Goal: Information Seeking & Learning: Learn about a topic

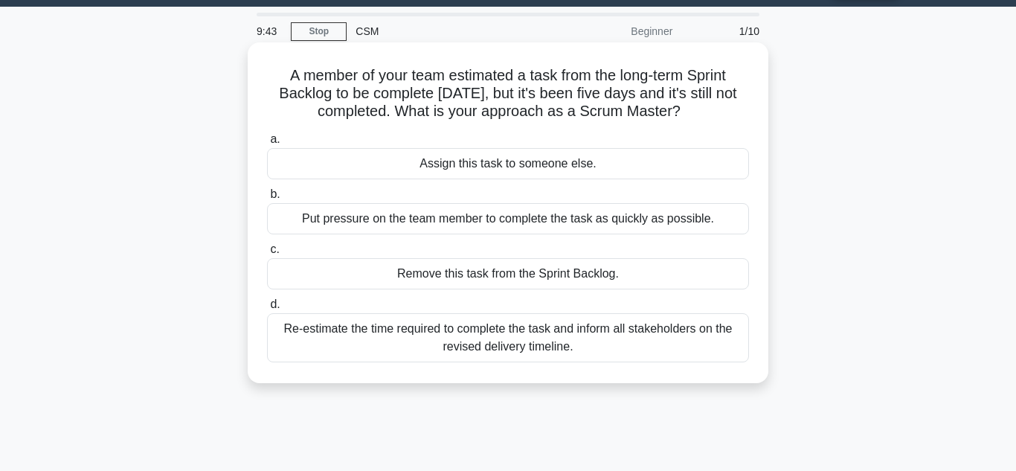
scroll to position [44, 0]
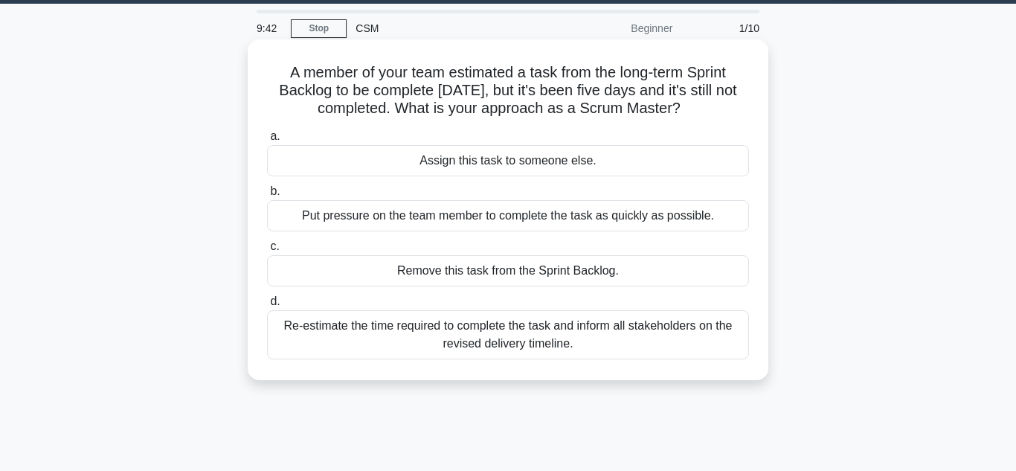
click at [504, 335] on div "Re-estimate the time required to complete the task and inform all stakeholders …" at bounding box center [508, 334] width 482 height 49
click at [267, 306] on input "d. Re-estimate the time required to complete the task and inform all stakeholde…" at bounding box center [267, 302] width 0 height 10
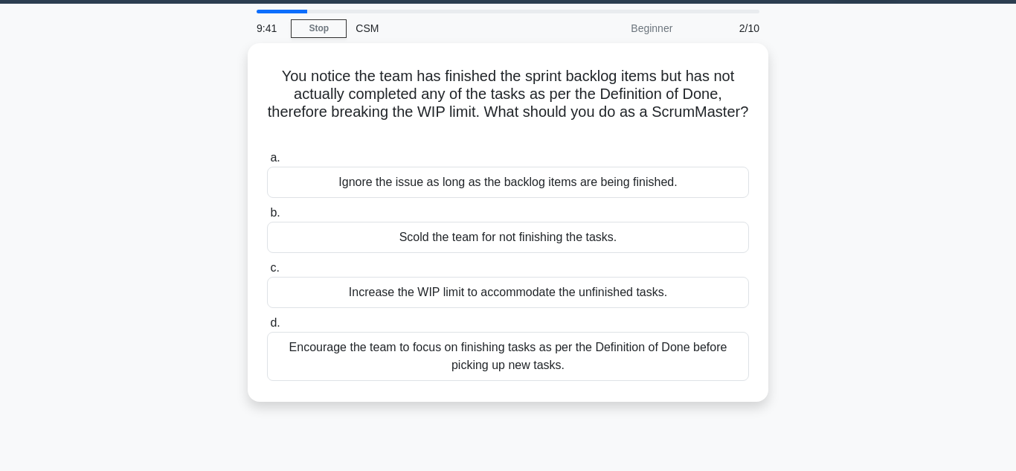
scroll to position [0, 0]
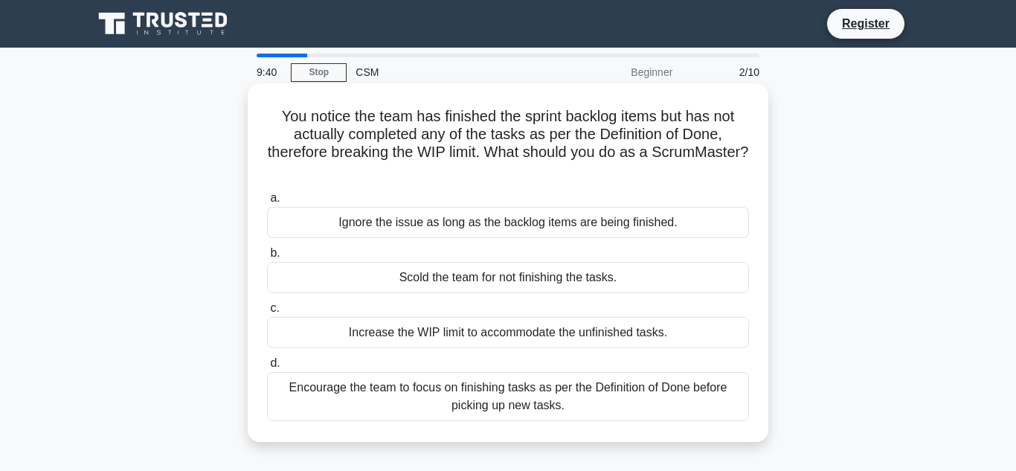
click at [502, 405] on div "Encourage the team to focus on finishing tasks as per the Definition of Done be…" at bounding box center [508, 396] width 482 height 49
click at [267, 368] on input "d. Encourage the team to focus on finishing tasks as per the Definition of Done…" at bounding box center [267, 363] width 0 height 10
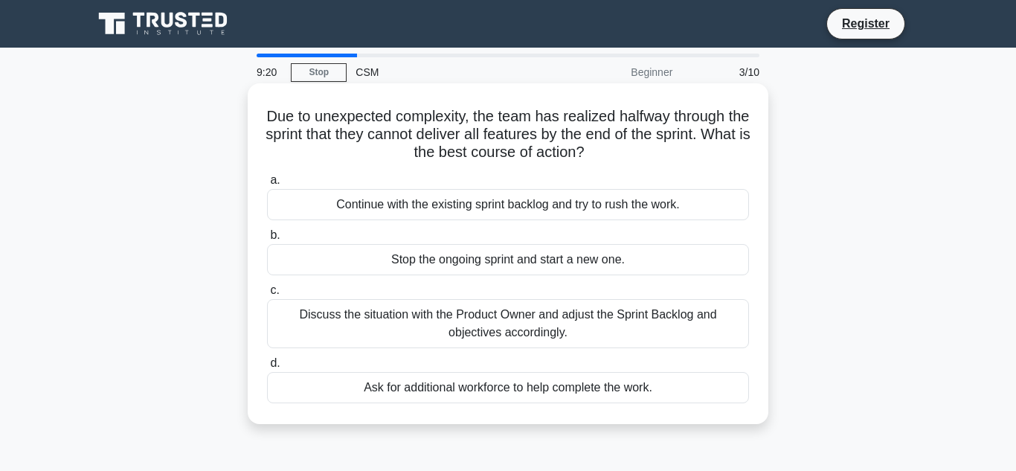
click at [413, 318] on div "Discuss the situation with the Product Owner and adjust the Sprint Backlog and …" at bounding box center [508, 323] width 482 height 49
click at [267, 295] on input "c. Discuss the situation with the Product Owner and adjust the Sprint Backlog a…" at bounding box center [267, 291] width 0 height 10
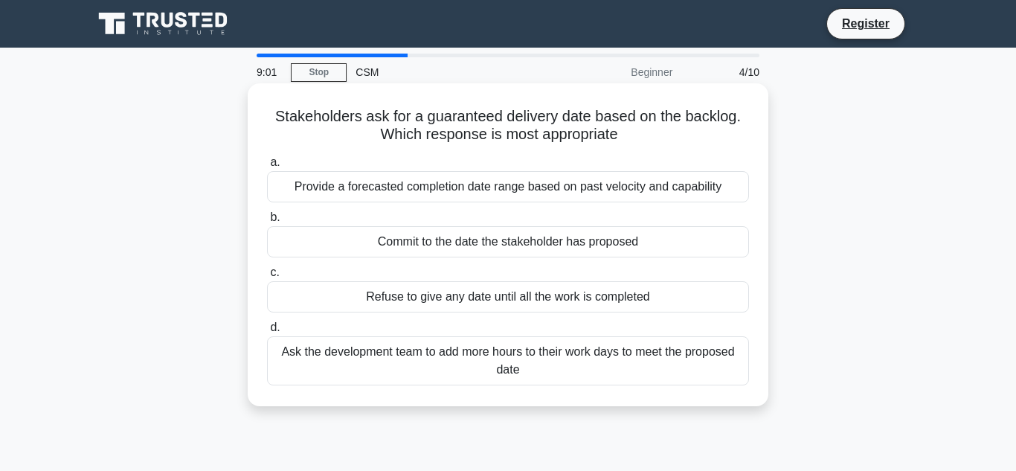
click at [444, 187] on div "Provide a forecasted completion date range based on past velocity and capability" at bounding box center [508, 186] width 482 height 31
click at [267, 167] on input "a. Provide a forecasted completion date range based on past velocity and capabi…" at bounding box center [267, 163] width 0 height 10
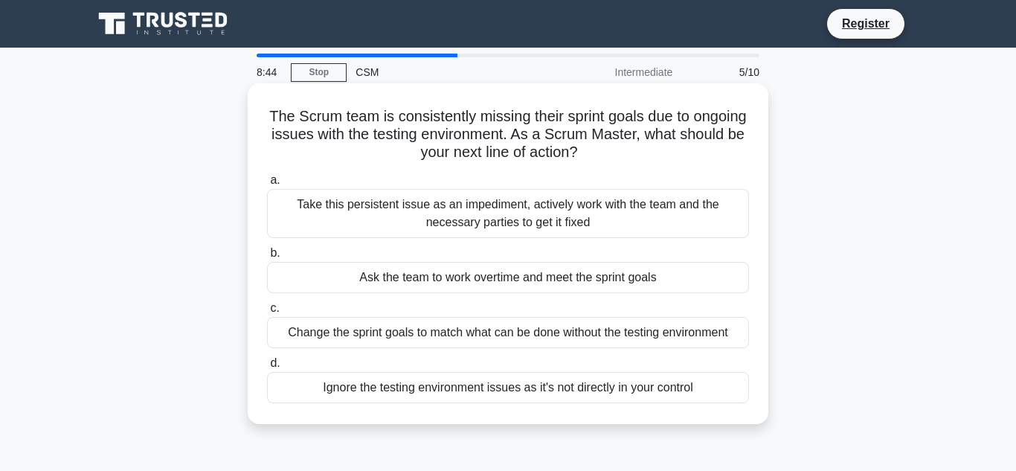
click at [448, 212] on div "Take this persistent issue as an impediment, actively work with the team and th…" at bounding box center [508, 213] width 482 height 49
click at [267, 185] on input "a. Take this persistent issue as an impediment, actively work with the team and…" at bounding box center [267, 181] width 0 height 10
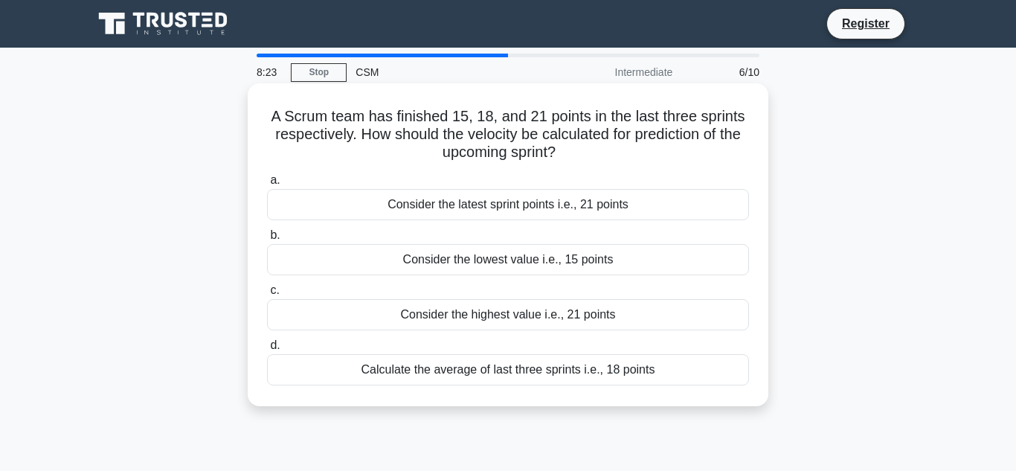
click at [523, 375] on div "Calculate the average of last three sprints i.e., 18 points" at bounding box center [508, 369] width 482 height 31
click at [267, 350] on input "d. Calculate the average of last three sprints i.e., 18 points" at bounding box center [267, 346] width 0 height 10
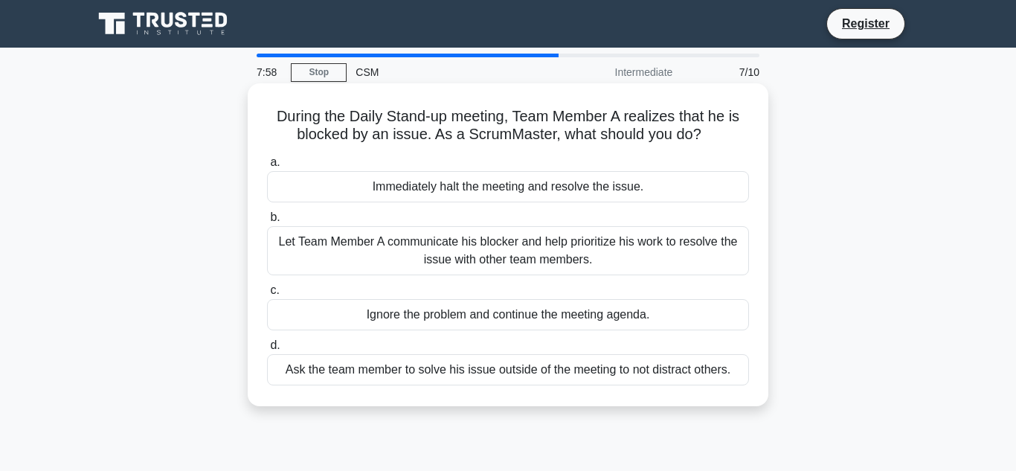
click at [532, 373] on div "Ask the team member to solve his issue outside of the meeting to not distract o…" at bounding box center [508, 369] width 482 height 31
click at [267, 350] on input "d. Ask the team member to solve his issue outside of the meeting to not distrac…" at bounding box center [267, 346] width 0 height 10
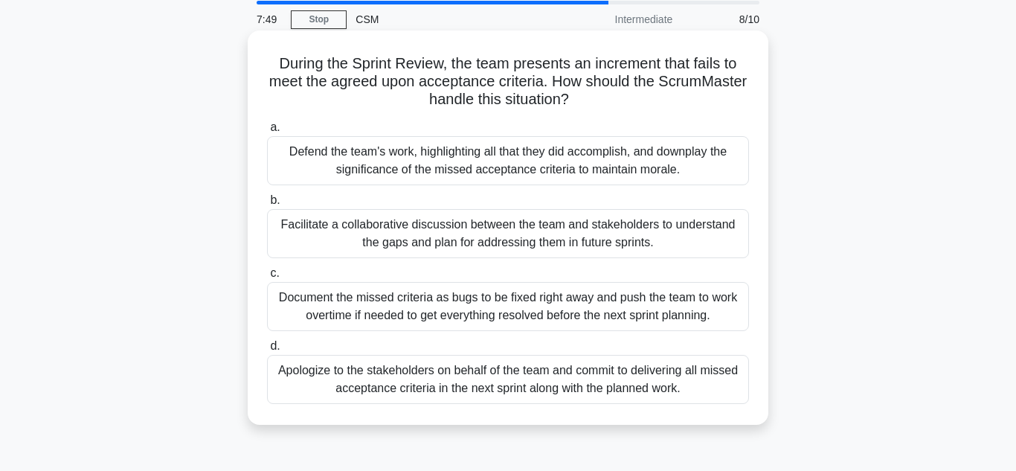
scroll to position [55, 0]
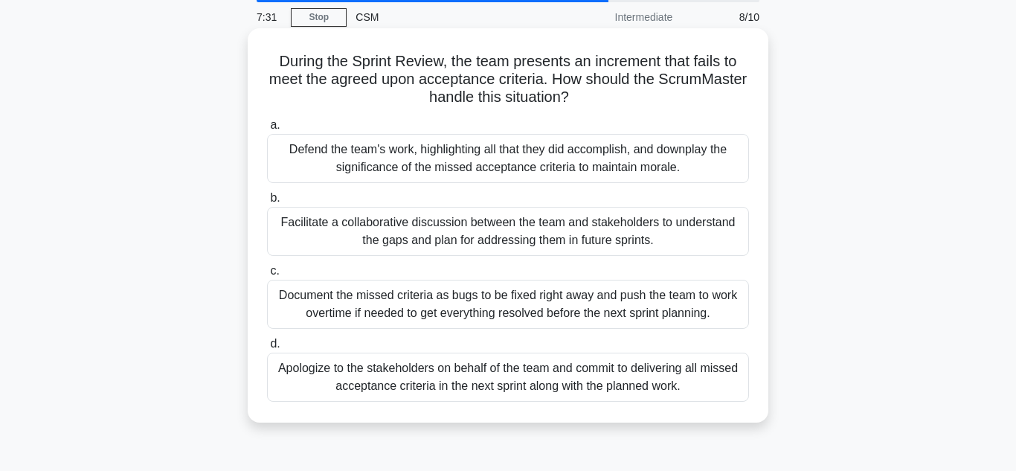
click at [582, 230] on div "Facilitate a collaborative discussion between the team and stakeholders to unde…" at bounding box center [508, 231] width 482 height 49
click at [267, 203] on input "b. Facilitate a collaborative discussion between the team and stakeholders to u…" at bounding box center [267, 198] width 0 height 10
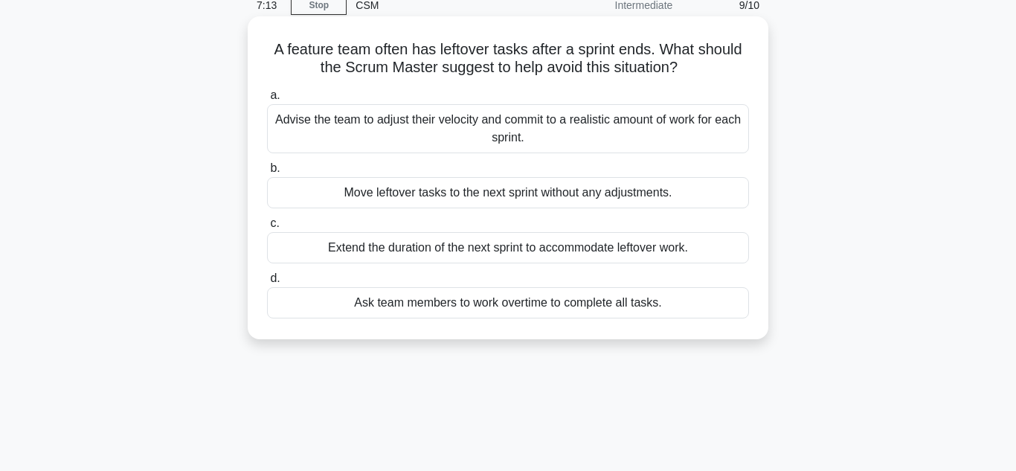
scroll to position [70, 0]
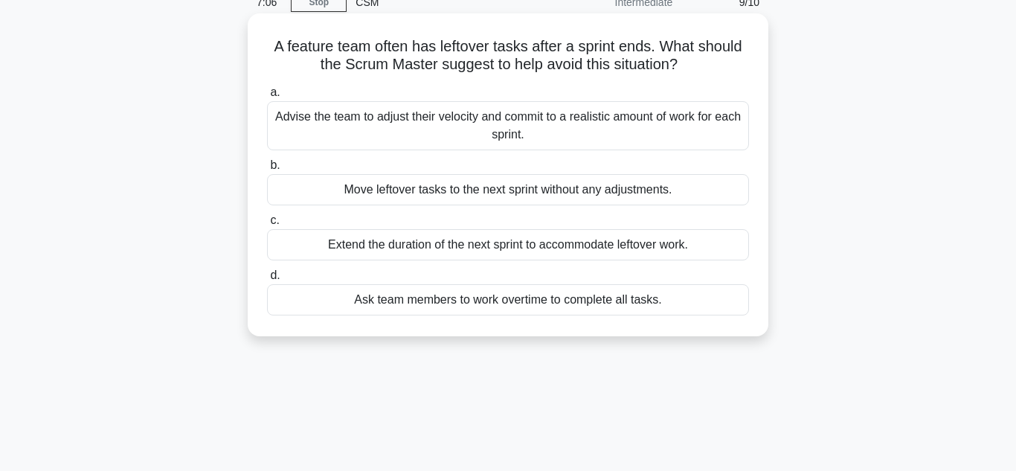
click at [498, 141] on div "Advise the team to adjust their velocity and commit to a realistic amount of wo…" at bounding box center [508, 125] width 482 height 49
click at [267, 97] on input "a. Advise the team to adjust their velocity and commit to a realistic amount of…" at bounding box center [267, 93] width 0 height 10
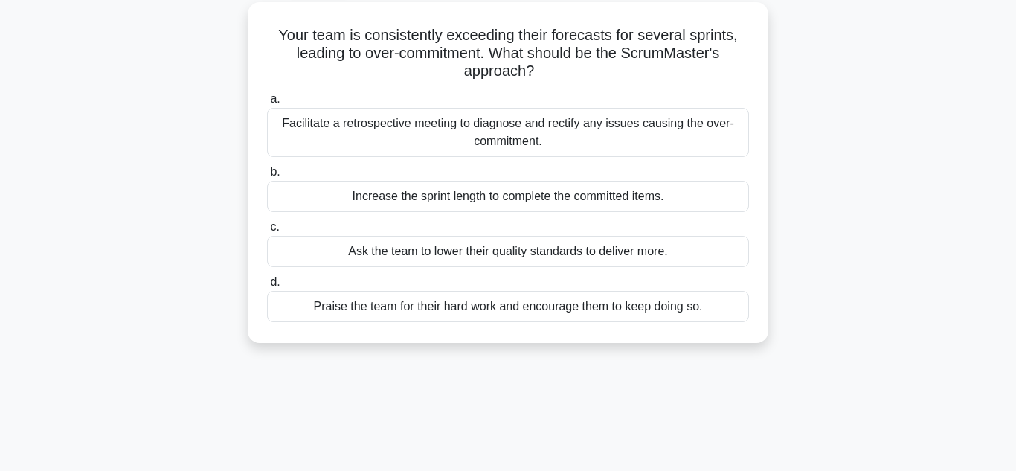
scroll to position [86, 0]
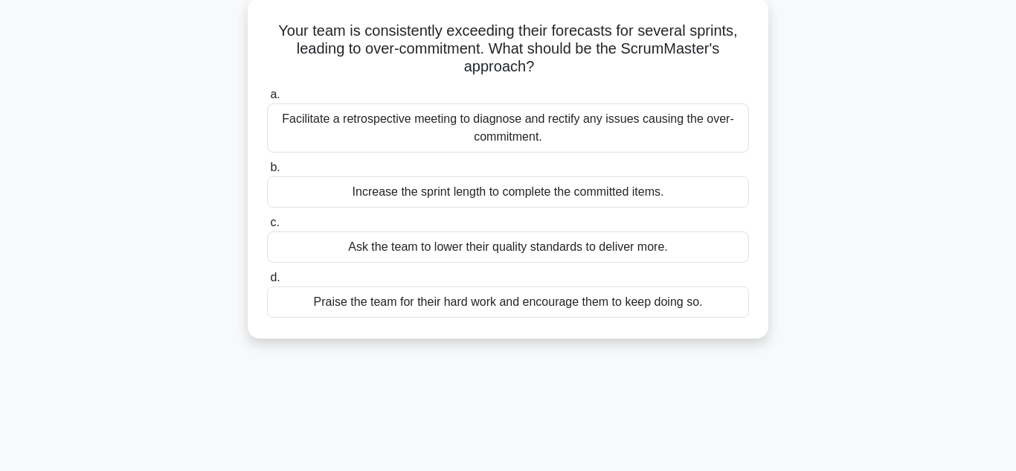
click at [498, 129] on div "Facilitate a retrospective meeting to diagnose and rectify any issues causing t…" at bounding box center [508, 127] width 482 height 49
click at [267, 100] on input "a. Facilitate a retrospective meeting to diagnose and rectify any issues causin…" at bounding box center [267, 95] width 0 height 10
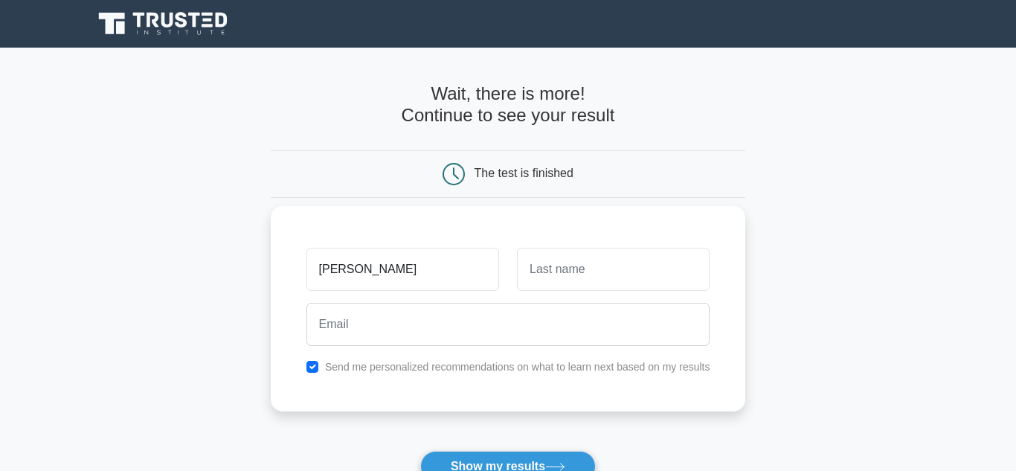
type input "[PERSON_NAME]"
click at [634, 289] on input "text" at bounding box center [613, 269] width 193 height 43
type input "[PERSON_NAME]"
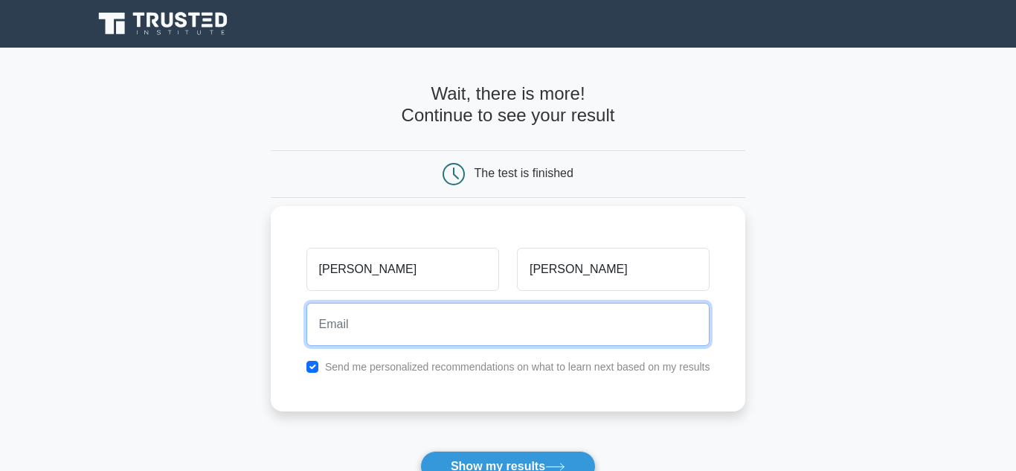
click at [621, 319] on input "email" at bounding box center [508, 324] width 404 height 43
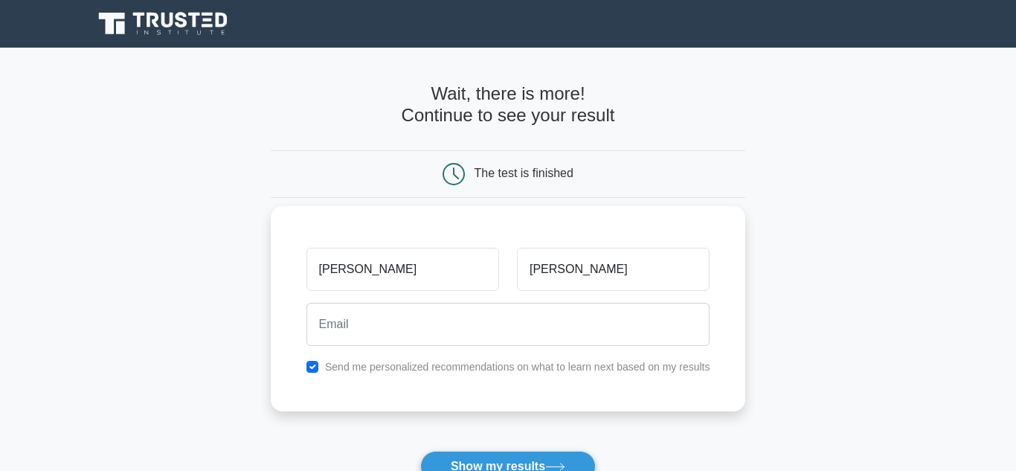
click at [579, 371] on label "Send me personalized recommendations on what to learn next based on my results" at bounding box center [517, 367] width 385 height 12
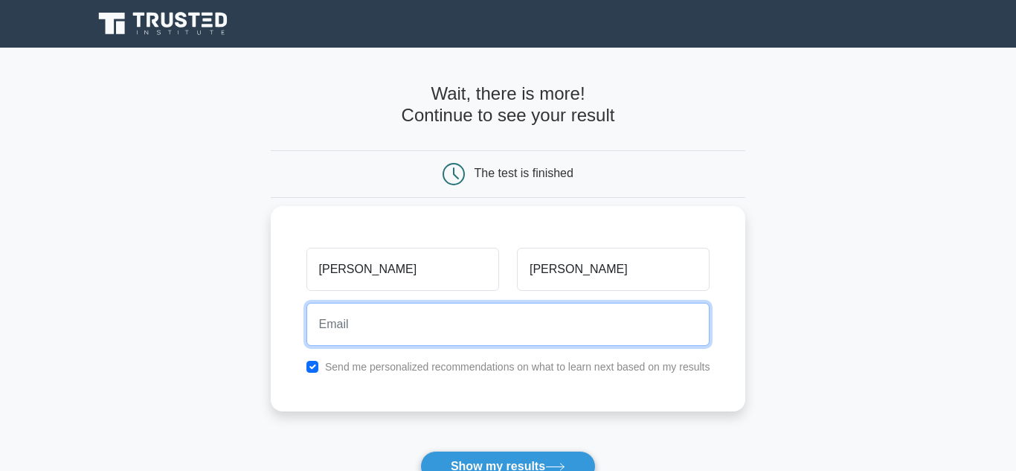
click at [549, 344] on input "email" at bounding box center [508, 324] width 404 height 43
type input "sameena270896@gmail.com"
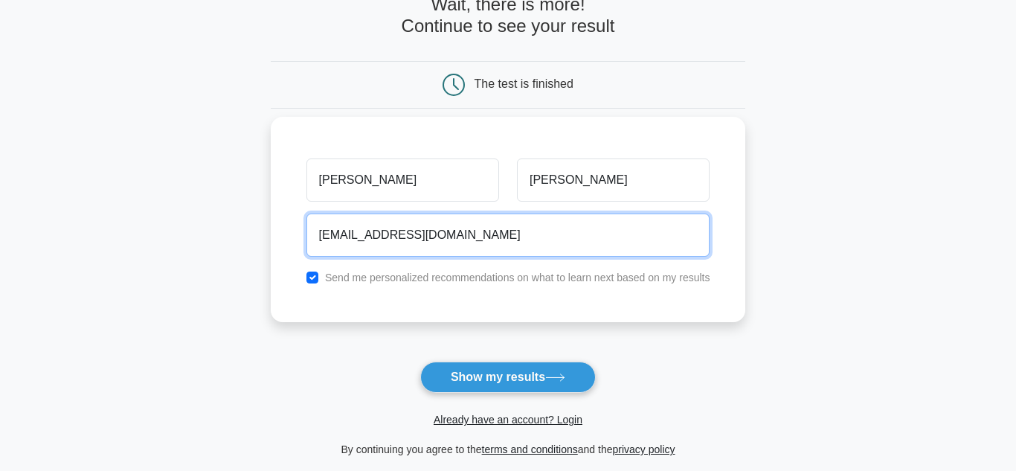
scroll to position [88, 0]
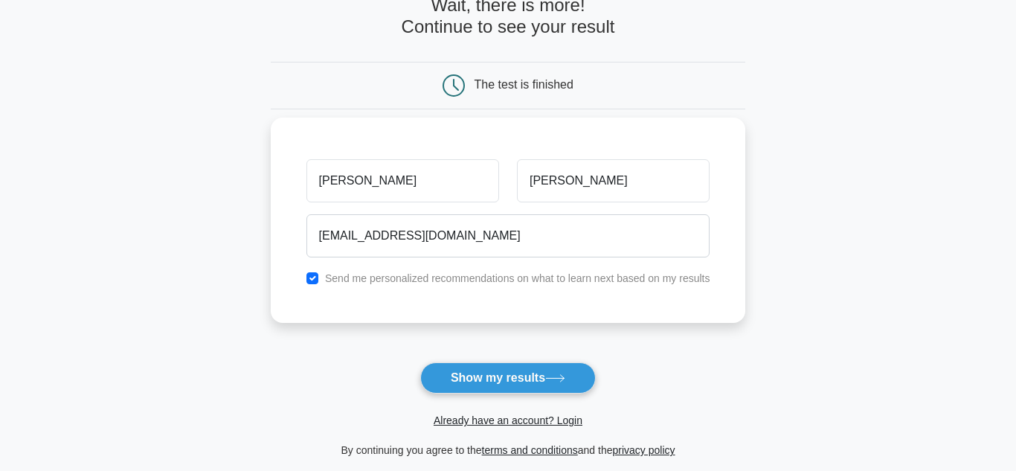
click at [326, 284] on label "Send me personalized recommendations on what to learn next based on my results" at bounding box center [517, 278] width 385 height 12
click at [318, 275] on div "Send me personalized recommendations on what to learn next based on my results" at bounding box center [508, 278] width 422 height 18
click at [312, 277] on input "checkbox" at bounding box center [312, 278] width 12 height 12
checkbox input "false"
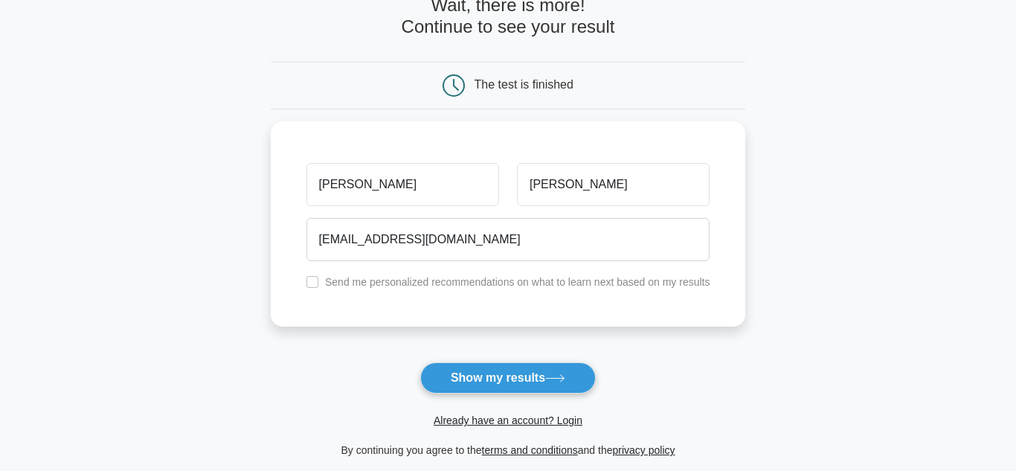
click at [461, 396] on div "Already have an account? Login" at bounding box center [508, 411] width 475 height 36
click at [465, 372] on button "Show my results" at bounding box center [508, 377] width 176 height 31
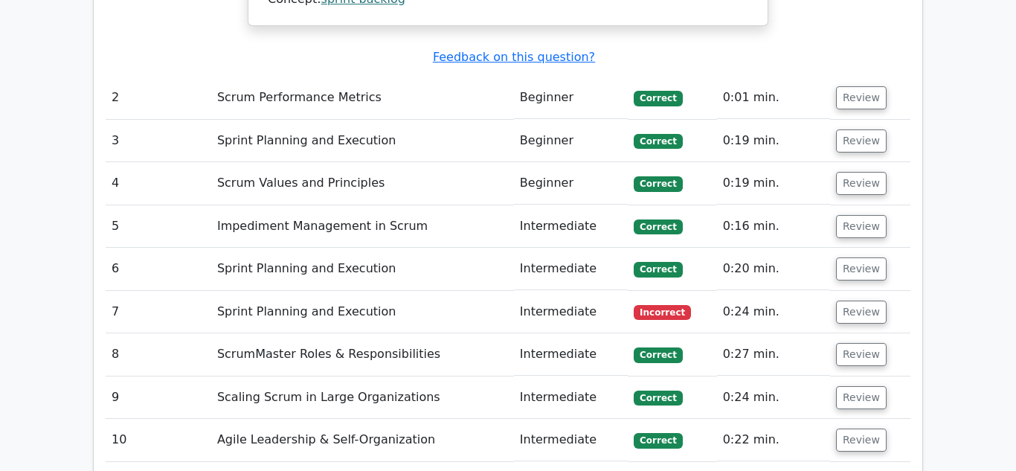
scroll to position [1907, 0]
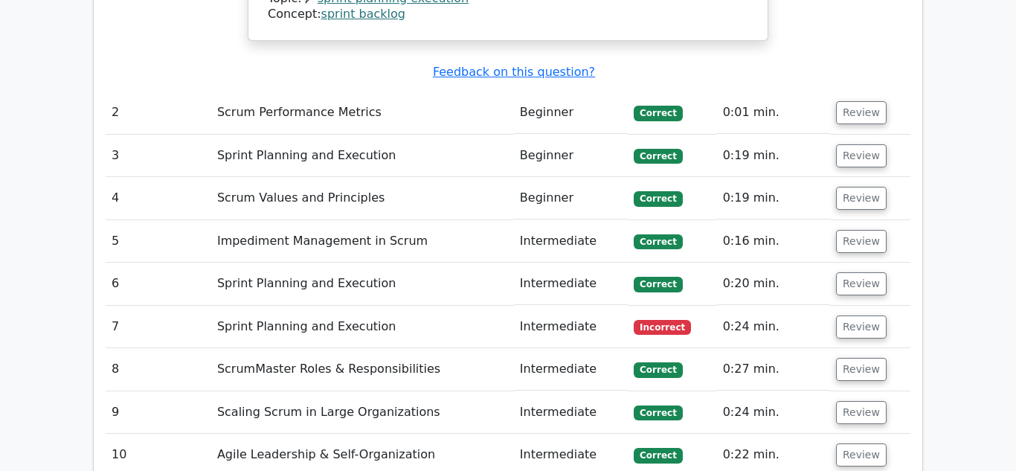
click at [533, 306] on td "Intermediate" at bounding box center [571, 327] width 114 height 42
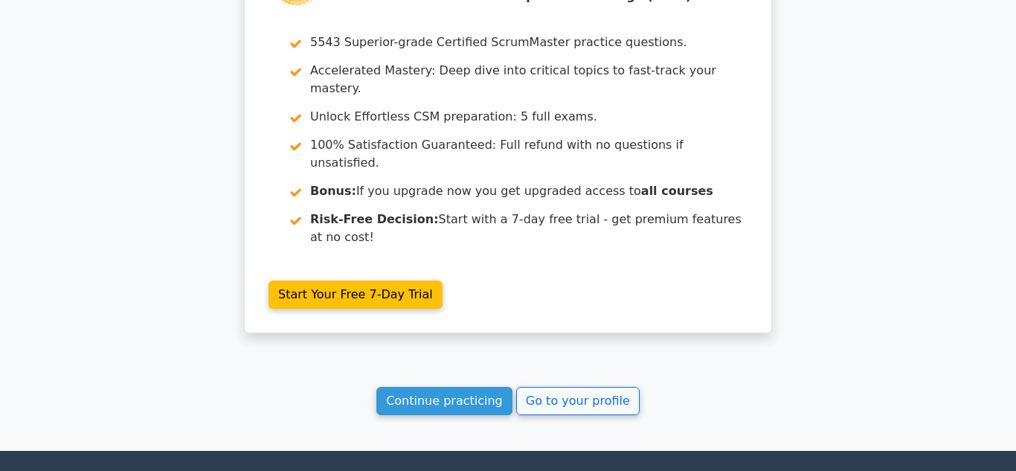
scroll to position [2520, 0]
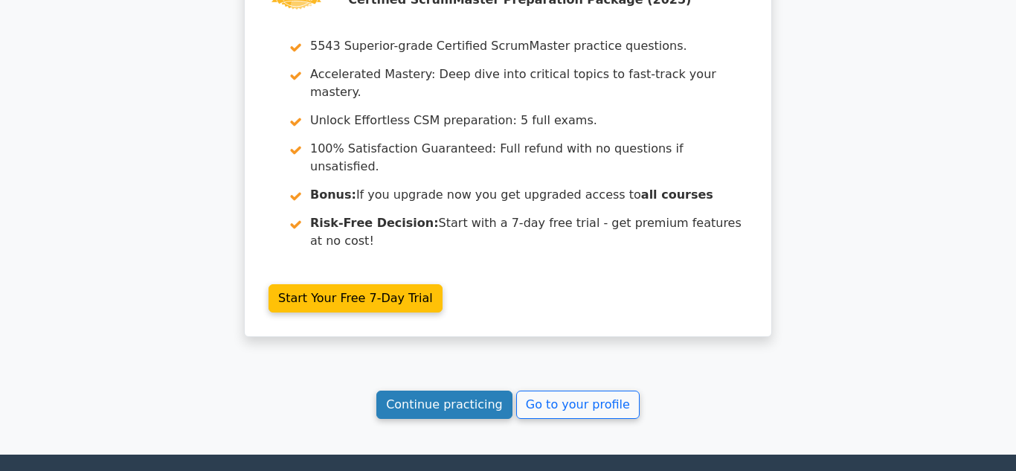
click at [488, 390] on link "Continue practicing" at bounding box center [444, 404] width 136 height 28
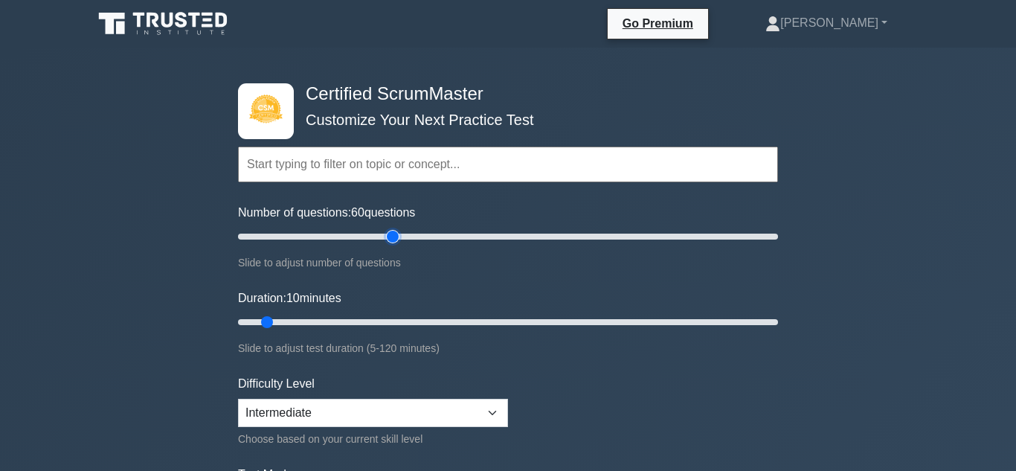
click at [396, 235] on input "Number of questions: 60 questions" at bounding box center [508, 237] width 540 height 18
click at [332, 242] on input "Number of questions: 35 questions" at bounding box center [508, 237] width 540 height 18
click at [353, 238] on input "Number of questions: 35 questions" at bounding box center [508, 237] width 540 height 18
type input "50"
click at [363, 239] on input "Number of questions: 45 questions" at bounding box center [508, 237] width 540 height 18
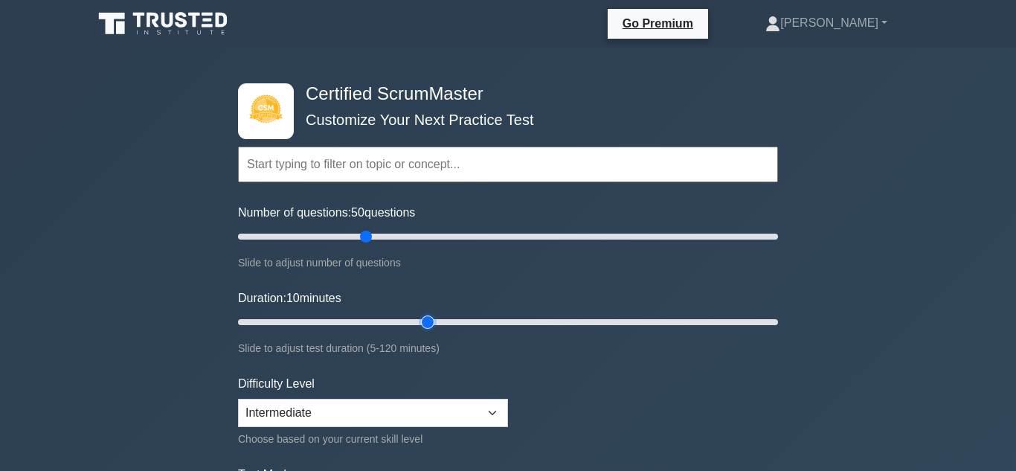
click at [425, 319] on input "Duration: 10 minutes" at bounding box center [508, 322] width 540 height 18
click at [651, 327] on input "Duration: 45 minutes" at bounding box center [508, 322] width 540 height 18
click at [609, 325] on input "Duration: 95 minutes" at bounding box center [508, 322] width 540 height 18
click at [593, 326] on input "Duration: 80 minutes" at bounding box center [508, 322] width 540 height 18
click at [592, 326] on input "Duration: 80 minutes" at bounding box center [508, 322] width 540 height 18
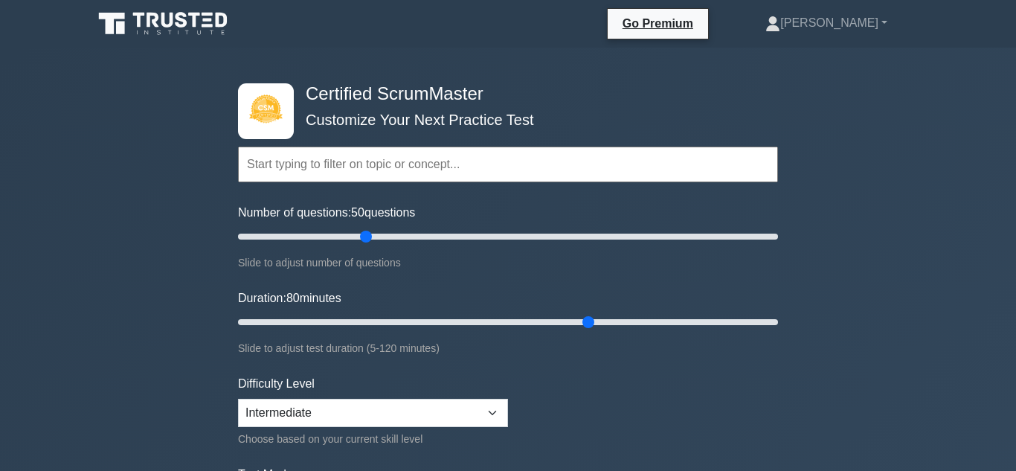
click at [529, 339] on div "Slide to adjust test duration (5-120 minutes)" at bounding box center [508, 348] width 540 height 18
click at [523, 332] on div "Duration: 80 minutes Slide to adjust test duration (5-120 minutes)" at bounding box center [508, 323] width 540 height 68
click at [542, 324] on input "Duration: 80 minutes" at bounding box center [508, 322] width 540 height 18
click at [520, 323] on input "Duration: 65 minutes" at bounding box center [508, 322] width 540 height 18
click at [514, 326] on input "Duration: 65 minutes" at bounding box center [508, 322] width 540 height 18
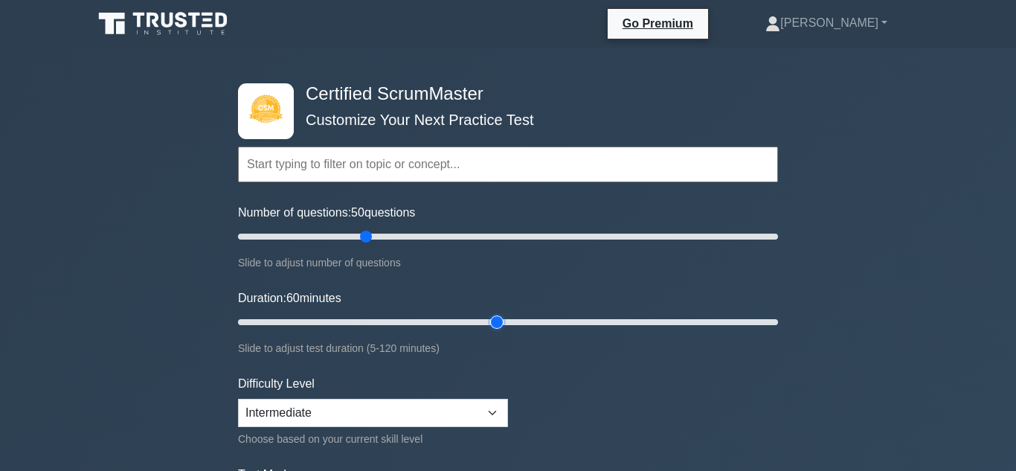
drag, startPoint x: 513, startPoint y: 324, endPoint x: 505, endPoint y: 323, distance: 8.2
type input "60"
click at [505, 323] on input "Duration: 60 minutes" at bounding box center [508, 322] width 540 height 18
click at [545, 401] on form "Topics Basic Scrum Concepts Sprint Planning and Execution ScrumMaster Roles & R…" at bounding box center [508, 331] width 540 height 460
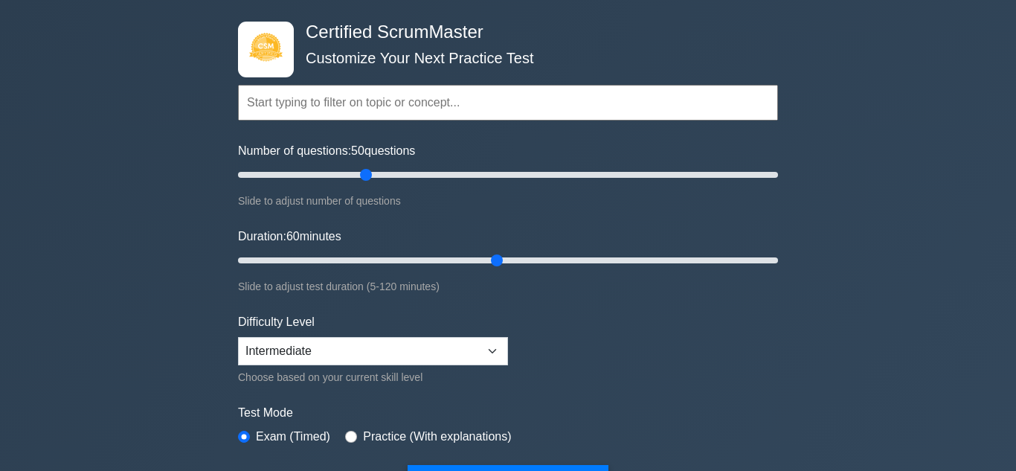
scroll to position [63, 0]
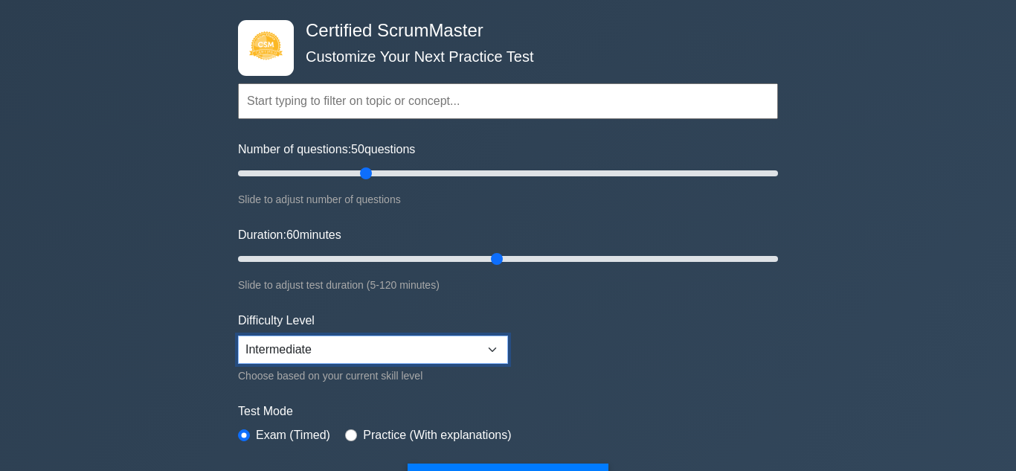
click at [499, 355] on select "Beginner Intermediate Expert" at bounding box center [373, 349] width 270 height 28
select select "expert"
click at [238, 335] on select "Beginner Intermediate Expert" at bounding box center [373, 349] width 270 height 28
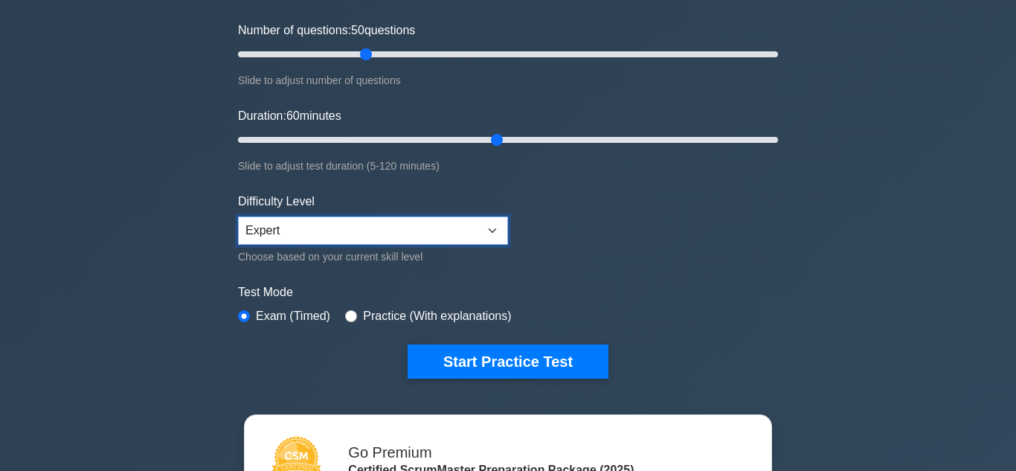
scroll to position [190, 0]
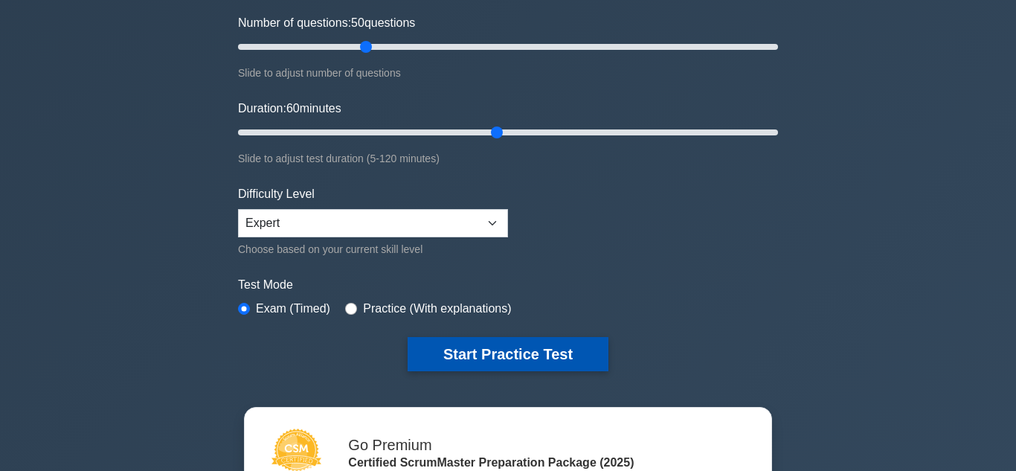
click at [477, 364] on button "Start Practice Test" at bounding box center [508, 354] width 201 height 34
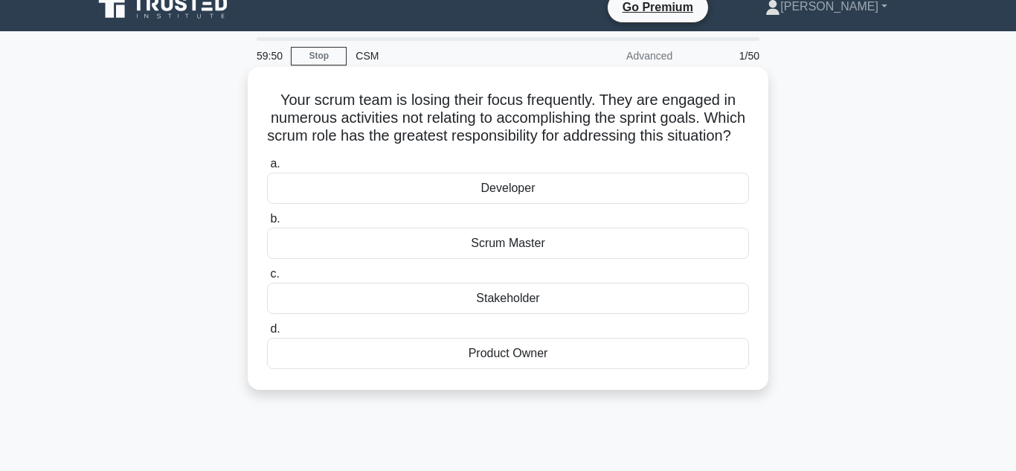
scroll to position [19, 0]
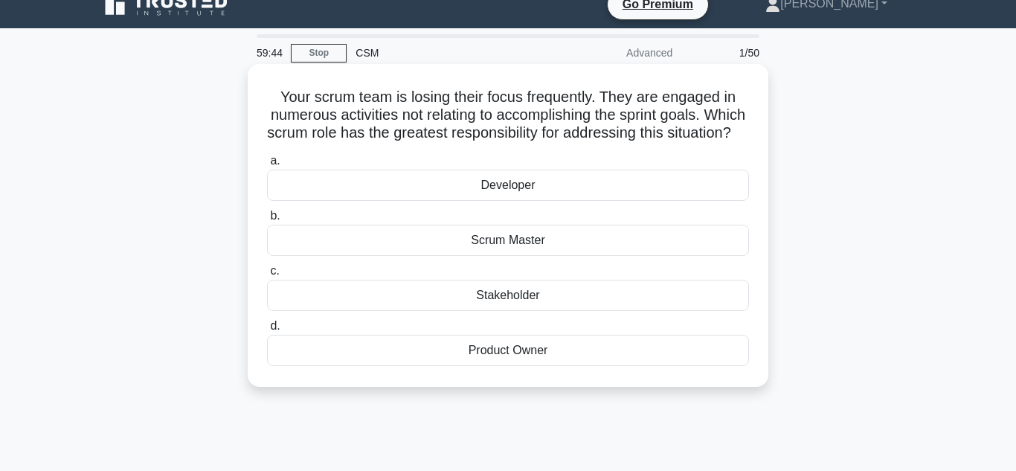
click at [483, 254] on div "Scrum Master" at bounding box center [508, 240] width 482 height 31
click at [267, 221] on input "b. Scrum Master" at bounding box center [267, 216] width 0 height 10
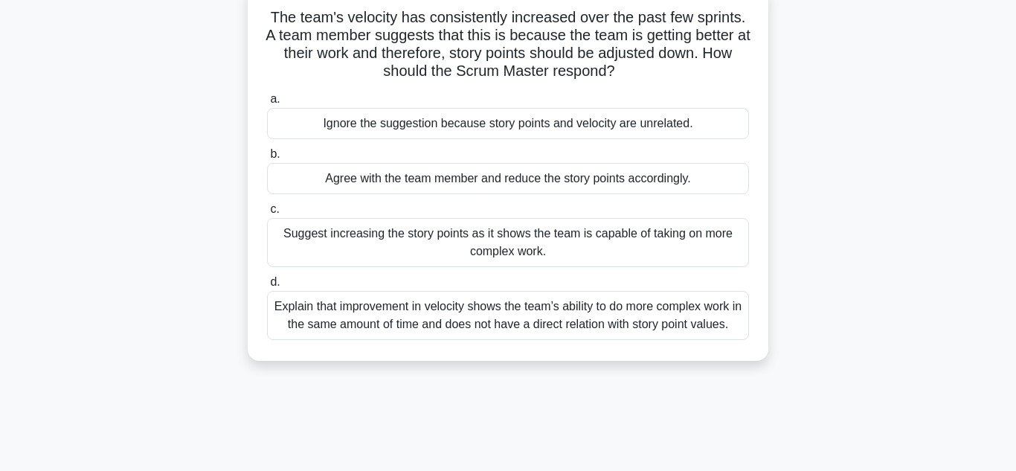
scroll to position [100, 0]
click at [438, 309] on div "Explain that improvement in velocity shows the team’s ability to do more comple…" at bounding box center [508, 314] width 482 height 49
click at [267, 286] on input "d. Explain that improvement in velocity shows the team’s ability to do more com…" at bounding box center [267, 282] width 0 height 10
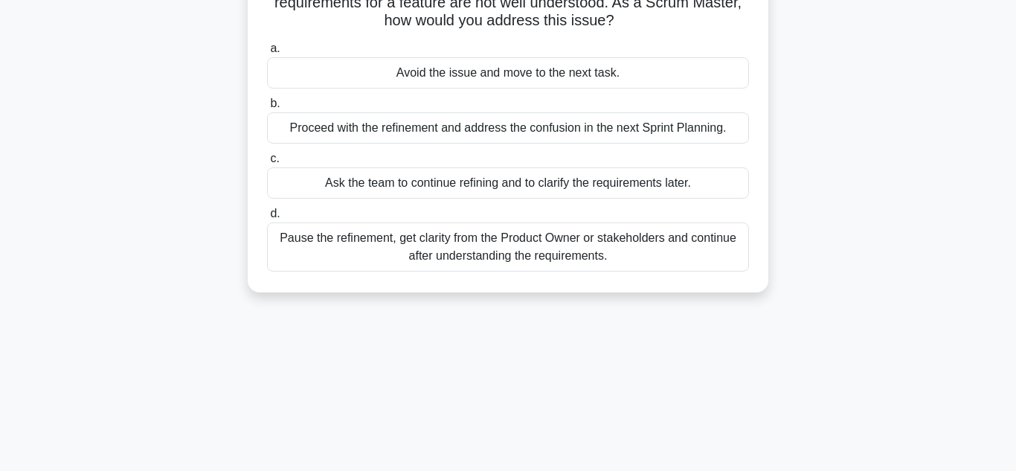
scroll to position [135, 0]
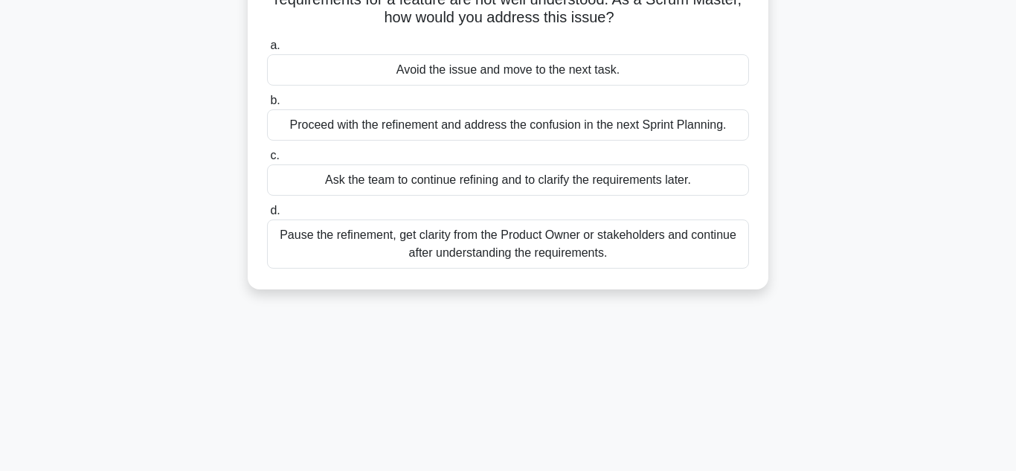
click at [588, 238] on div "Pause the refinement, get clarity from the Product Owner or stakeholders and co…" at bounding box center [508, 243] width 482 height 49
click at [267, 216] on input "d. Pause the refinement, get clarity from the Product Owner or stakeholders and…" at bounding box center [267, 211] width 0 height 10
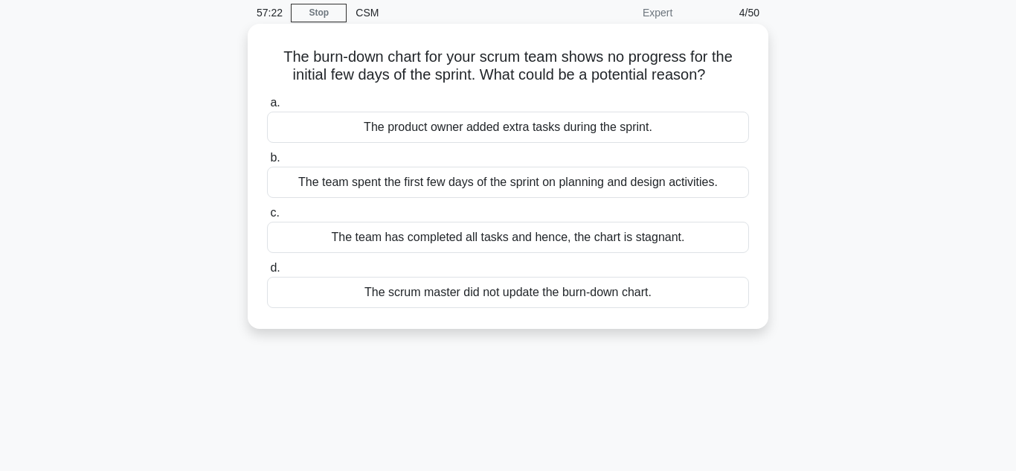
scroll to position [62, 0]
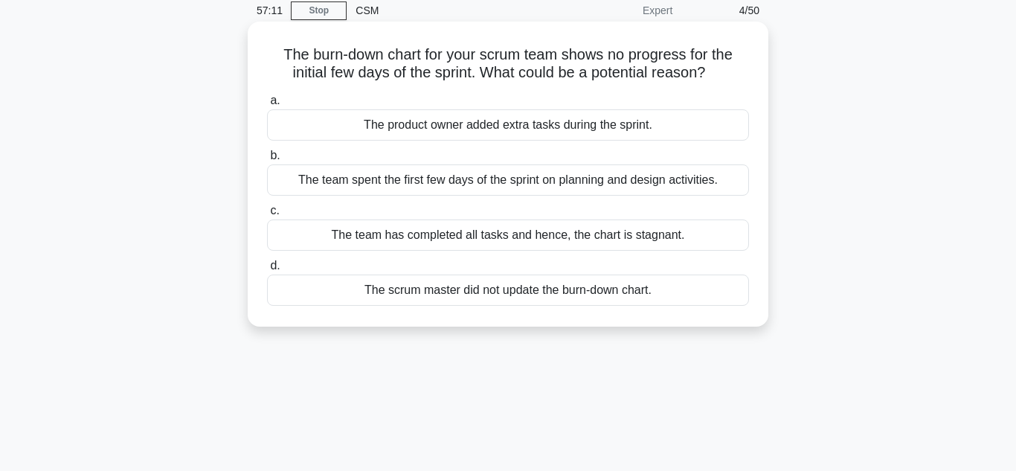
click at [534, 184] on div "The team spent the first few days of the sprint on planning and design activiti…" at bounding box center [508, 179] width 482 height 31
click at [267, 161] on input "b. The team spent the first few days of the sprint on planning and design activ…" at bounding box center [267, 156] width 0 height 10
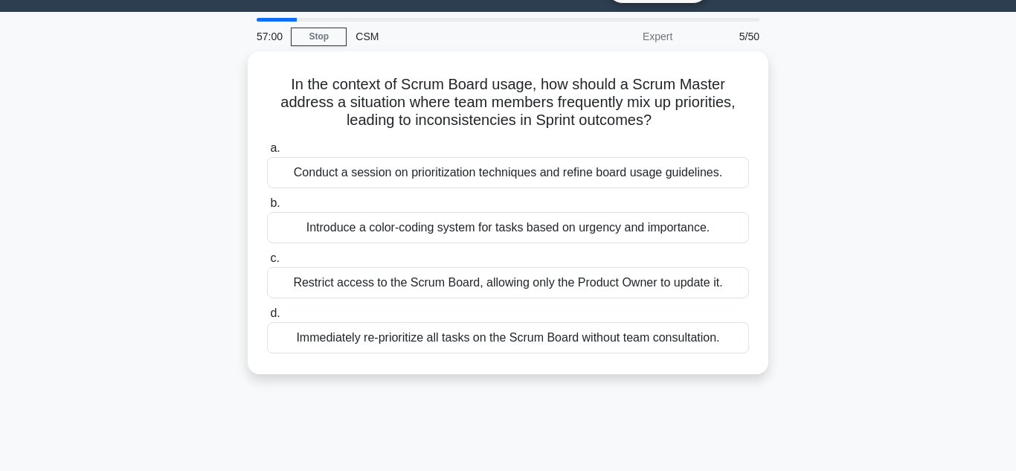
scroll to position [34, 0]
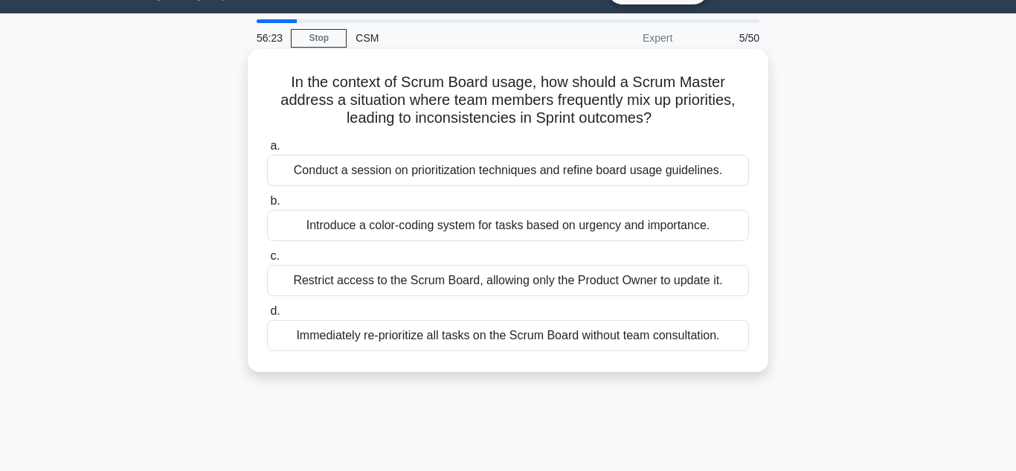
click at [512, 172] on div "Conduct a session on prioritization techniques and refine board usage guideline…" at bounding box center [508, 170] width 482 height 31
click at [267, 151] on input "a. Conduct a session on prioritization techniques and refine board usage guidel…" at bounding box center [267, 146] width 0 height 10
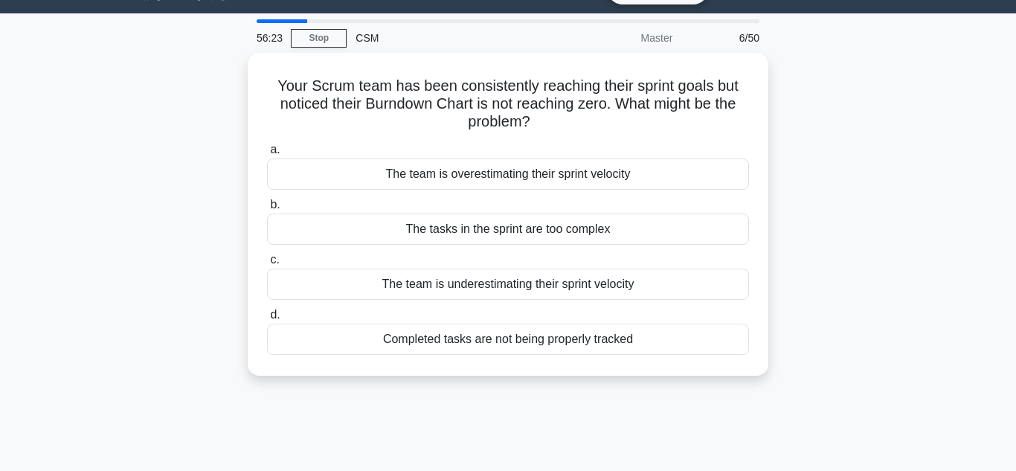
scroll to position [0, 0]
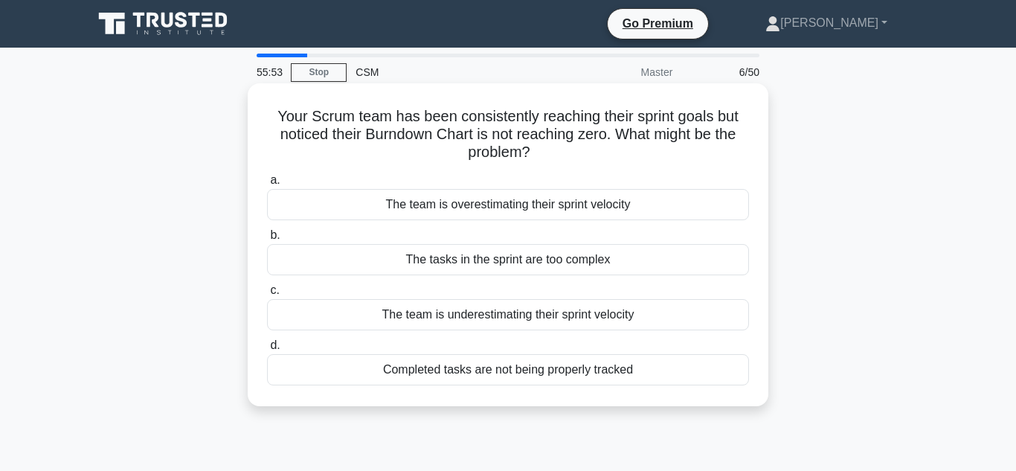
click at [525, 369] on div "Completed tasks are not being properly tracked" at bounding box center [508, 369] width 482 height 31
click at [267, 350] on input "d. Completed tasks are not being properly tracked" at bounding box center [267, 346] width 0 height 10
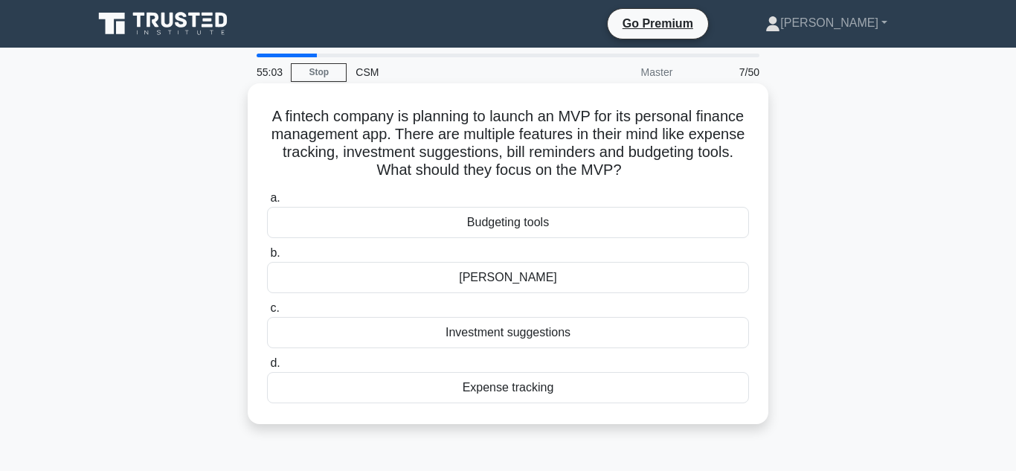
click at [515, 229] on div "Budgeting tools" at bounding box center [508, 222] width 482 height 31
click at [267, 203] on input "a. Budgeting tools" at bounding box center [267, 198] width 0 height 10
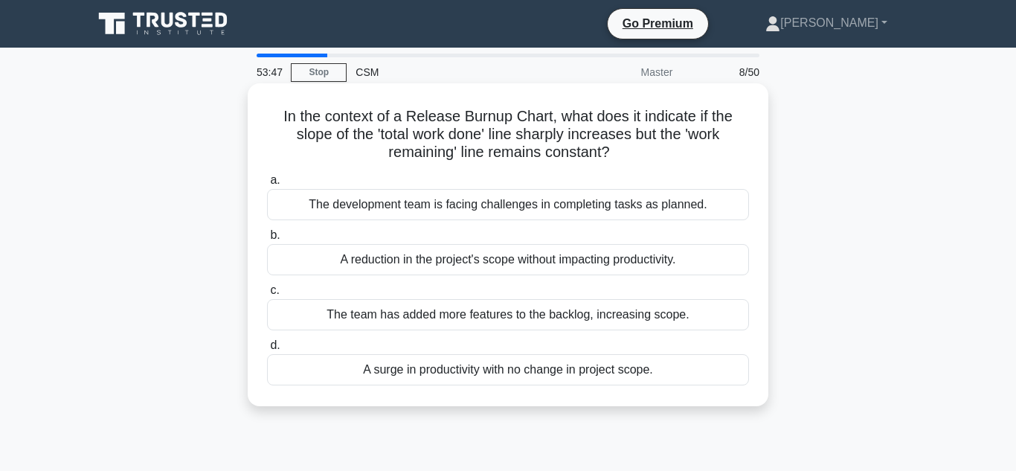
click at [521, 202] on div "The development team is facing challenges in completing tasks as planned." at bounding box center [508, 204] width 482 height 31
click at [267, 185] on input "a. The development team is facing challenges in completing tasks as planned." at bounding box center [267, 181] width 0 height 10
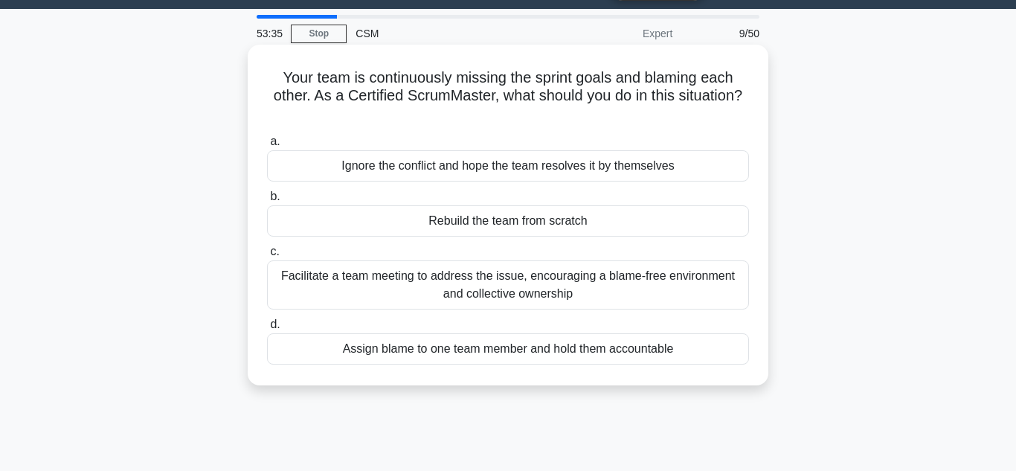
scroll to position [40, 0]
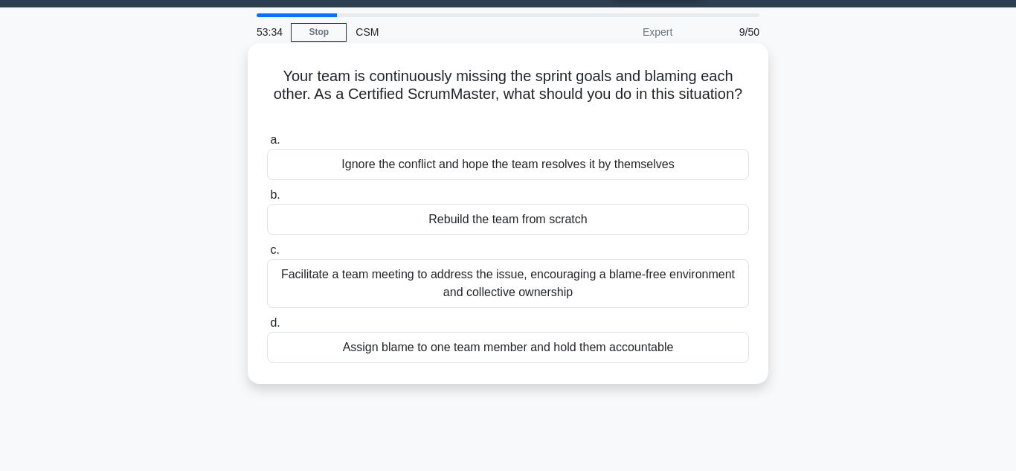
click at [514, 278] on div "Facilitate a team meeting to address the issue, encouraging a blame-free enviro…" at bounding box center [508, 283] width 482 height 49
click at [267, 255] on input "c. Facilitate a team meeting to address the issue, encouraging a blame-free env…" at bounding box center [267, 250] width 0 height 10
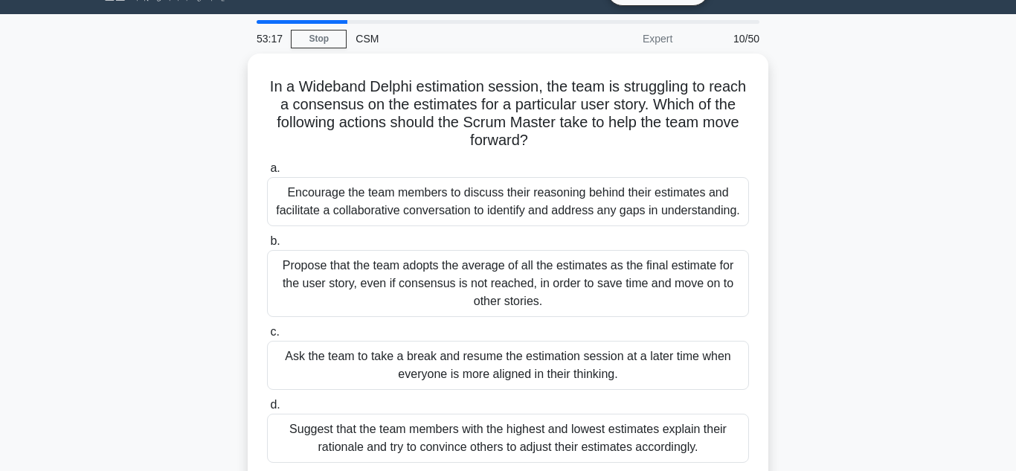
scroll to position [34, 0]
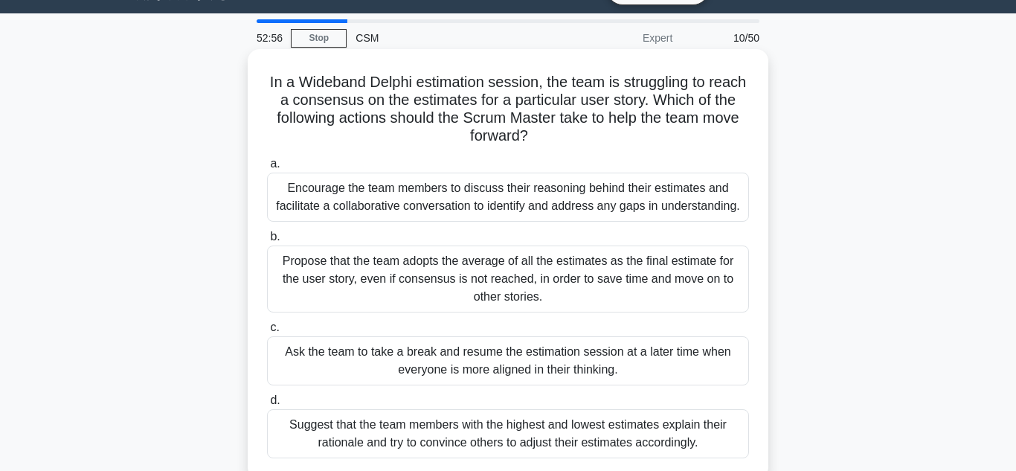
click at [532, 192] on div "Encourage the team members to discuss their reasoning behind their estimates an…" at bounding box center [508, 197] width 482 height 49
click at [267, 169] on input "a. Encourage the team members to discuss their reasoning behind their estimates…" at bounding box center [267, 164] width 0 height 10
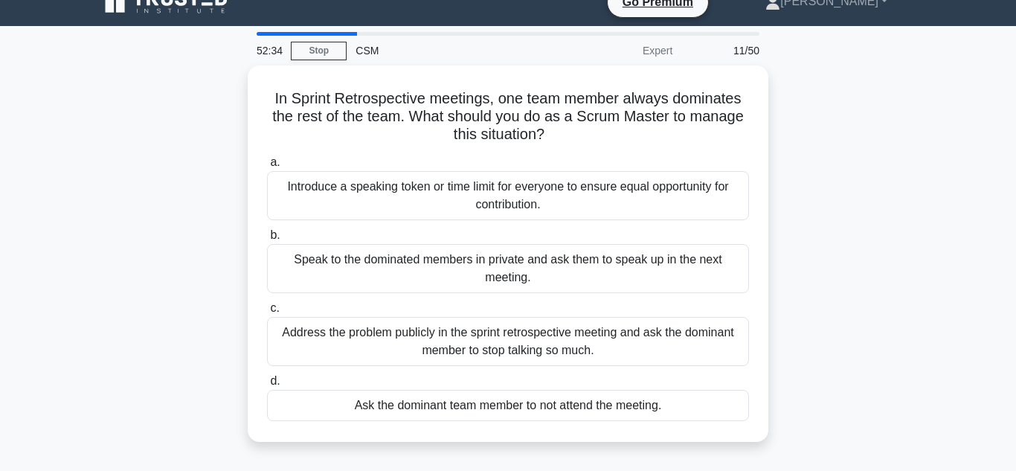
scroll to position [28, 0]
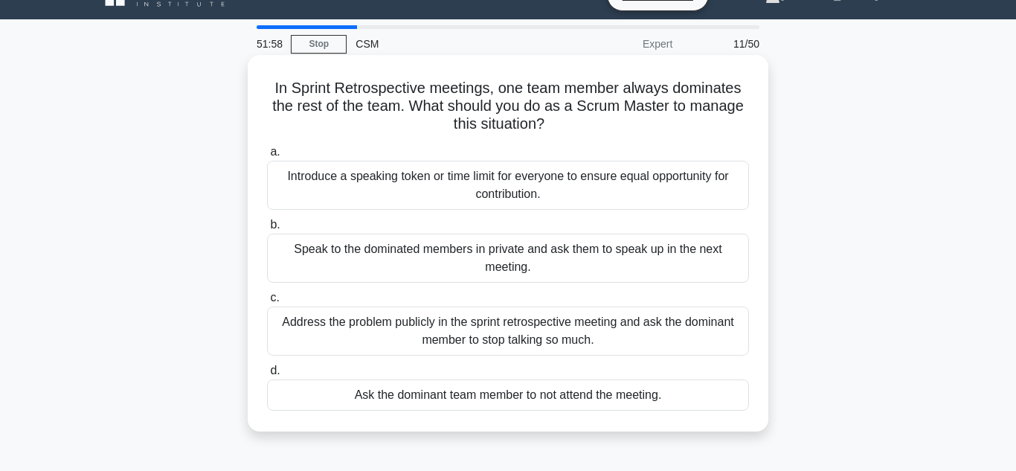
click at [559, 186] on div "Introduce a speaking token or time limit for everyone to ensure equal opportuni…" at bounding box center [508, 185] width 482 height 49
click at [267, 157] on input "a. Introduce a speaking token or time limit for everyone to ensure equal opport…" at bounding box center [267, 152] width 0 height 10
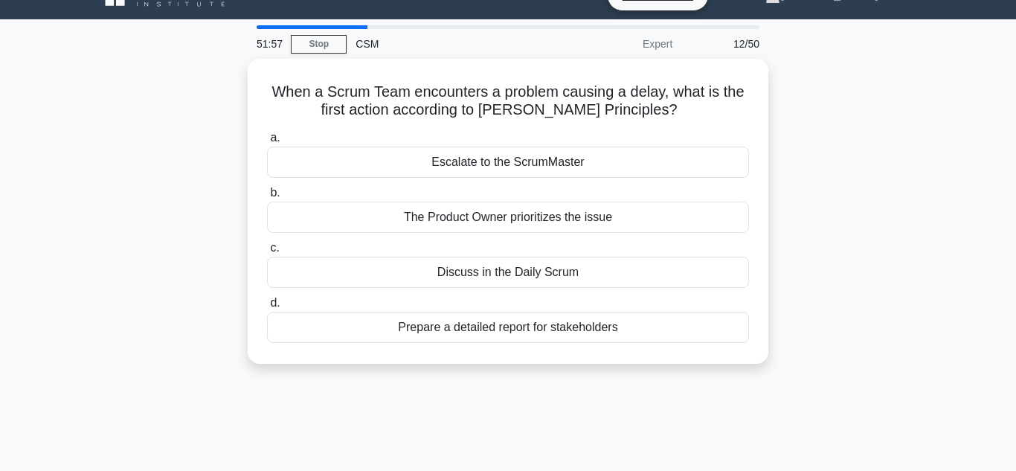
scroll to position [0, 0]
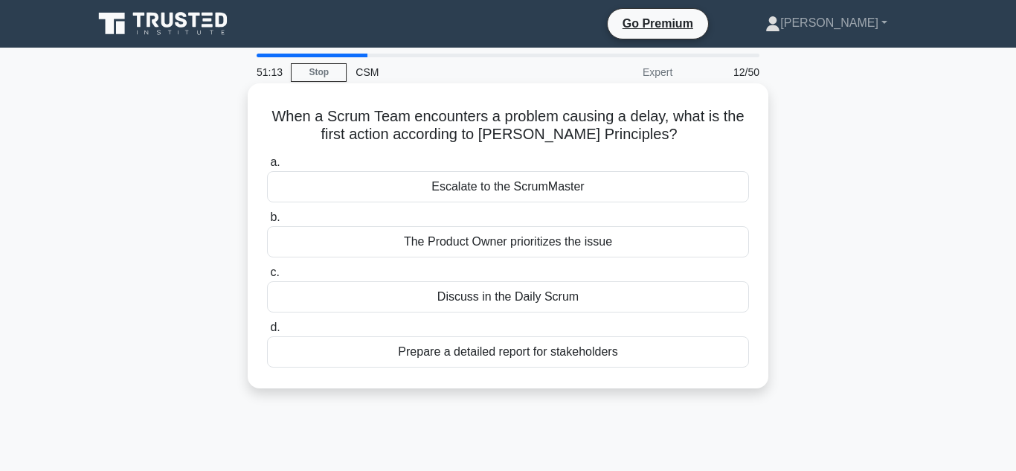
click at [563, 300] on div "Discuss in the Daily Scrum" at bounding box center [508, 296] width 482 height 31
click at [267, 277] on input "c. Discuss in the Daily Scrum" at bounding box center [267, 273] width 0 height 10
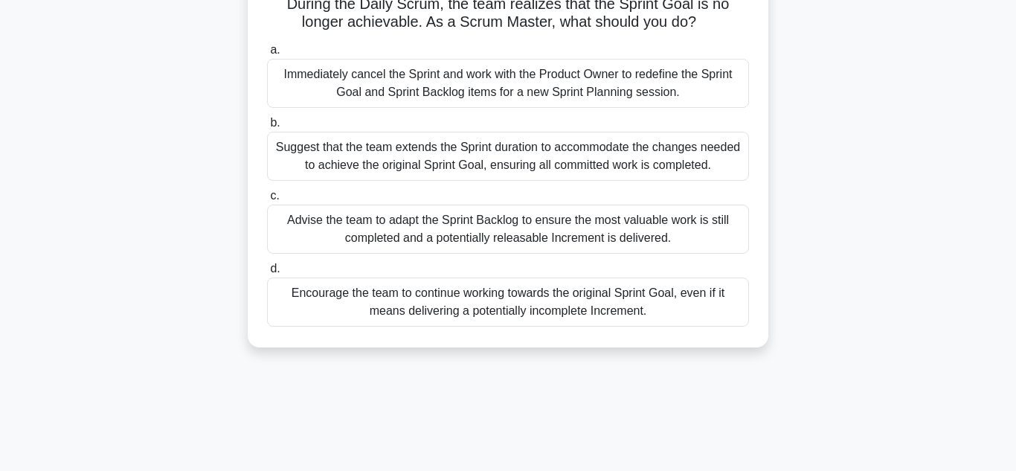
scroll to position [117, 0]
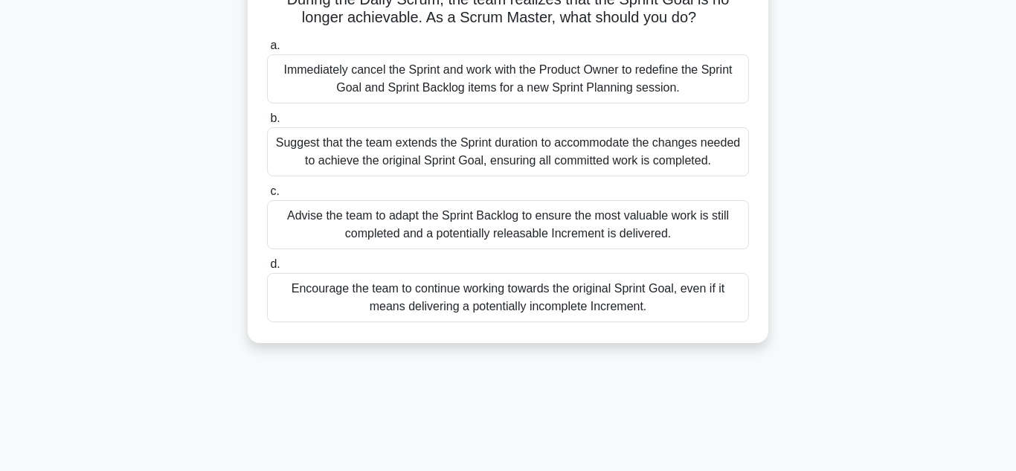
click at [556, 231] on div "Advise the team to adapt the Sprint Backlog to ensure the most valuable work is…" at bounding box center [508, 224] width 482 height 49
click at [267, 196] on input "c. Advise the team to adapt the Sprint Backlog to ensure the most valuable work…" at bounding box center [267, 192] width 0 height 10
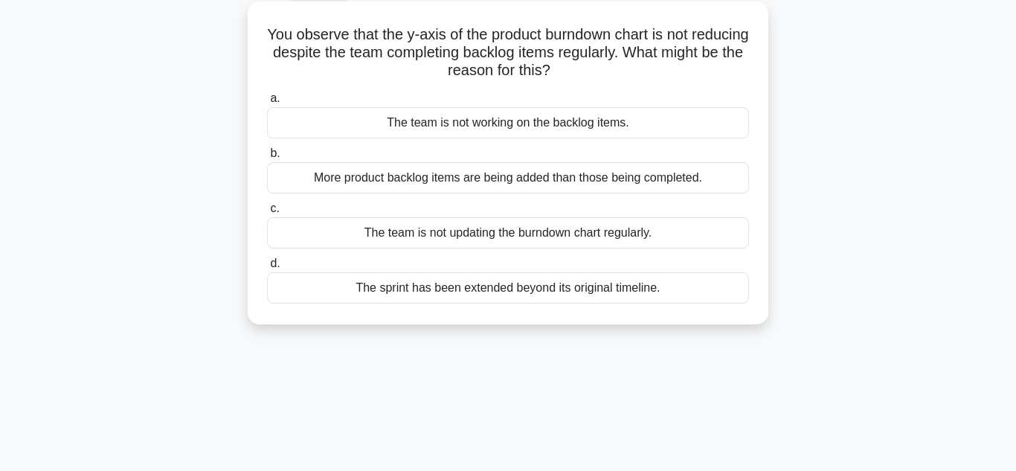
scroll to position [84, 0]
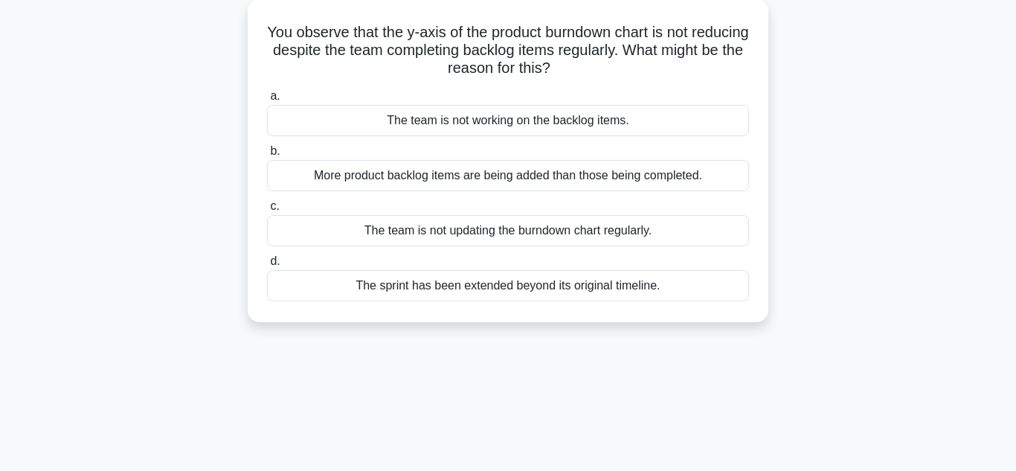
click at [546, 228] on div "The team is not updating the burndown chart regularly." at bounding box center [508, 230] width 482 height 31
click at [267, 211] on input "c. The team is not updating the burndown chart regularly." at bounding box center [267, 207] width 0 height 10
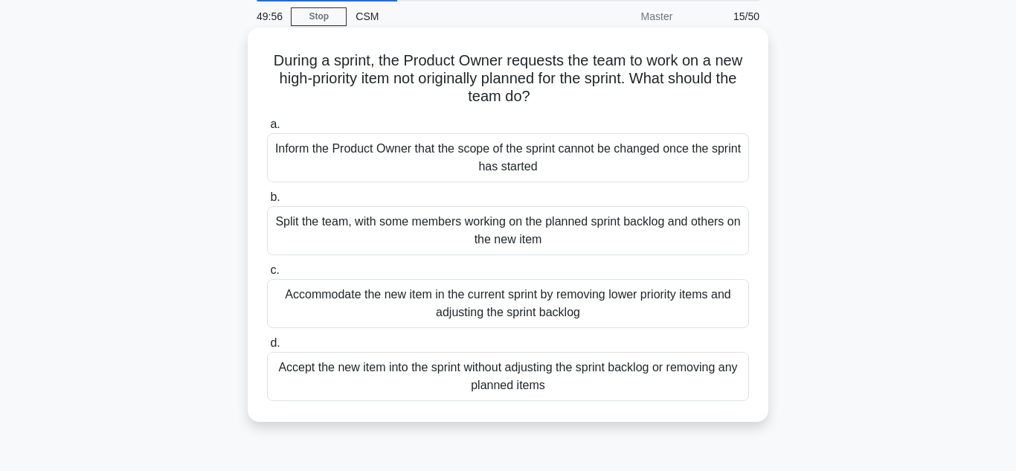
scroll to position [57, 0]
click at [563, 149] on div "Inform the Product Owner that the scope of the sprint cannot be changed once th…" at bounding box center [508, 156] width 482 height 49
click at [267, 129] on input "a. Inform the Product Owner that the scope of the sprint cannot be changed once…" at bounding box center [267, 124] width 0 height 10
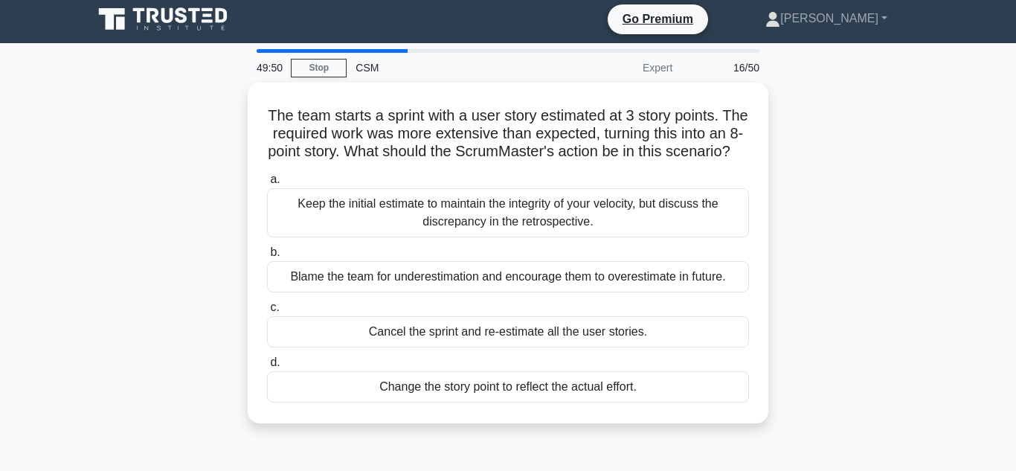
scroll to position [0, 0]
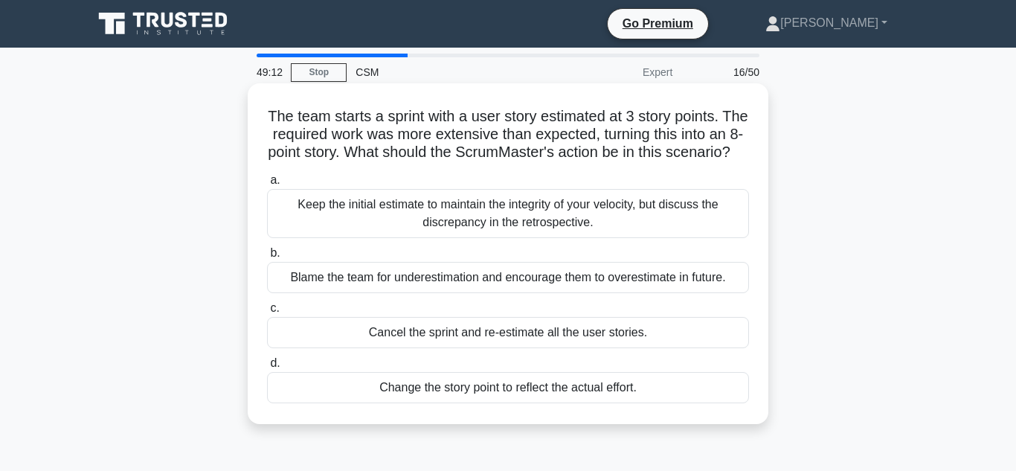
click at [480, 238] on div "Keep the initial estimate to maintain the integrity of your velocity, but discu…" at bounding box center [508, 213] width 482 height 49
click at [267, 185] on input "a. Keep the initial estimate to maintain the integrity of your velocity, but di…" at bounding box center [267, 181] width 0 height 10
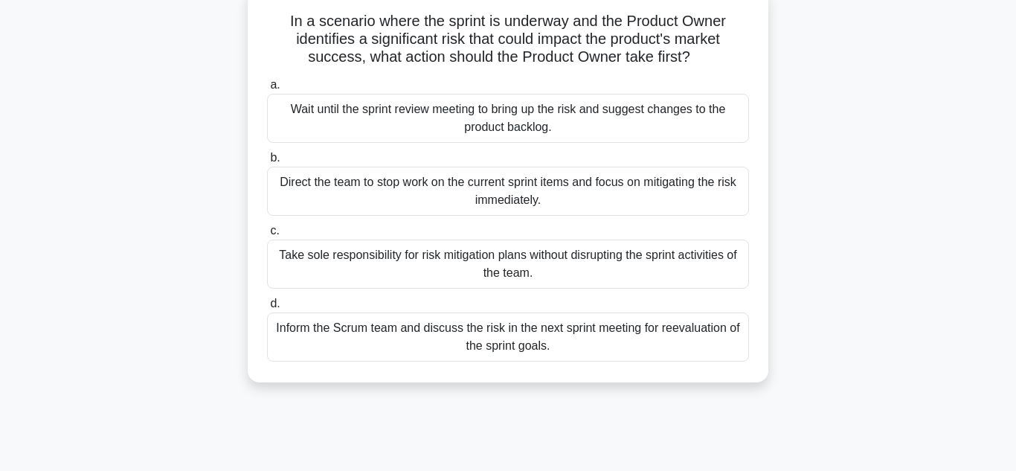
scroll to position [98, 0]
click at [873, 213] on div "In a scenario where the sprint is underway and the Product Owner identifies a s…" at bounding box center [508, 195] width 848 height 412
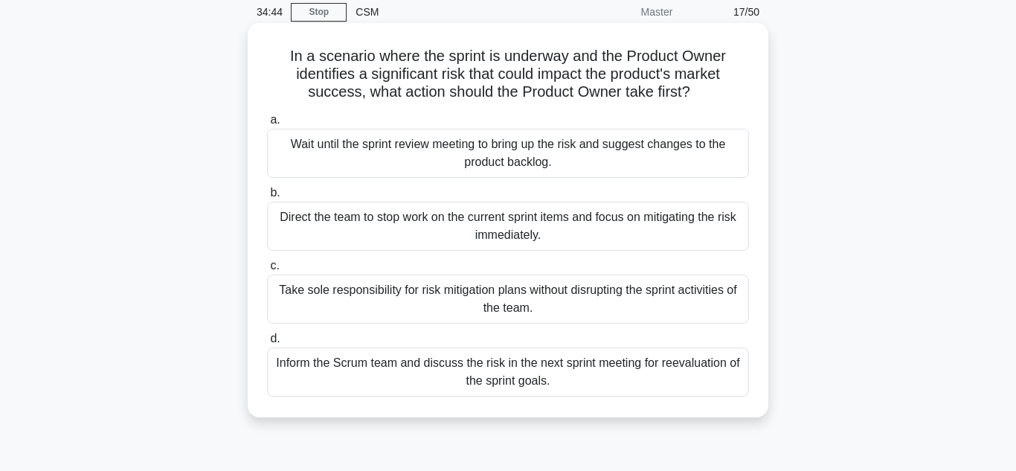
scroll to position [57, 0]
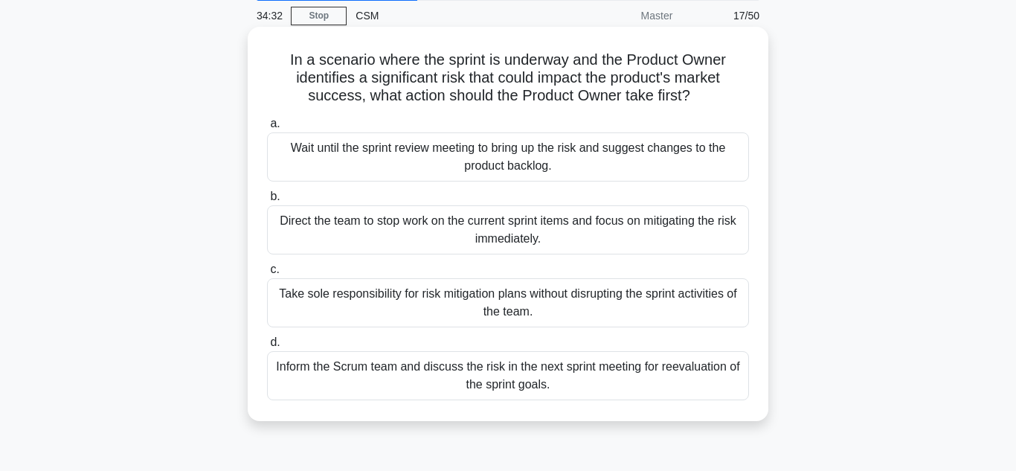
click at [483, 149] on div "Wait until the sprint review meeting to bring up the risk and suggest changes t…" at bounding box center [508, 156] width 482 height 49
click at [267, 129] on input "a. Wait until the sprint review meeting to bring up the risk and suggest change…" at bounding box center [267, 124] width 0 height 10
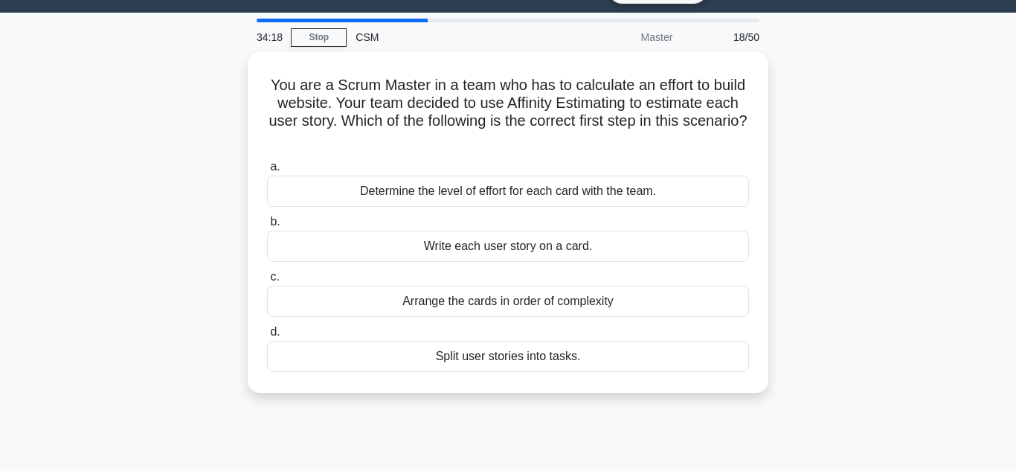
scroll to position [40, 0]
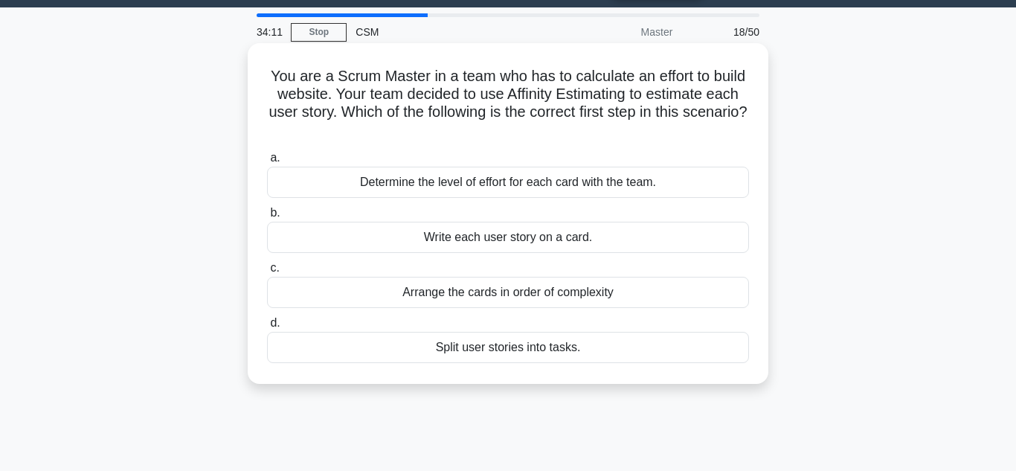
click at [489, 180] on div "Determine the level of effort for each card with the team." at bounding box center [508, 182] width 482 height 31
click at [267, 163] on input "a. Determine the level of effort for each card with the team." at bounding box center [267, 158] width 0 height 10
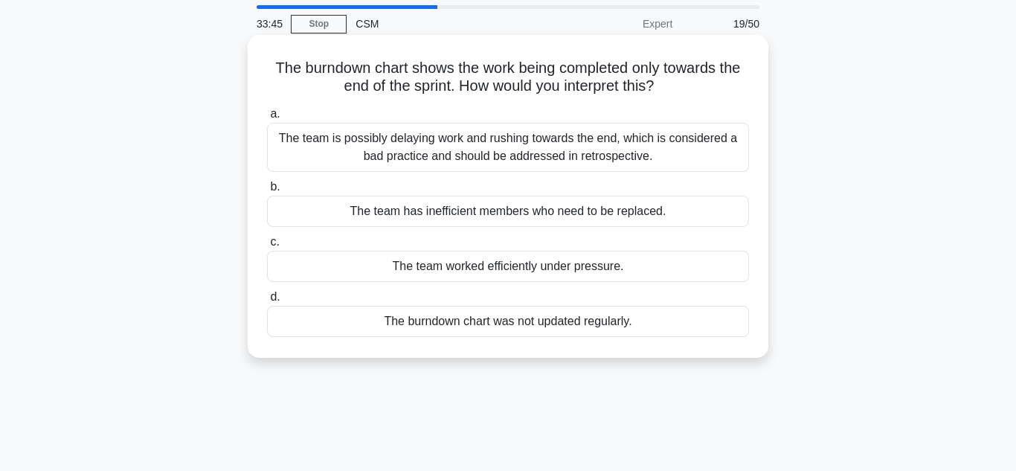
scroll to position [46, 0]
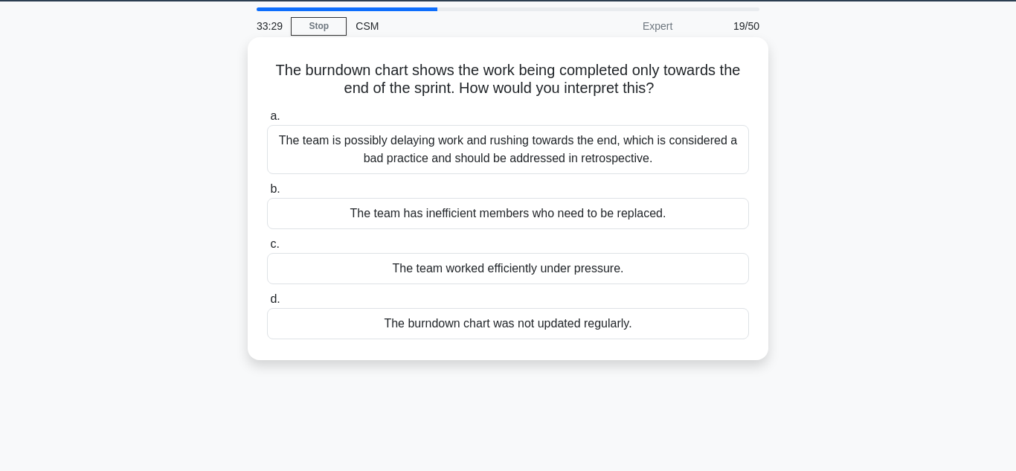
click at [476, 146] on div "The team is possibly delaying work and rushing towards the end, which is consid…" at bounding box center [508, 149] width 482 height 49
click at [267, 121] on input "a. The team is possibly delaying work and rushing towards the end, which is con…" at bounding box center [267, 117] width 0 height 10
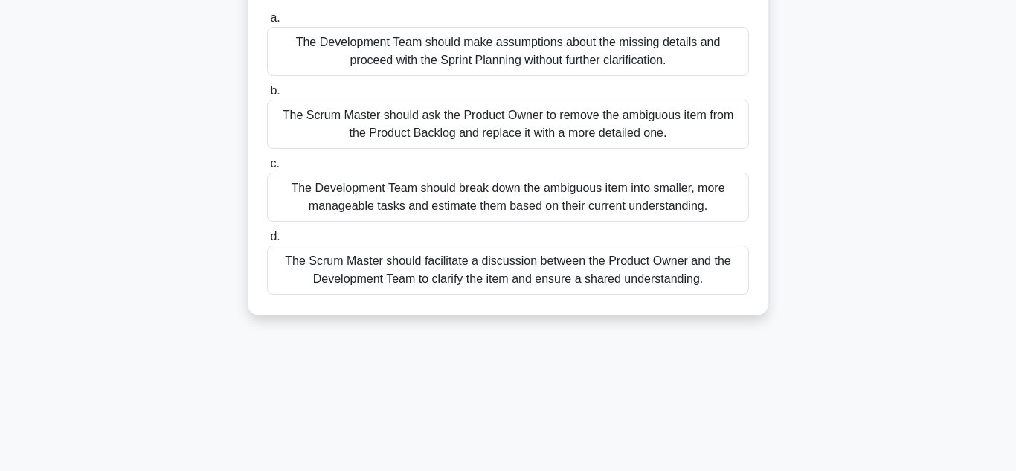
scroll to position [170, 0]
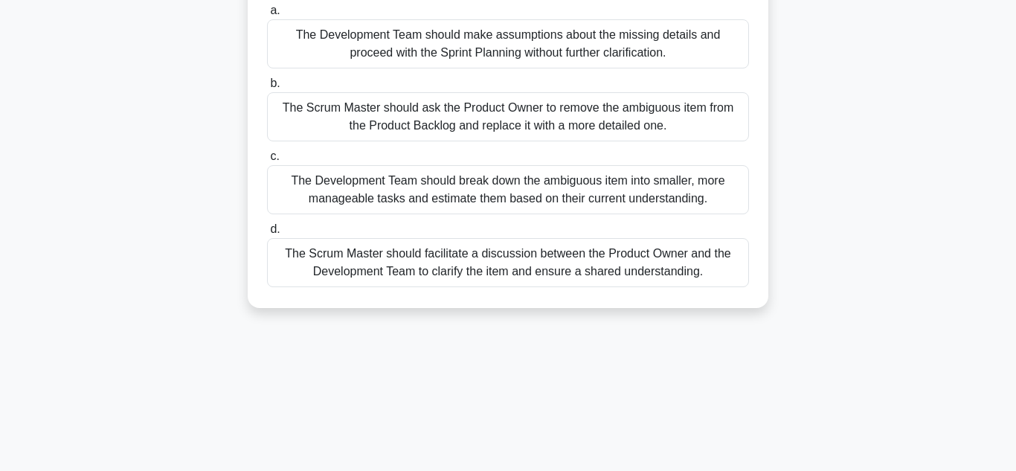
click at [484, 268] on div "The Scrum Master should facilitate a discussion between the Product Owner and t…" at bounding box center [508, 262] width 482 height 49
click at [267, 234] on input "d. The Scrum Master should facilitate a discussion between the Product Owner an…" at bounding box center [267, 230] width 0 height 10
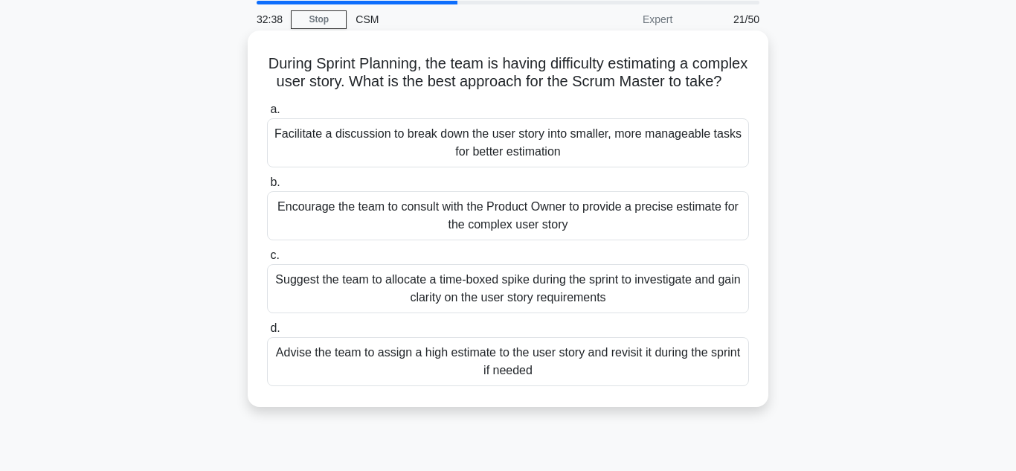
scroll to position [57, 0]
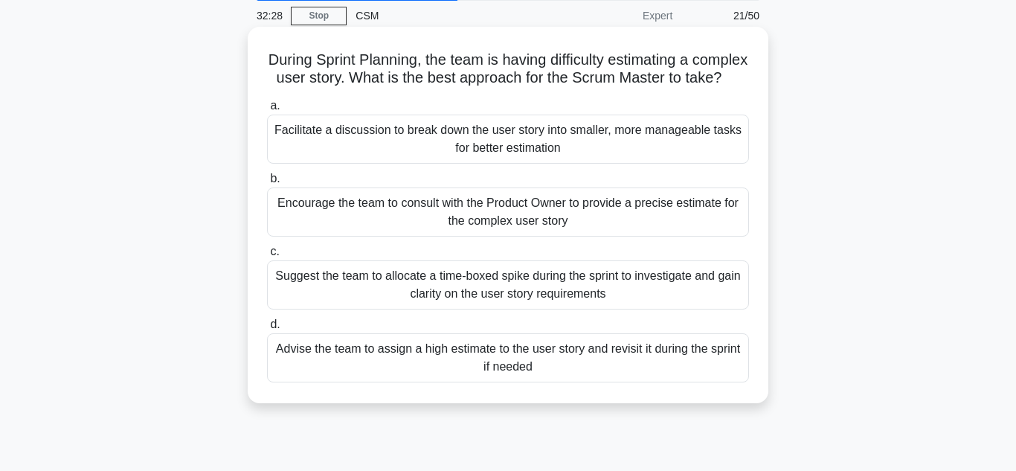
click at [464, 129] on div "Facilitate a discussion to break down the user story into smaller, more managea…" at bounding box center [508, 139] width 482 height 49
click at [267, 111] on input "a. Facilitate a discussion to break down the user story into smaller, more mana…" at bounding box center [267, 106] width 0 height 10
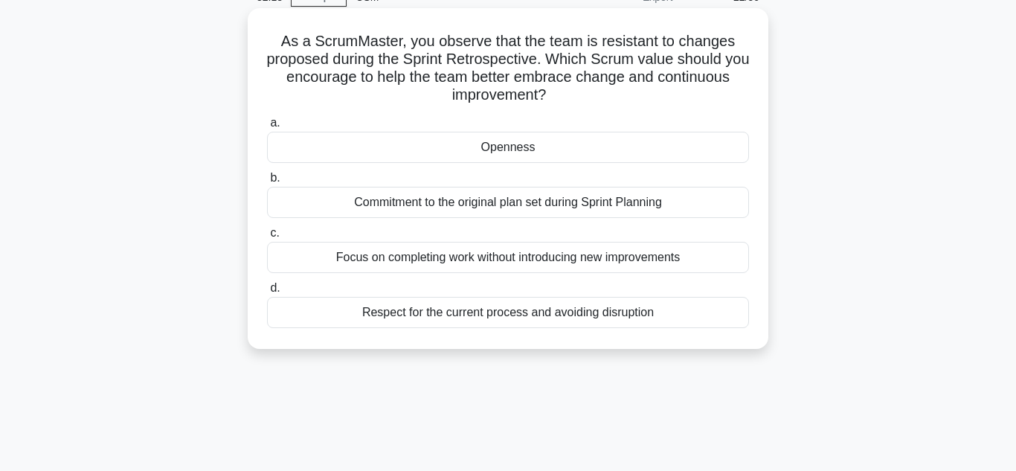
scroll to position [77, 0]
click at [515, 149] on div "Openness" at bounding box center [508, 145] width 482 height 31
click at [267, 126] on input "a. Openness" at bounding box center [267, 122] width 0 height 10
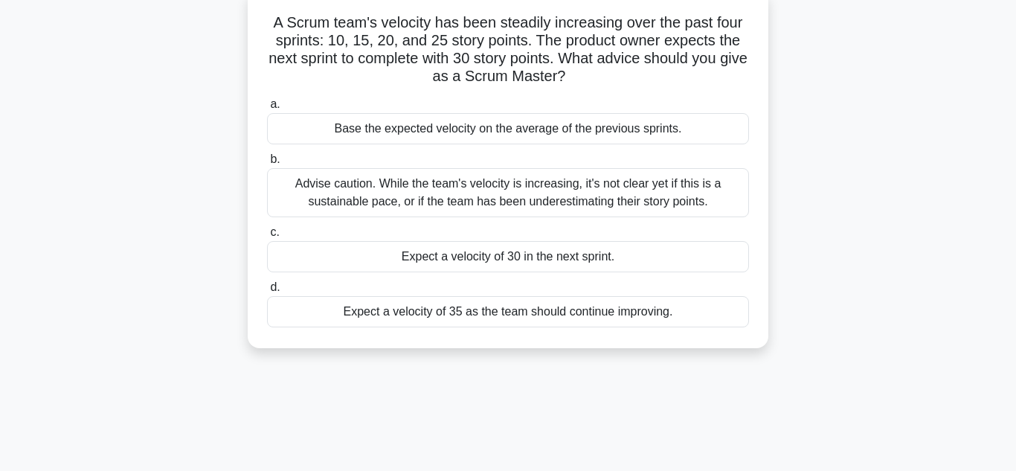
scroll to position [95, 0]
click at [422, 192] on div "Advise caution. While the team's velocity is increasing, it's not clear yet if …" at bounding box center [508, 191] width 482 height 49
click at [267, 163] on input "b. Advise caution. While the team's velocity is increasing, it's not clear yet …" at bounding box center [267, 158] width 0 height 10
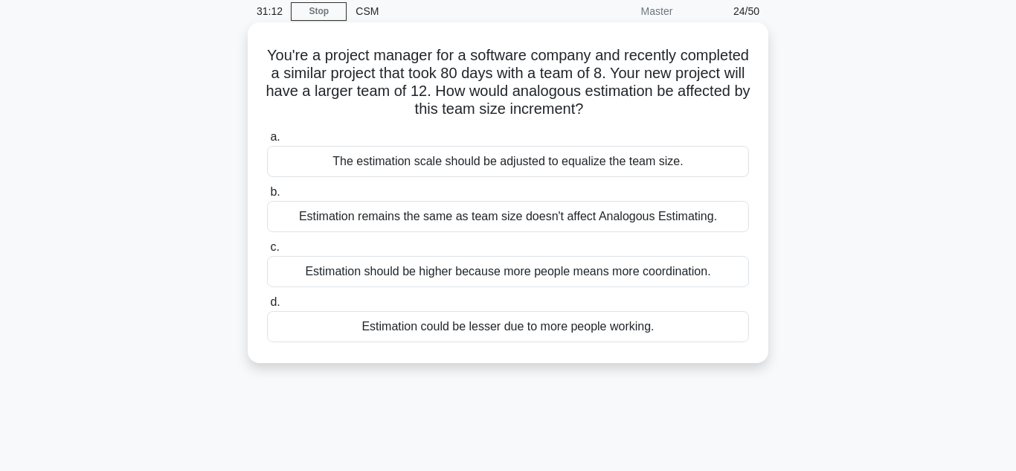
scroll to position [62, 0]
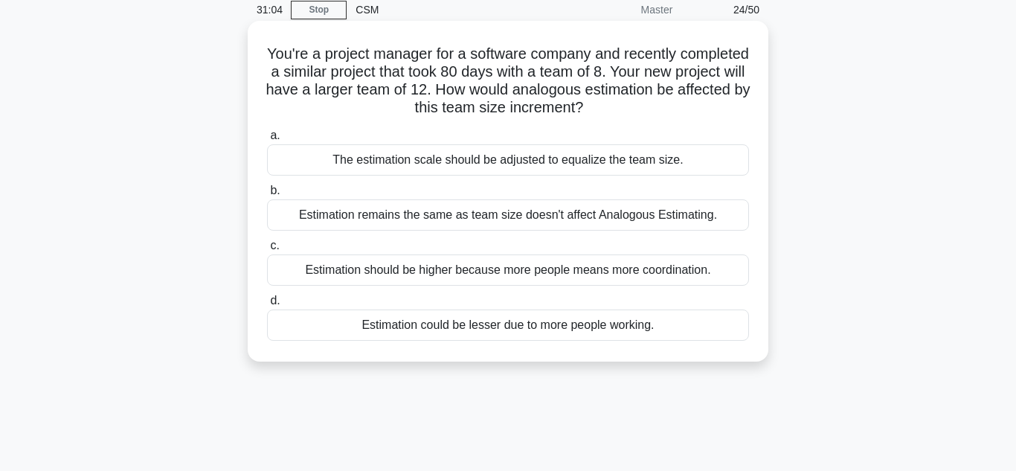
click at [565, 217] on div "Estimation remains the same as team size doesn't affect Analogous Estimating." at bounding box center [508, 214] width 482 height 31
click at [267, 196] on input "b. Estimation remains the same as team size doesn't affect Analogous Estimating." at bounding box center [267, 191] width 0 height 10
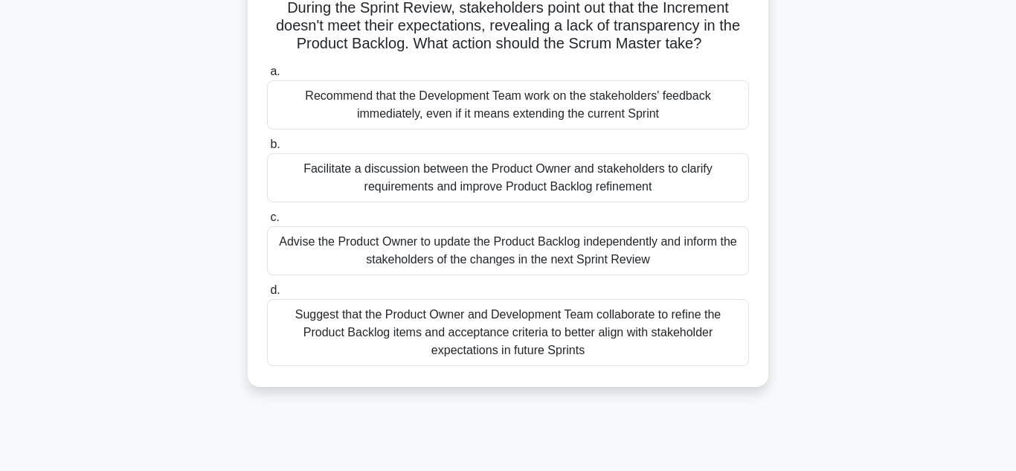
scroll to position [109, 0]
click at [613, 178] on div "Facilitate a discussion between the Product Owner and stakeholders to clarify r…" at bounding box center [508, 176] width 482 height 49
click at [267, 149] on input "b. Facilitate a discussion between the Product Owner and stakeholders to clarif…" at bounding box center [267, 144] width 0 height 10
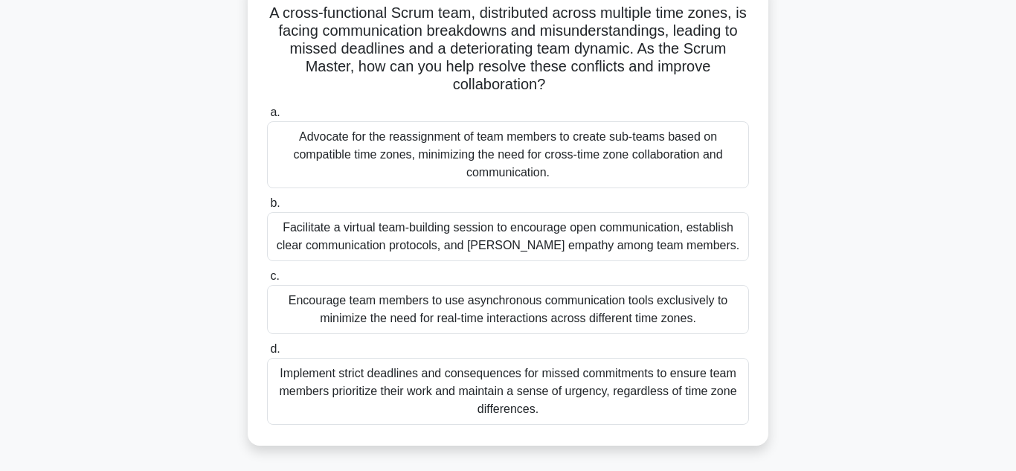
scroll to position [100, 0]
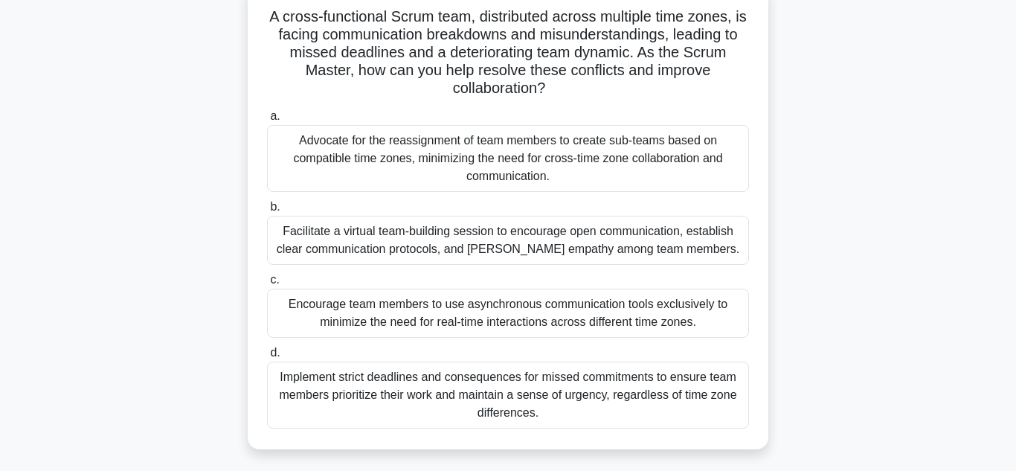
click at [585, 238] on div "Facilitate a virtual team-building session to encourage open communication, est…" at bounding box center [508, 240] width 482 height 49
click at [267, 212] on input "b. Facilitate a virtual team-building session to encourage open communication, …" at bounding box center [267, 207] width 0 height 10
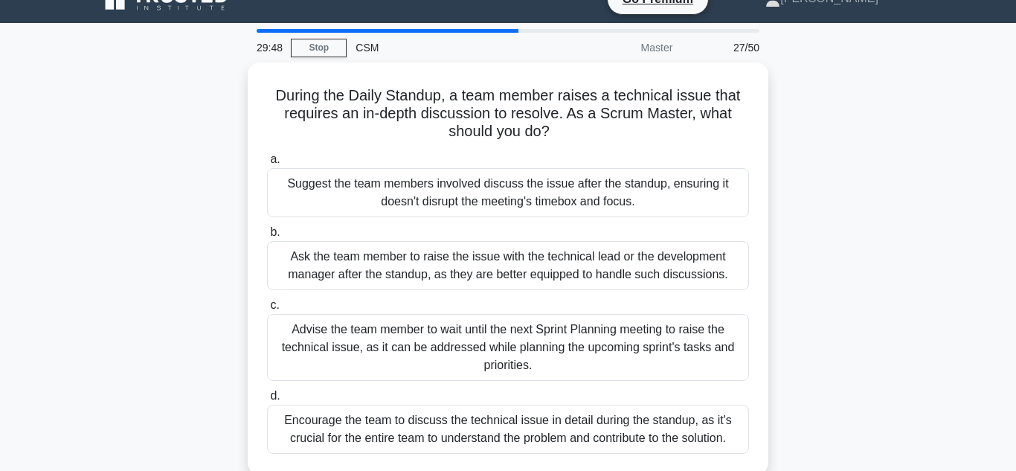
scroll to position [25, 0]
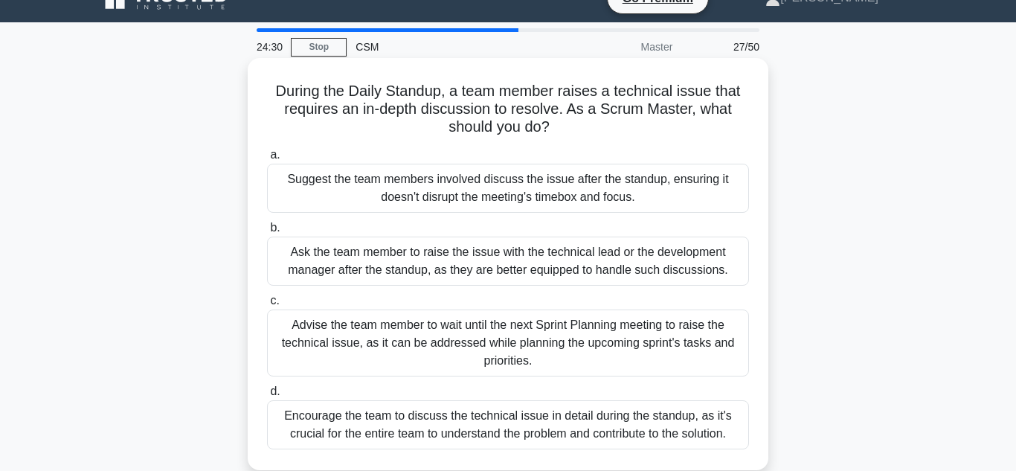
click at [582, 193] on div "Suggest the team members involved discuss the issue after the standup, ensuring…" at bounding box center [508, 188] width 482 height 49
click at [267, 160] on input "a. Suggest the team members involved discuss the issue after the standup, ensur…" at bounding box center [267, 155] width 0 height 10
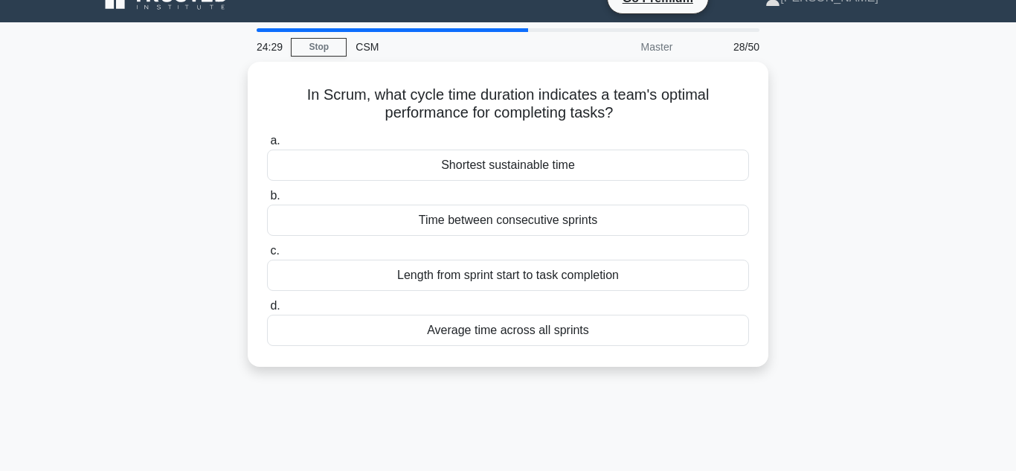
scroll to position [0, 0]
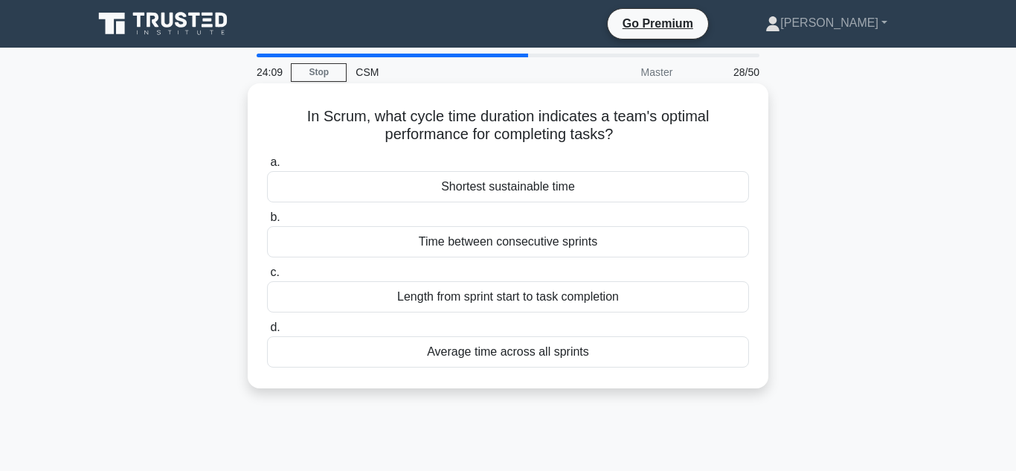
click at [544, 359] on div "Average time across all sprints" at bounding box center [508, 351] width 482 height 31
click at [267, 332] on input "d. Average time across all sprints" at bounding box center [267, 328] width 0 height 10
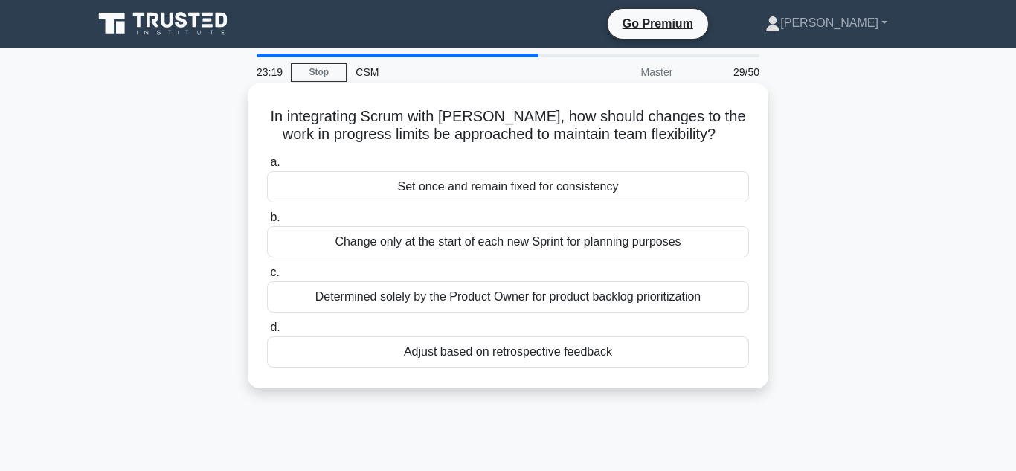
click at [492, 299] on div "Determined solely by the Product Owner for product backlog prioritization" at bounding box center [508, 296] width 482 height 31
click at [267, 277] on input "c. Determined solely by the Product Owner for product backlog prioritization" at bounding box center [267, 273] width 0 height 10
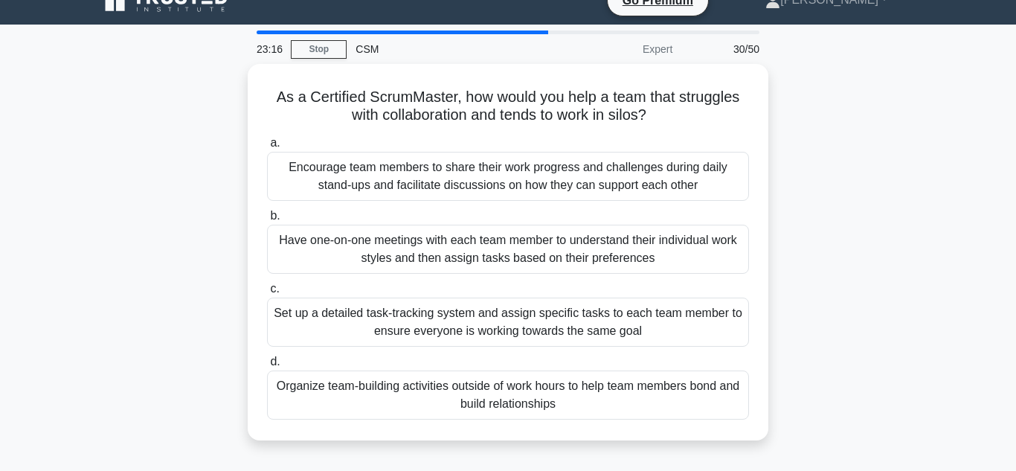
scroll to position [22, 0]
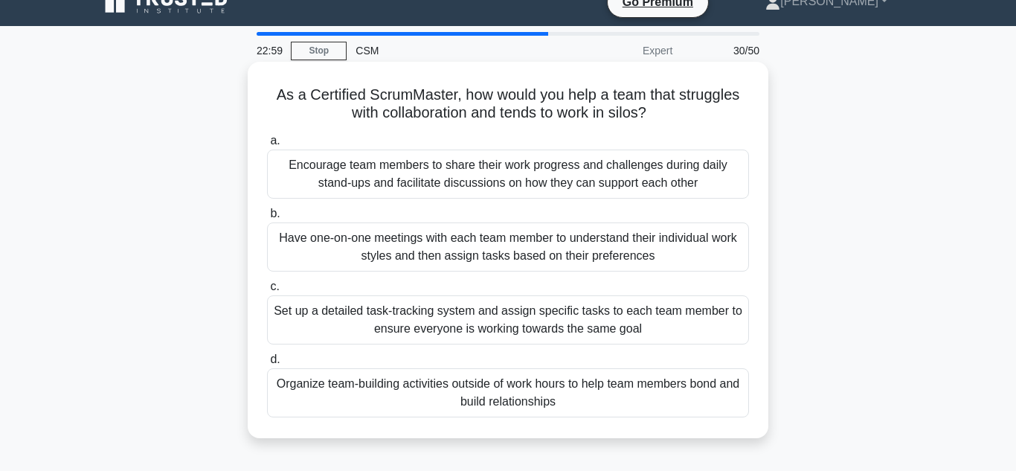
click at [567, 184] on div "Encourage team members to share their work progress and challenges during daily…" at bounding box center [508, 173] width 482 height 49
click at [267, 146] on input "a. Encourage team members to share their work progress and challenges during da…" at bounding box center [267, 141] width 0 height 10
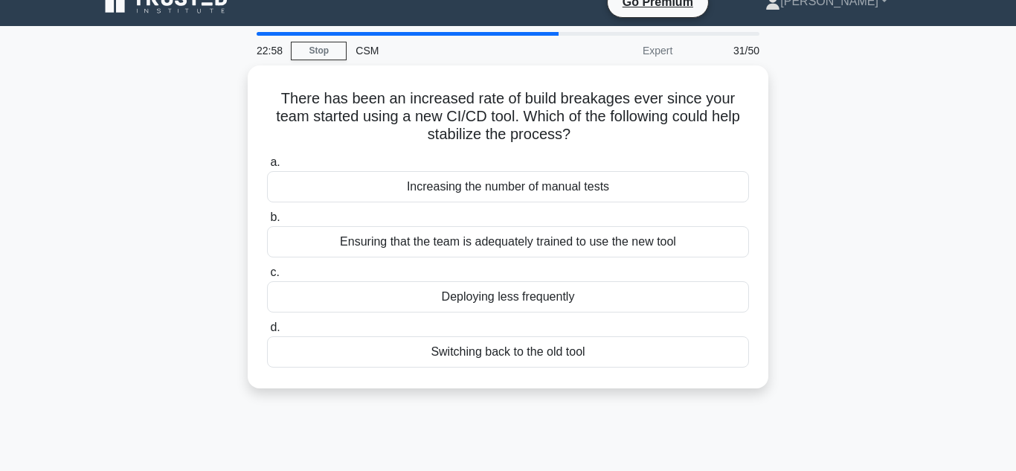
scroll to position [0, 0]
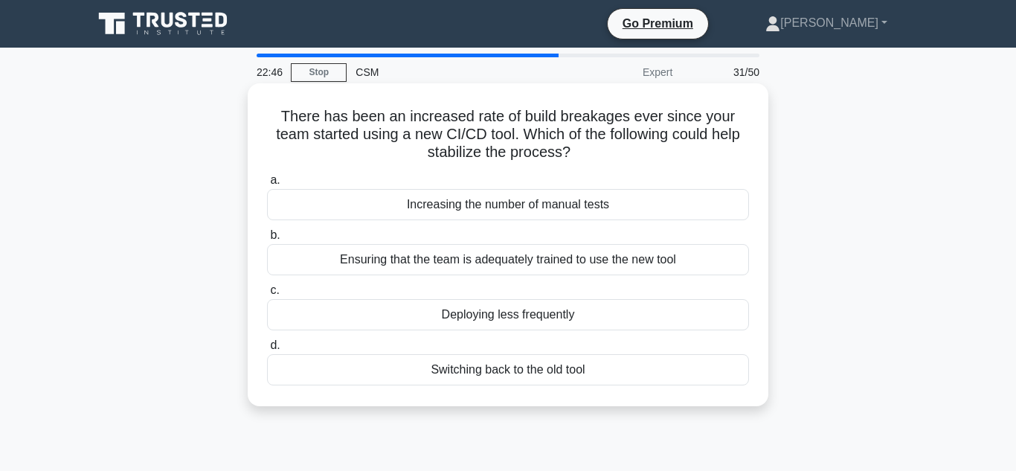
click at [573, 259] on div "Ensuring that the team is adequately trained to use the new tool" at bounding box center [508, 259] width 482 height 31
click at [267, 240] on input "b. Ensuring that the team is adequately trained to use the new tool" at bounding box center [267, 236] width 0 height 10
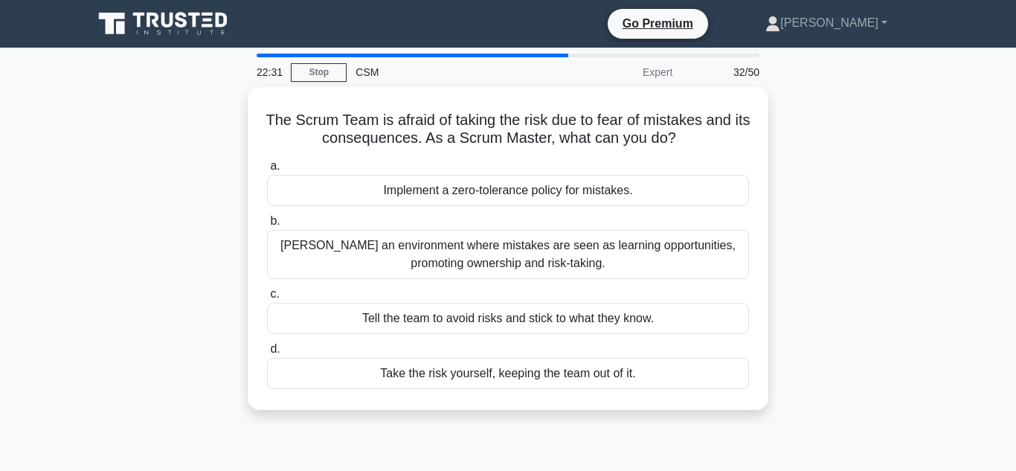
click at [573, 259] on div "Foster an environment where mistakes are seen as learning opportunities, promot…" at bounding box center [508, 254] width 482 height 49
click at [267, 226] on input "b. Foster an environment where mistakes are seen as learning opportunities, pro…" at bounding box center [267, 221] width 0 height 10
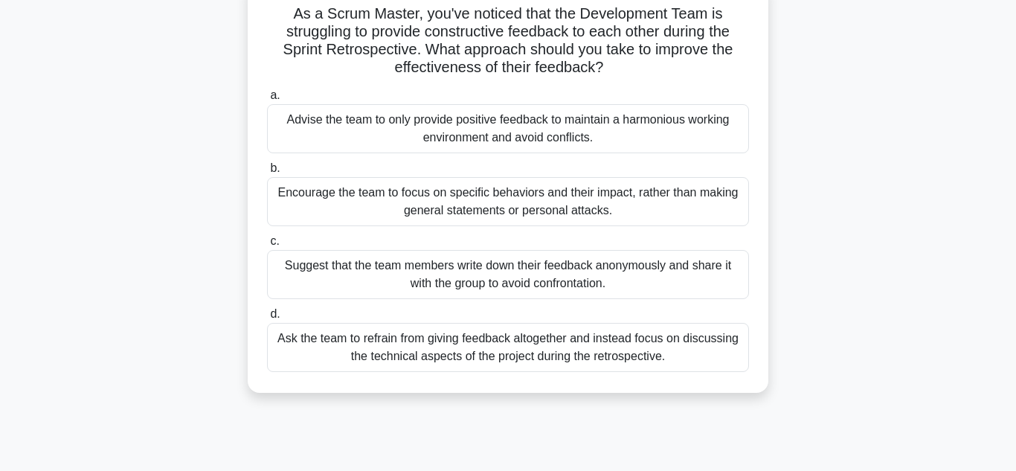
scroll to position [108, 0]
click at [911, 219] on div "As a Scrum Master, you've noticed that the Development Team is struggling to pr…" at bounding box center [508, 194] width 848 height 430
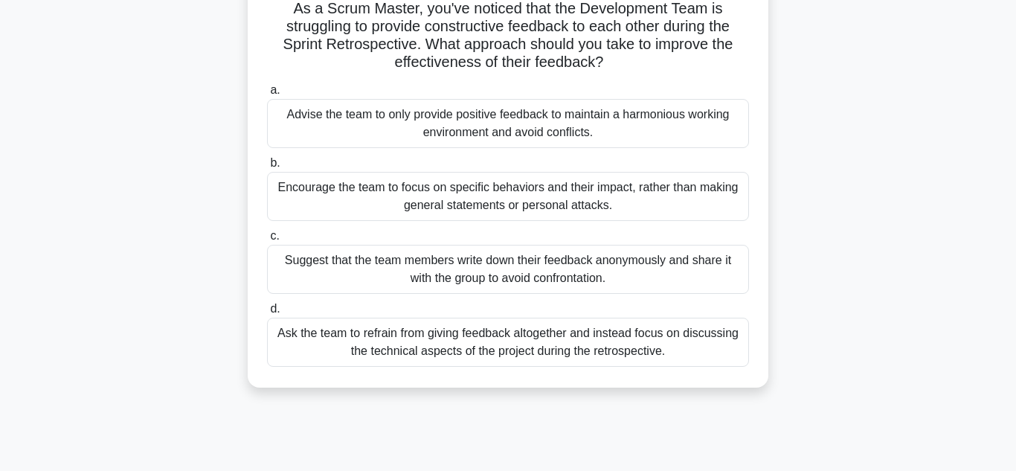
click at [665, 272] on div "Suggest that the team members write down their feedback anonymously and share i…" at bounding box center [508, 269] width 482 height 49
click at [267, 241] on input "c. Suggest that the team members write down their feedback anonymously and shar…" at bounding box center [267, 236] width 0 height 10
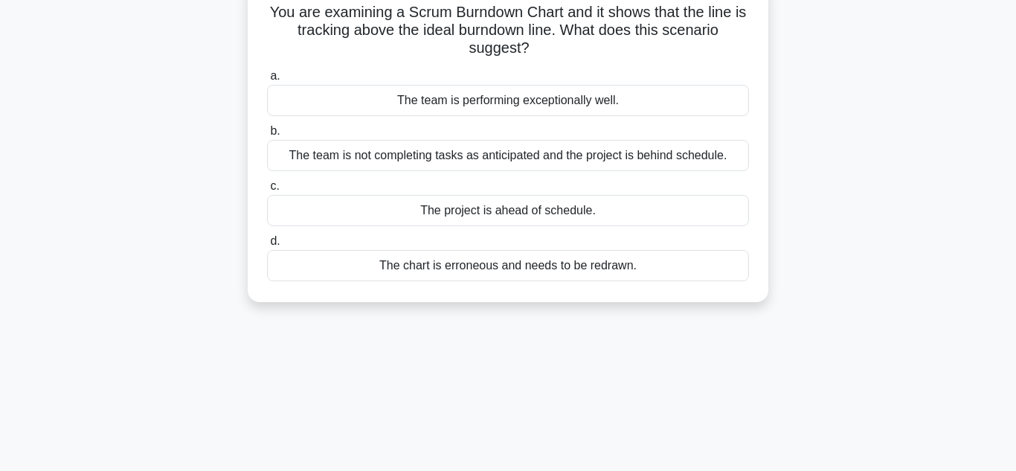
scroll to position [0, 0]
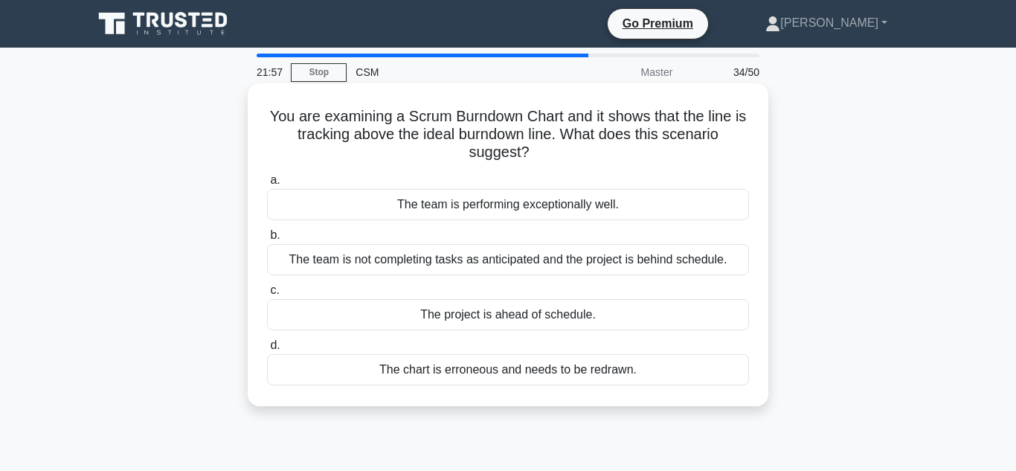
click at [591, 260] on div "The team is not completing tasks as anticipated and the project is behind sched…" at bounding box center [508, 259] width 482 height 31
click at [267, 240] on input "b. The team is not completing tasks as anticipated and the project is behind sc…" at bounding box center [267, 236] width 0 height 10
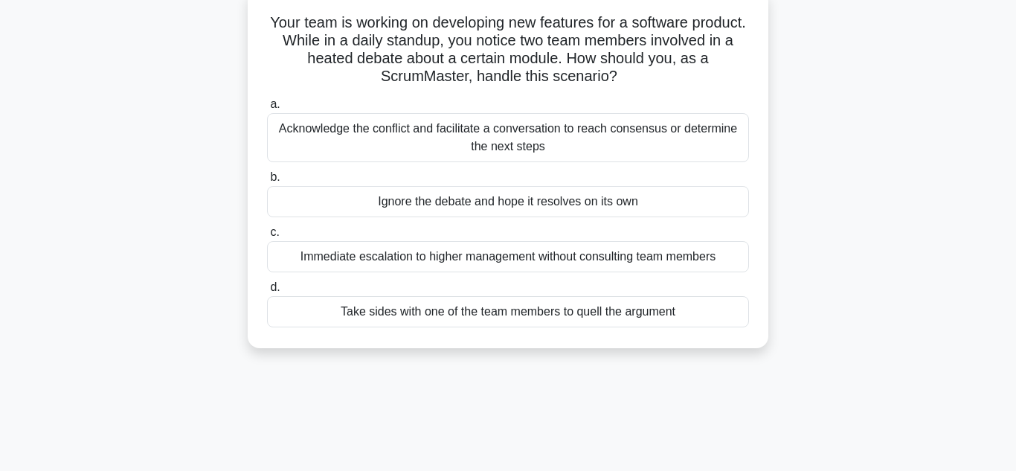
scroll to position [103, 0]
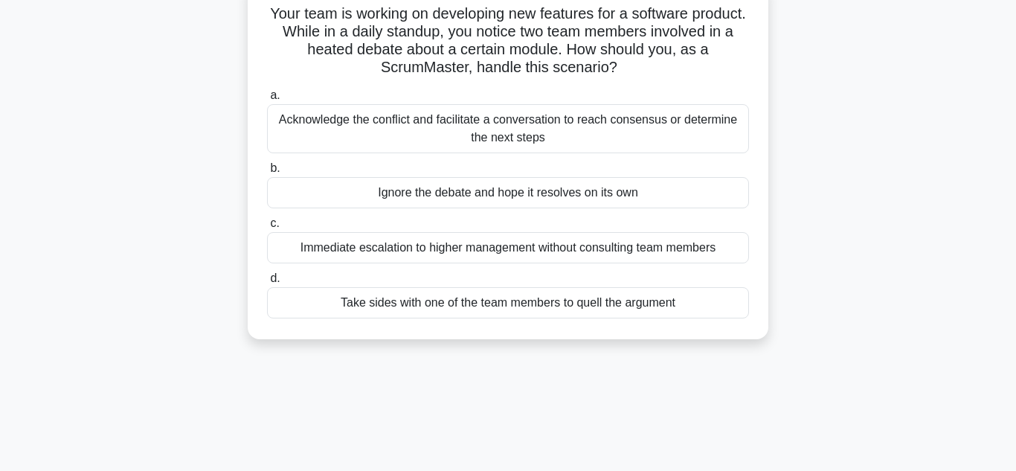
click at [617, 122] on div "Acknowledge the conflict and facilitate a conversation to reach consensus or de…" at bounding box center [508, 128] width 482 height 49
click at [267, 100] on input "a. Acknowledge the conflict and facilitate a conversation to reach consensus or…" at bounding box center [267, 96] width 0 height 10
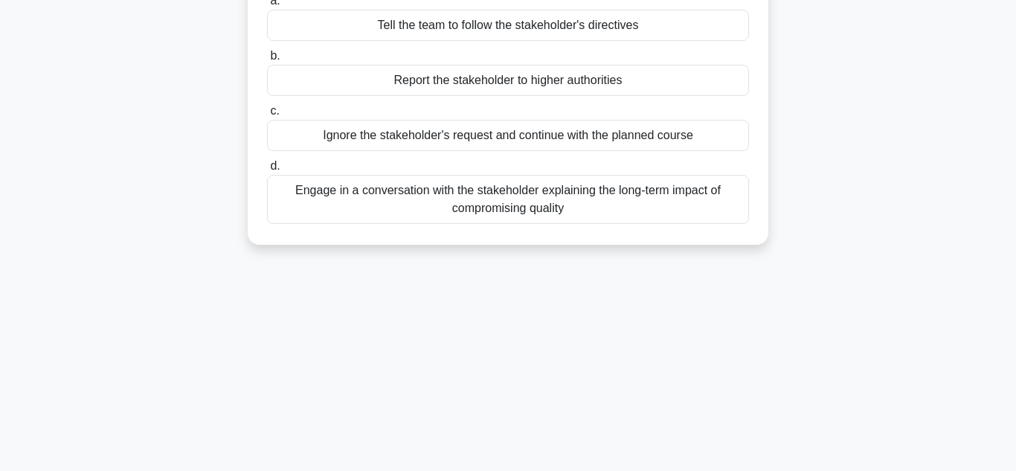
scroll to position [187, 0]
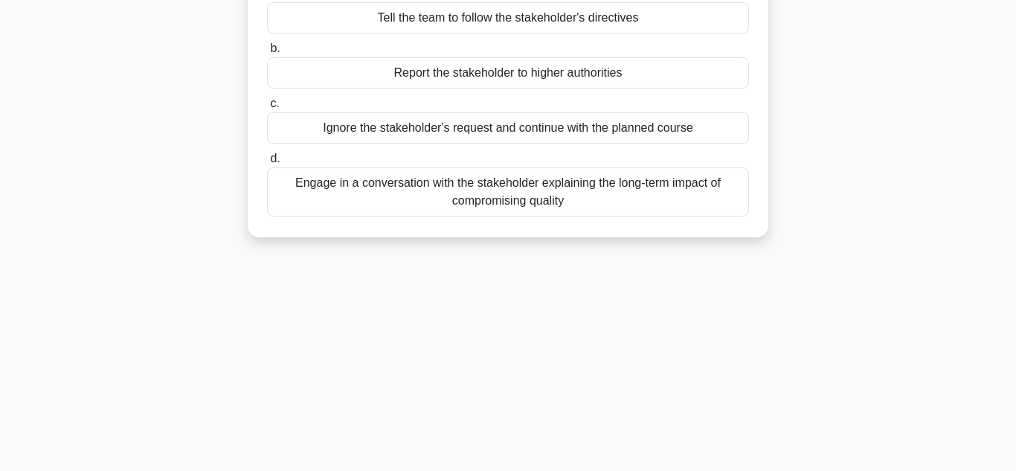
click at [617, 167] on div "Engage in a conversation with the stakeholder explaining the long-term impact o…" at bounding box center [508, 191] width 482 height 49
click at [267, 164] on input "d. Engage in a conversation with the stakeholder explaining the long-term impac…" at bounding box center [267, 159] width 0 height 10
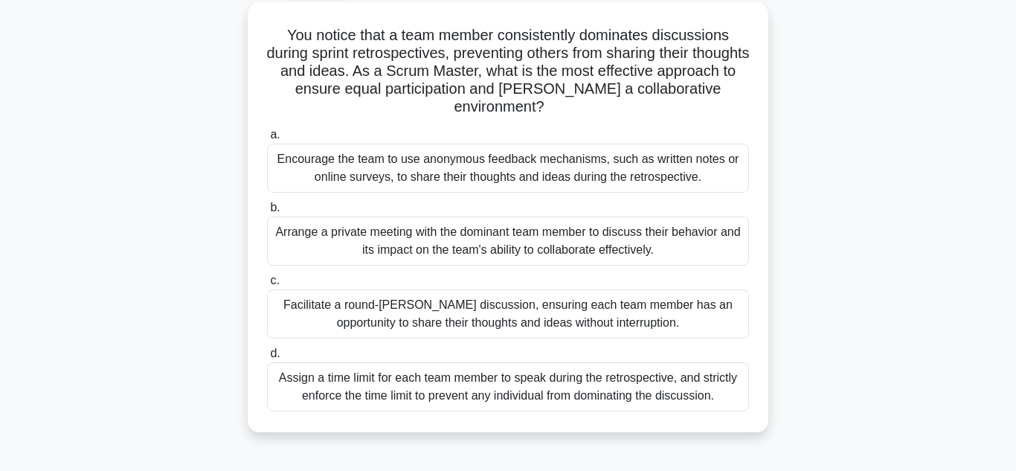
scroll to position [83, 0]
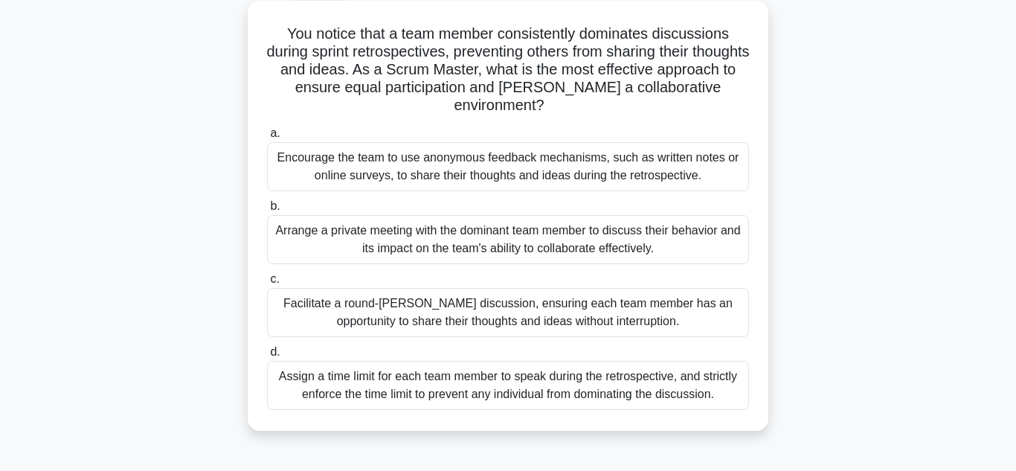
click at [594, 313] on div "Facilitate a round-robin discussion, ensuring each team member has an opportuni…" at bounding box center [508, 312] width 482 height 49
click at [267, 284] on input "c. Facilitate a round-robin discussion, ensuring each team member has an opport…" at bounding box center [267, 279] width 0 height 10
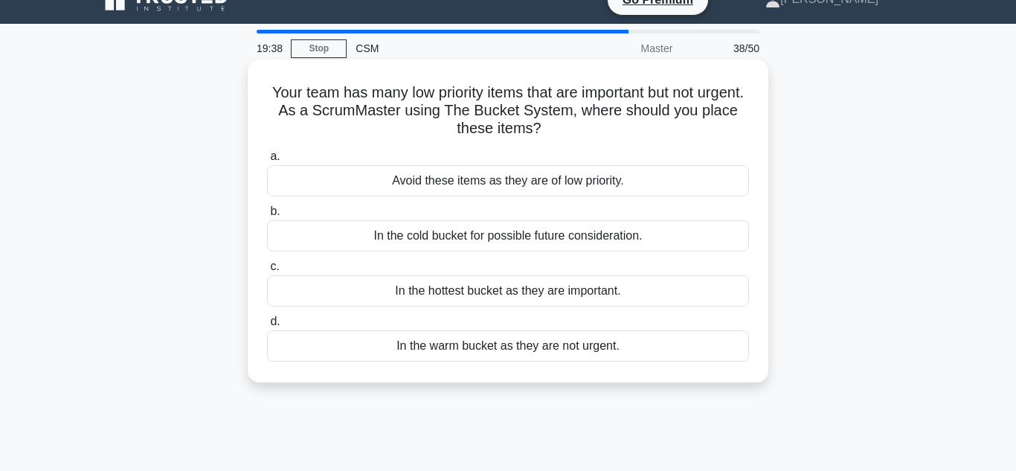
scroll to position [25, 0]
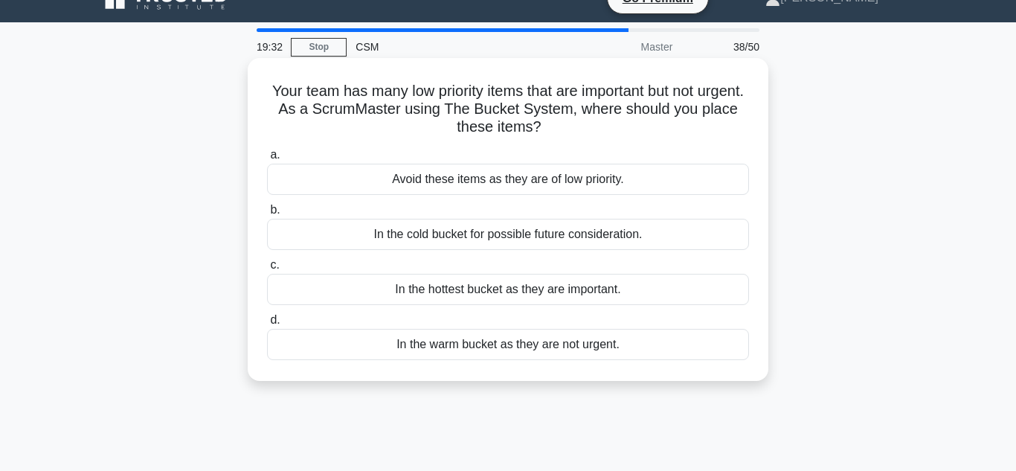
click at [585, 242] on div "In the cold bucket for possible future consideration." at bounding box center [508, 234] width 482 height 31
click at [267, 215] on input "b. In the cold bucket for possible future consideration." at bounding box center [267, 210] width 0 height 10
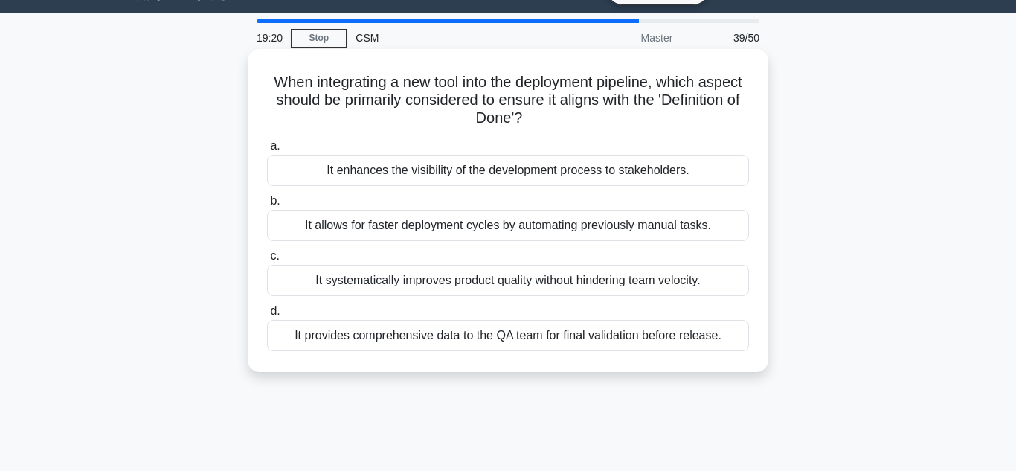
scroll to position [37, 0]
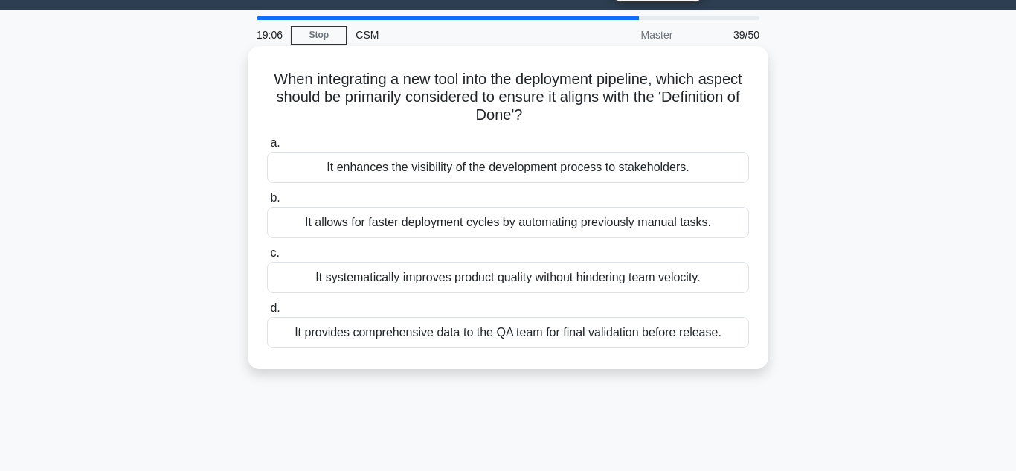
click at [465, 274] on div "It systematically improves product quality without hindering team velocity." at bounding box center [508, 277] width 482 height 31
click at [267, 258] on input "c. It systematically improves product quality without hindering team velocity." at bounding box center [267, 253] width 0 height 10
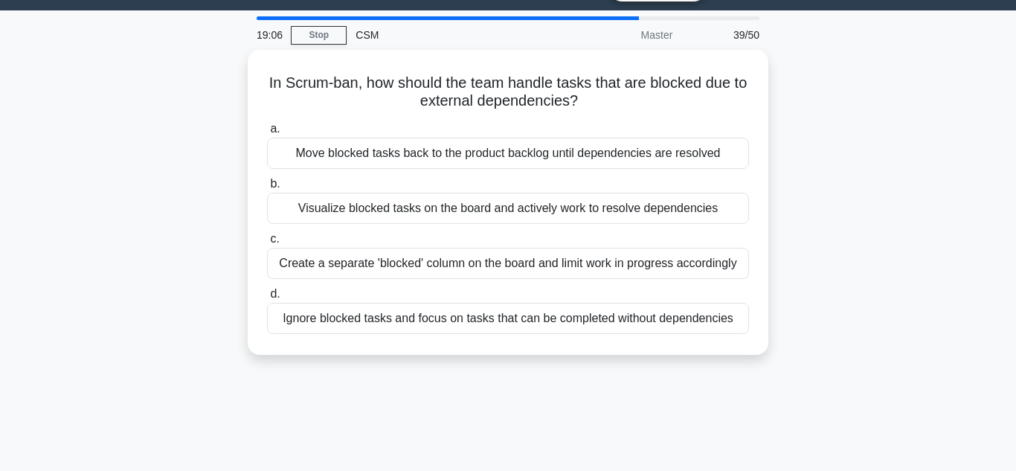
scroll to position [0, 0]
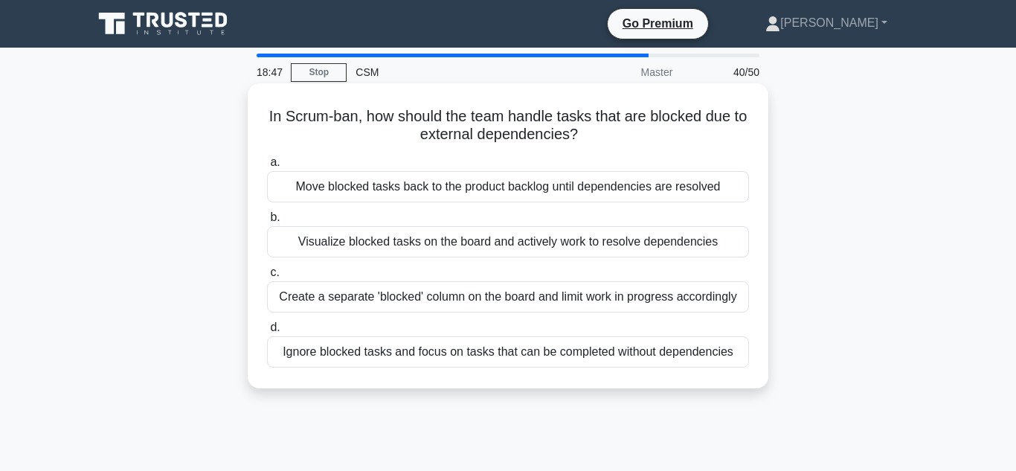
click at [469, 241] on div "Visualize blocked tasks on the board and actively work to resolve dependencies" at bounding box center [508, 241] width 482 height 31
click at [267, 222] on input "b. Visualize blocked tasks on the board and actively work to resolve dependenci…" at bounding box center [267, 218] width 0 height 10
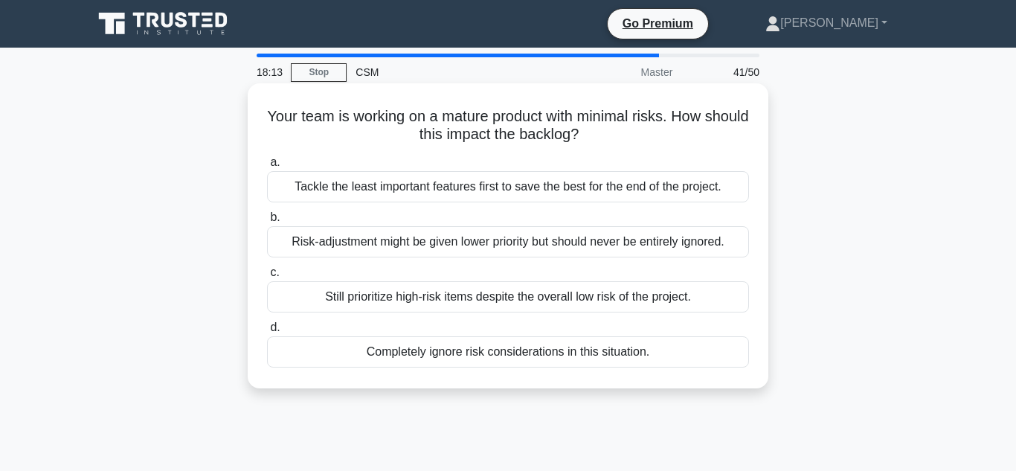
click at [497, 298] on div "Still prioritize high-risk items despite the overall low risk of the project." at bounding box center [508, 296] width 482 height 31
click at [267, 277] on input "c. Still prioritize high-risk items despite the overall low risk of the project." at bounding box center [267, 273] width 0 height 10
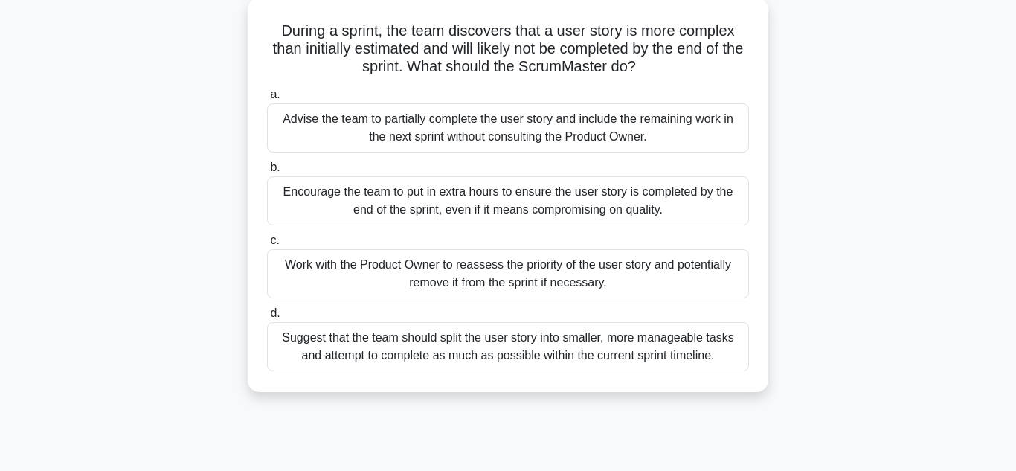
scroll to position [97, 0]
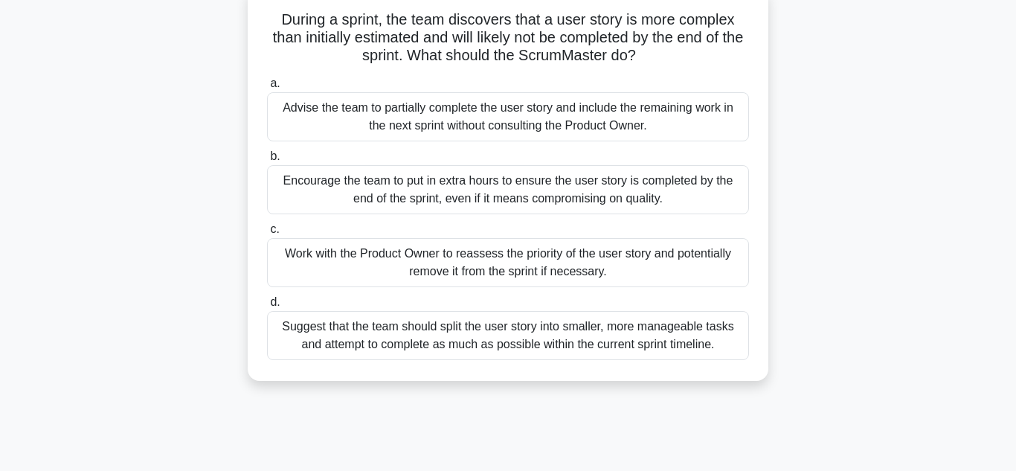
click at [508, 332] on div "Suggest that the team should split the user story into smaller, more manageable…" at bounding box center [508, 335] width 482 height 49
click at [267, 307] on input "d. Suggest that the team should split the user story into smaller, more managea…" at bounding box center [267, 302] width 0 height 10
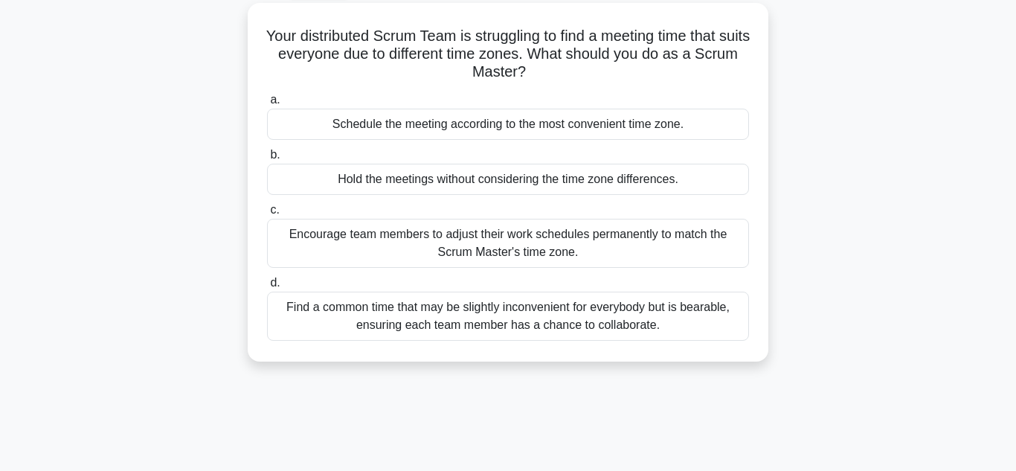
scroll to position [88, 0]
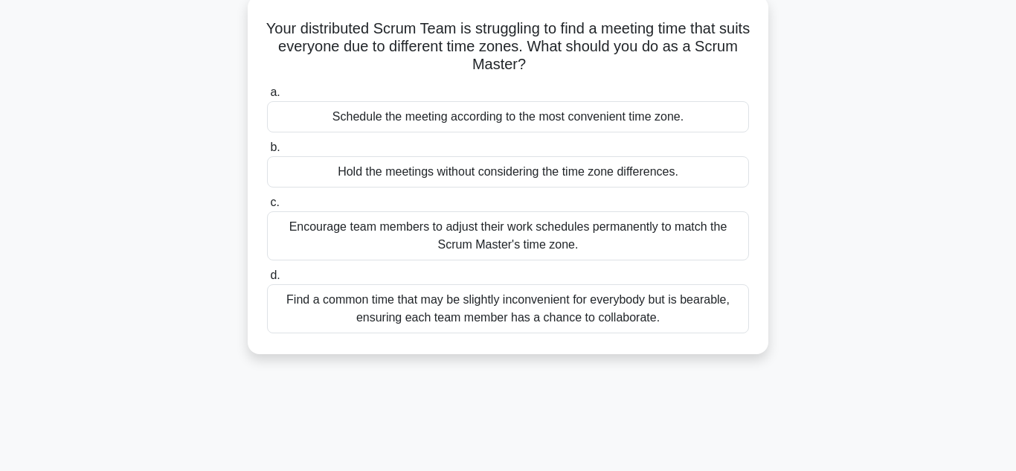
click at [523, 306] on div "Find a common time that may be slightly inconvenient for everybody but is beara…" at bounding box center [508, 308] width 482 height 49
click at [267, 280] on input "d. Find a common time that may be slightly inconvenient for everybody but is be…" at bounding box center [267, 276] width 0 height 10
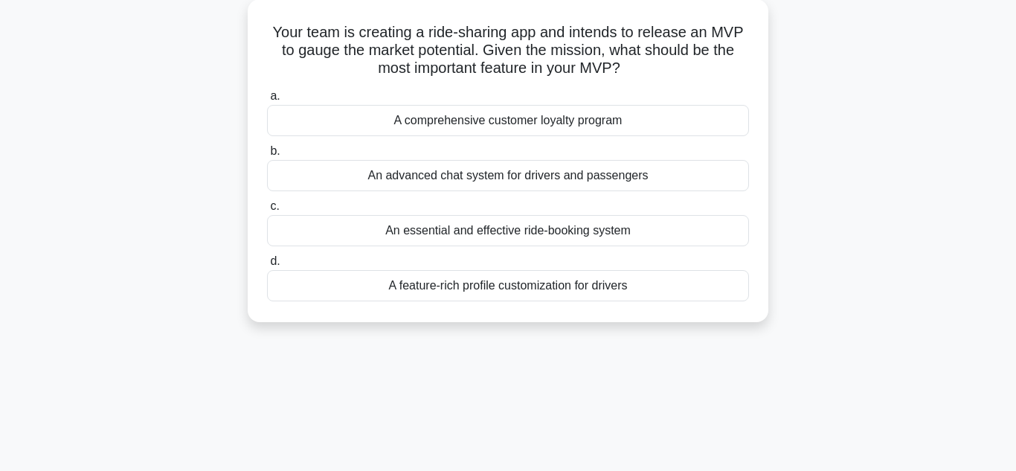
scroll to position [0, 0]
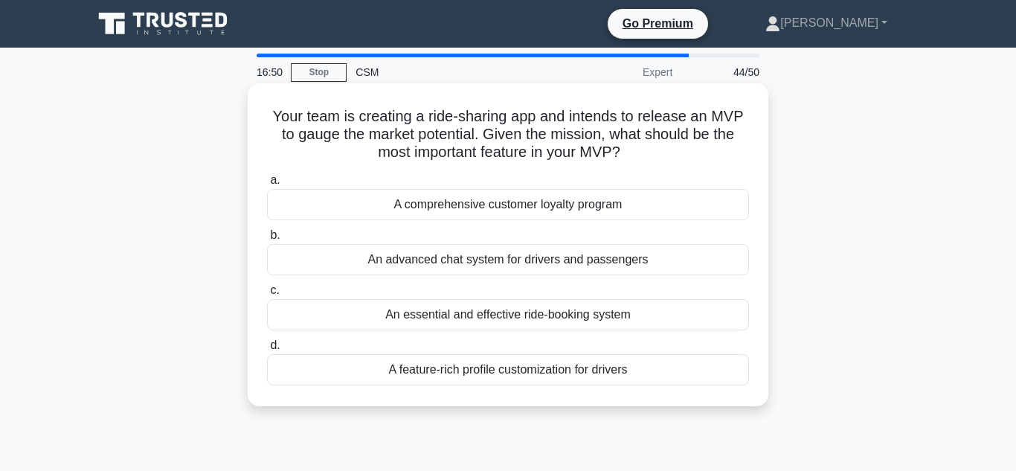
click at [560, 318] on div "An essential and effective ride-booking system" at bounding box center [508, 314] width 482 height 31
click at [267, 295] on input "c. An essential and effective ride-booking system" at bounding box center [267, 291] width 0 height 10
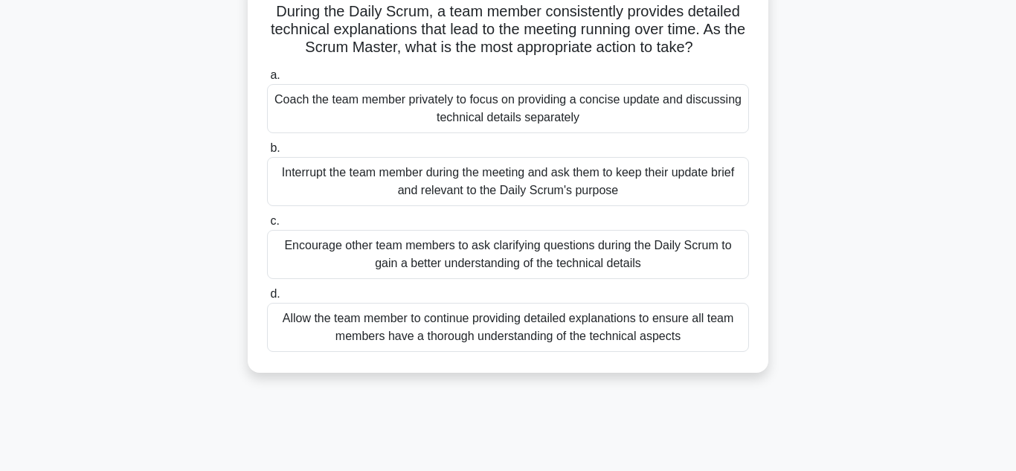
scroll to position [113, 0]
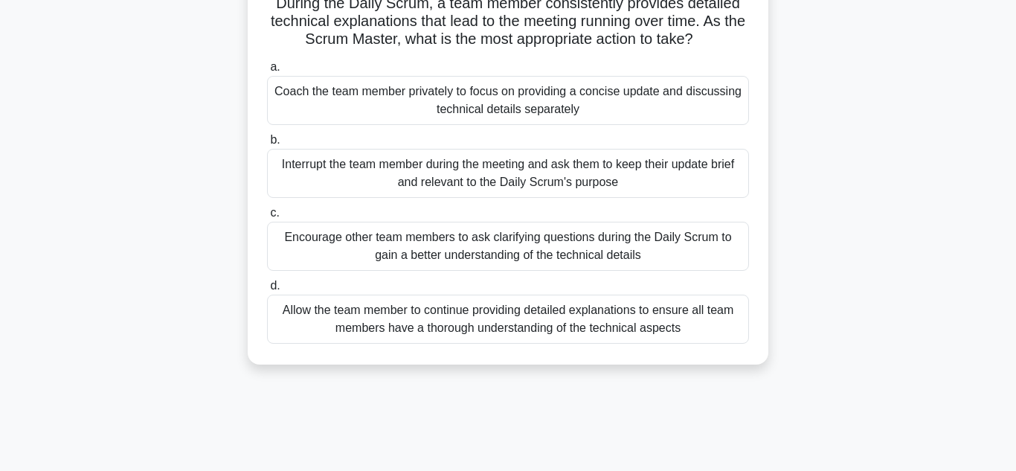
click at [593, 97] on div "Coach the team member privately to focus on providing a concise update and disc…" at bounding box center [508, 100] width 482 height 49
click at [267, 72] on input "a. Coach the team member privately to focus on providing a concise update and d…" at bounding box center [267, 67] width 0 height 10
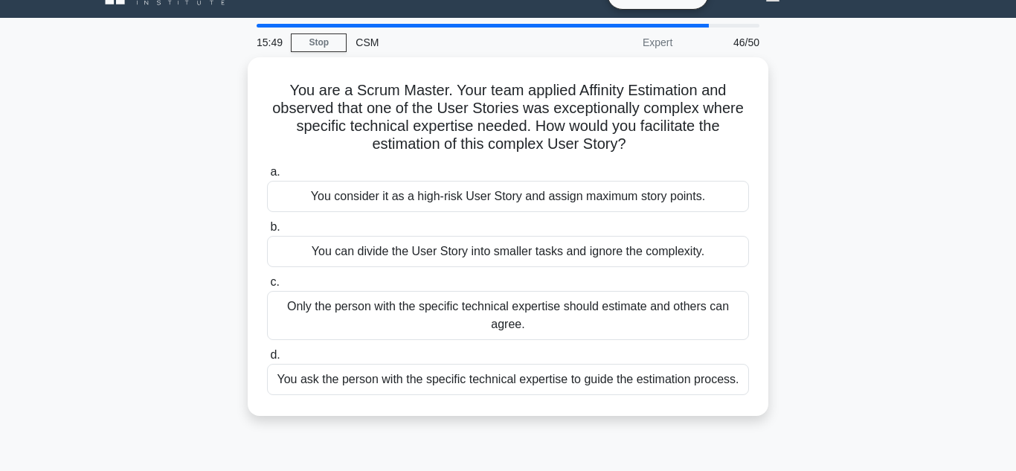
scroll to position [30, 0]
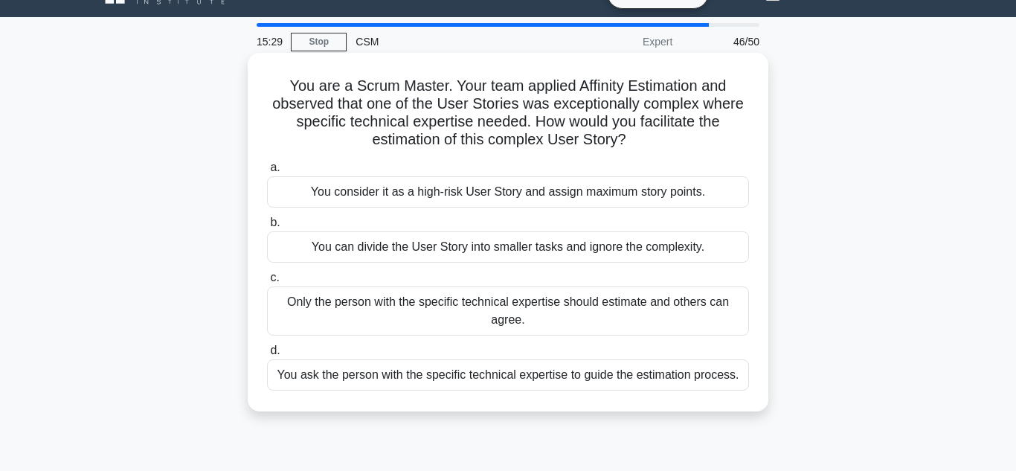
click at [463, 373] on div "You ask the person with the specific technical expertise to guide the estimatio…" at bounding box center [508, 374] width 482 height 31
click at [267, 355] on input "d. You ask the person with the specific technical expertise to guide the estima…" at bounding box center [267, 351] width 0 height 10
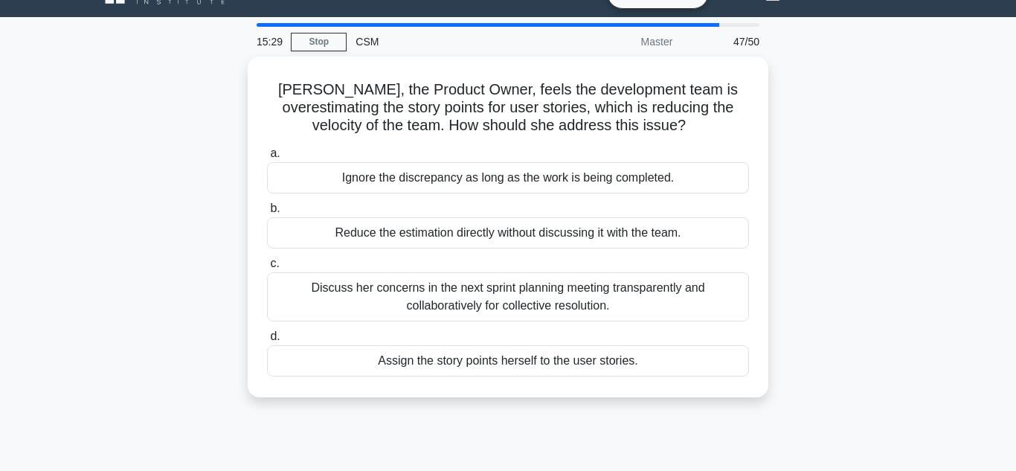
scroll to position [0, 0]
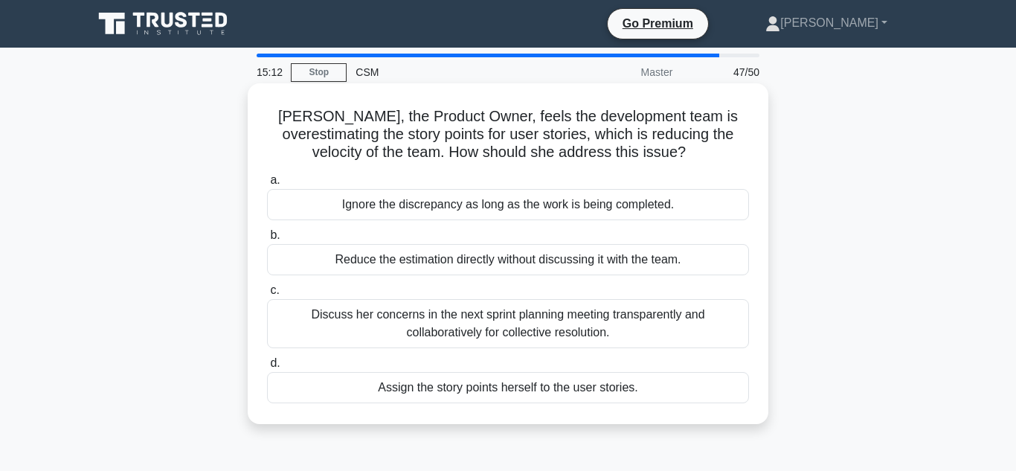
click at [509, 322] on div "Discuss her concerns in the next sprint planning meeting transparently and coll…" at bounding box center [508, 323] width 482 height 49
click at [267, 295] on input "c. Discuss her concerns in the next sprint planning meeting transparently and c…" at bounding box center [267, 291] width 0 height 10
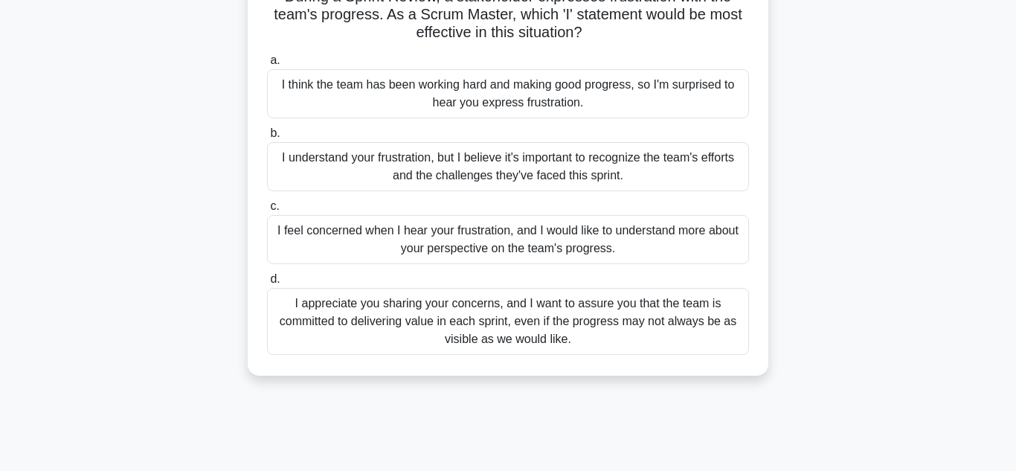
scroll to position [118, 0]
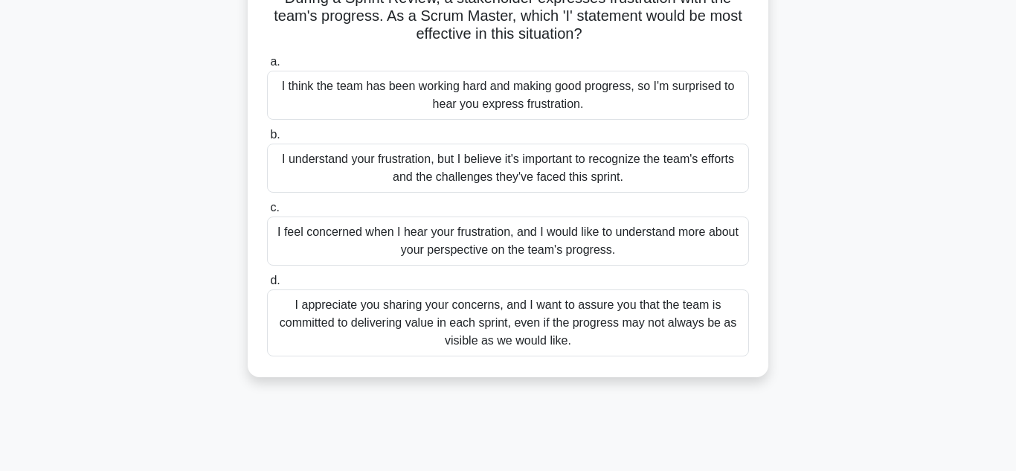
click at [570, 328] on div "I appreciate you sharing your concerns, and I want to assure you that the team …" at bounding box center [508, 322] width 482 height 67
click at [267, 286] on input "d. I appreciate you sharing your concerns, and I want to assure you that the te…" at bounding box center [267, 281] width 0 height 10
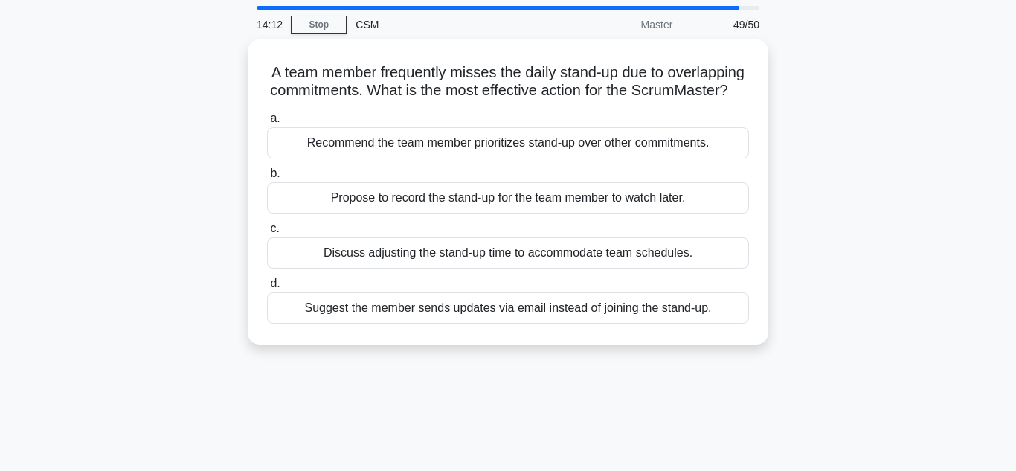
scroll to position [0, 0]
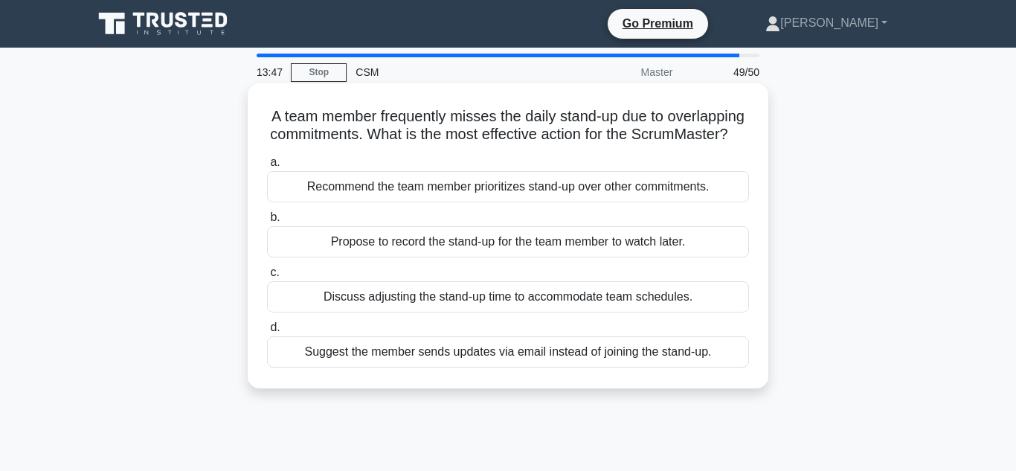
click at [566, 304] on div "Discuss adjusting the stand-up time to accommodate team schedules." at bounding box center [508, 296] width 482 height 31
click at [267, 277] on input "c. Discuss adjusting the stand-up time to accommodate team schedules." at bounding box center [267, 273] width 0 height 10
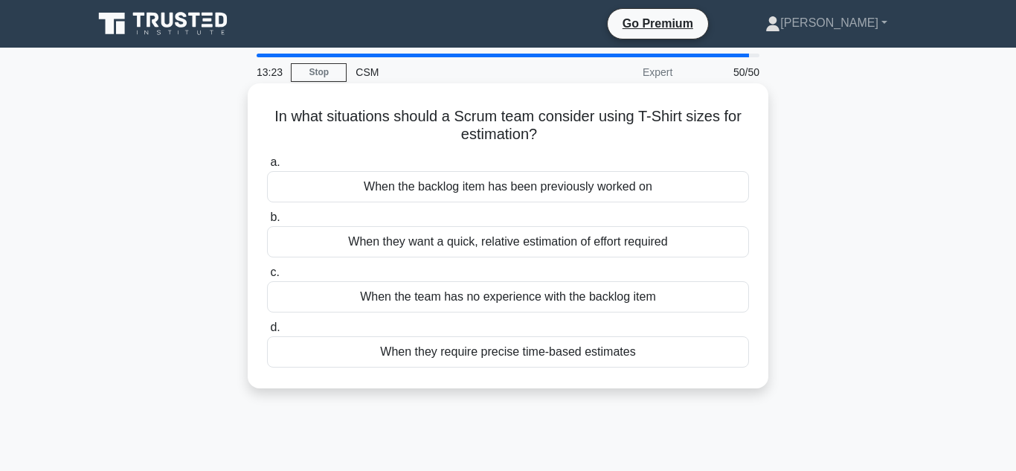
click at [567, 296] on div "When the team has no experience with the backlog item" at bounding box center [508, 296] width 482 height 31
click at [267, 277] on input "c. When the team has no experience with the backlog item" at bounding box center [267, 273] width 0 height 10
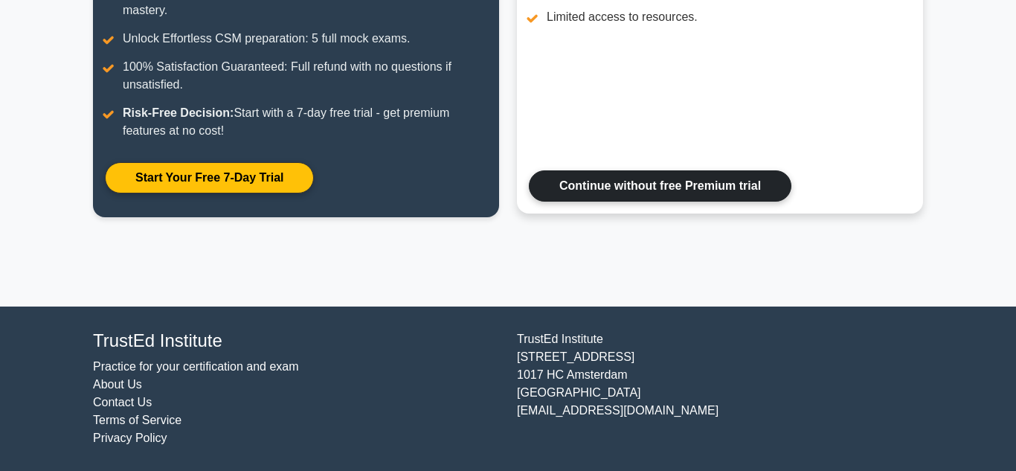
scroll to position [306, 0]
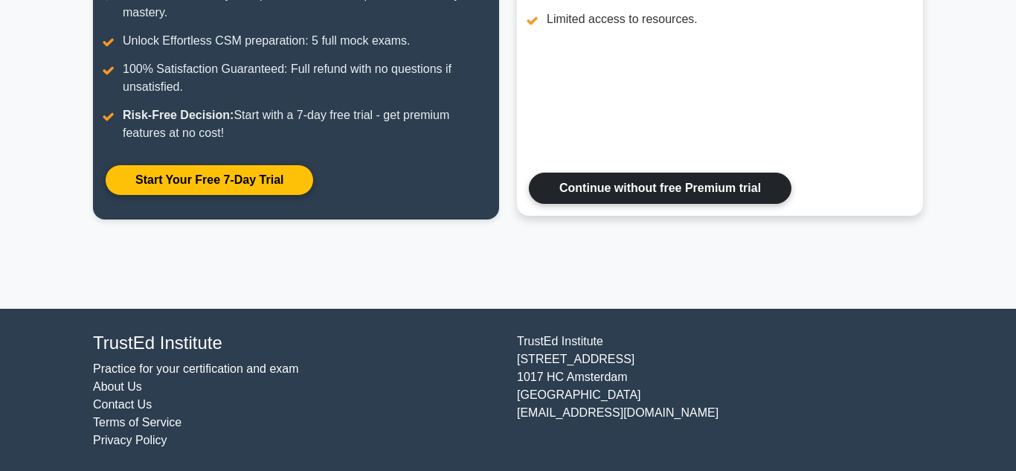
click at [652, 199] on link "Continue without free Premium trial" at bounding box center [660, 188] width 263 height 31
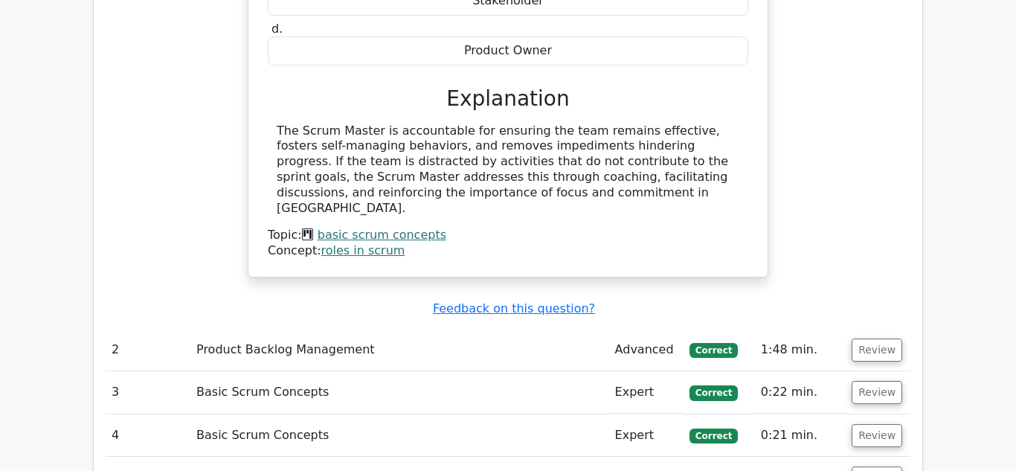
scroll to position [2133, 0]
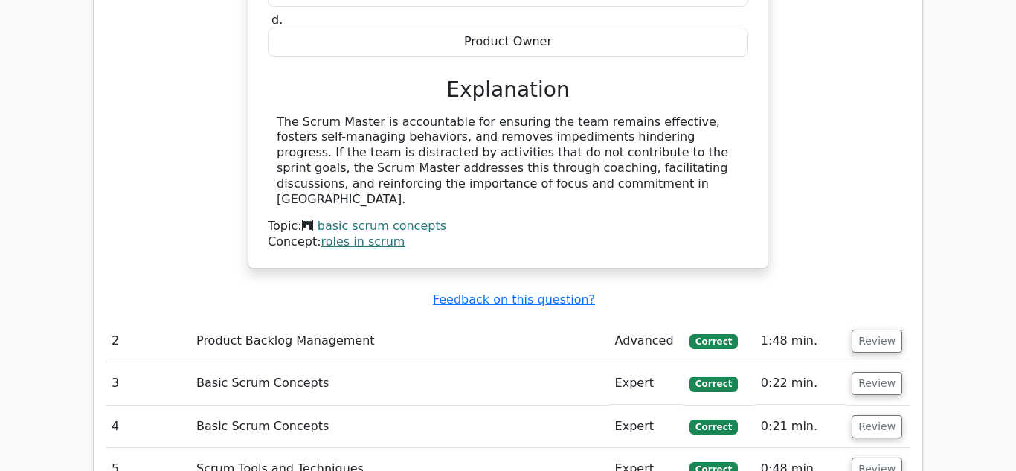
click at [285, 320] on td "Product Backlog Management" at bounding box center [399, 341] width 419 height 42
click at [875, 329] on button "Review" at bounding box center [877, 340] width 51 height 23
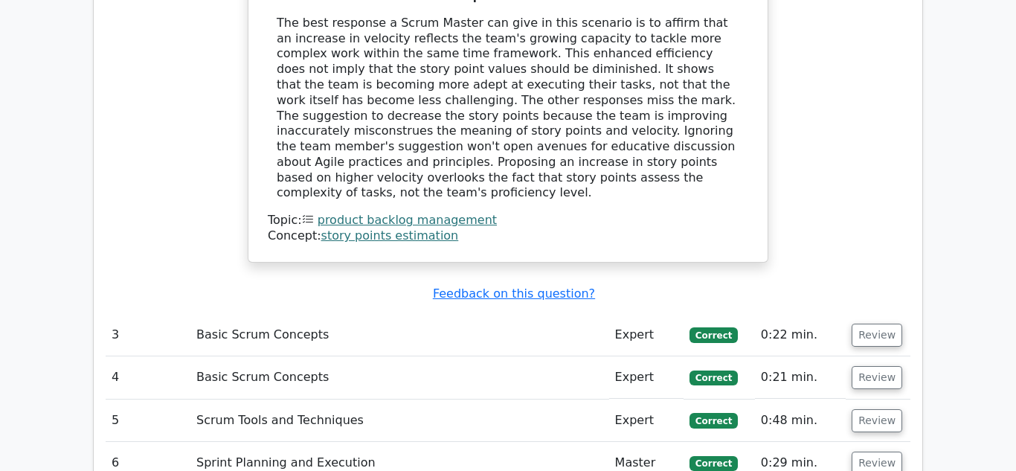
scroll to position [3030, 0]
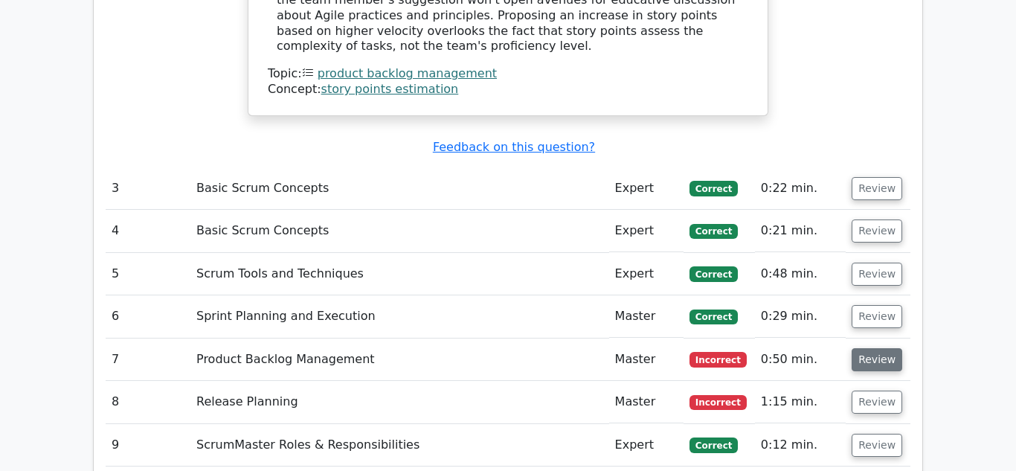
click at [873, 348] on button "Review" at bounding box center [877, 359] width 51 height 23
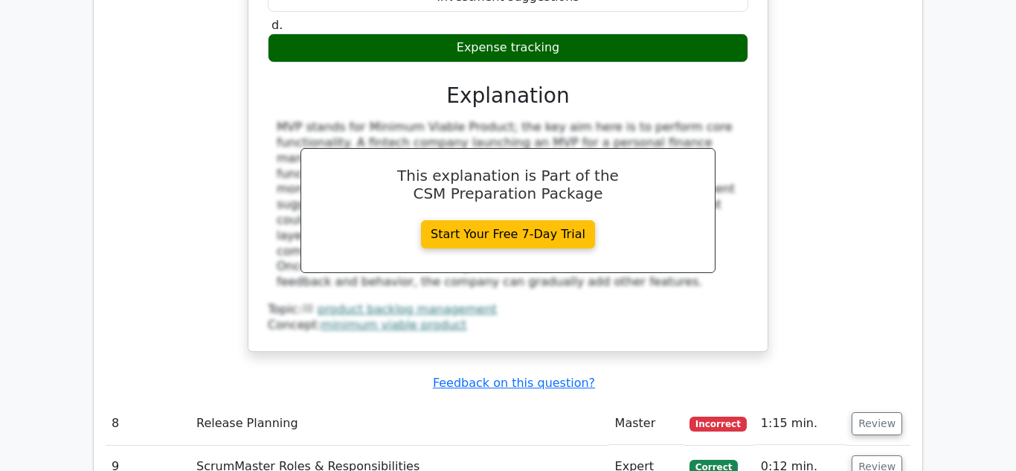
scroll to position [3670, 0]
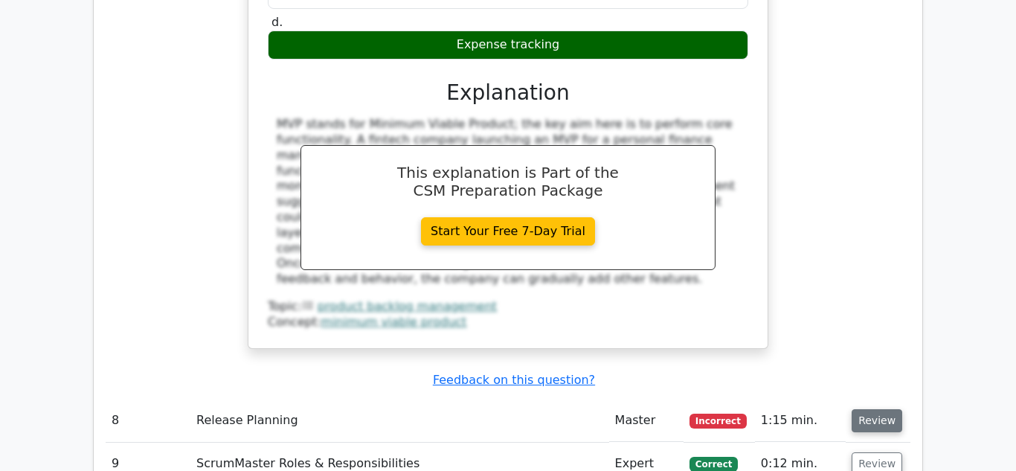
click at [862, 409] on button "Review" at bounding box center [877, 420] width 51 height 23
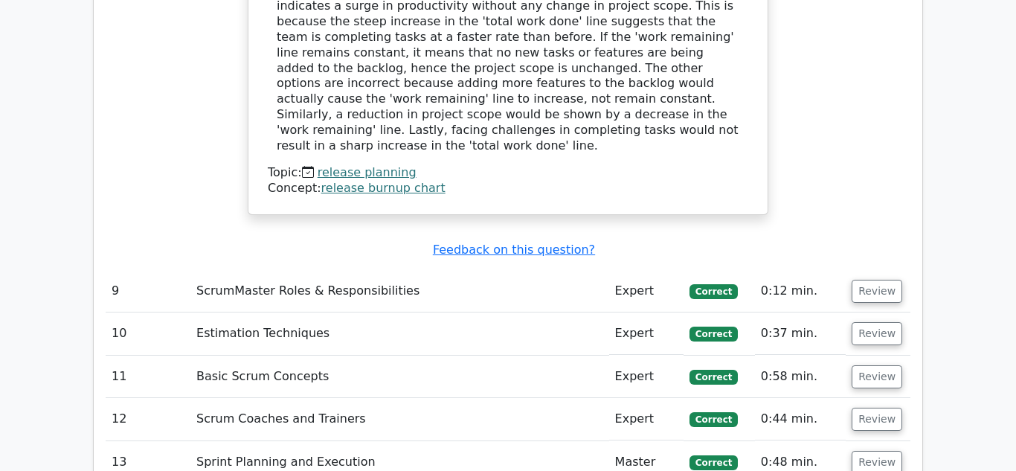
scroll to position [4484, 0]
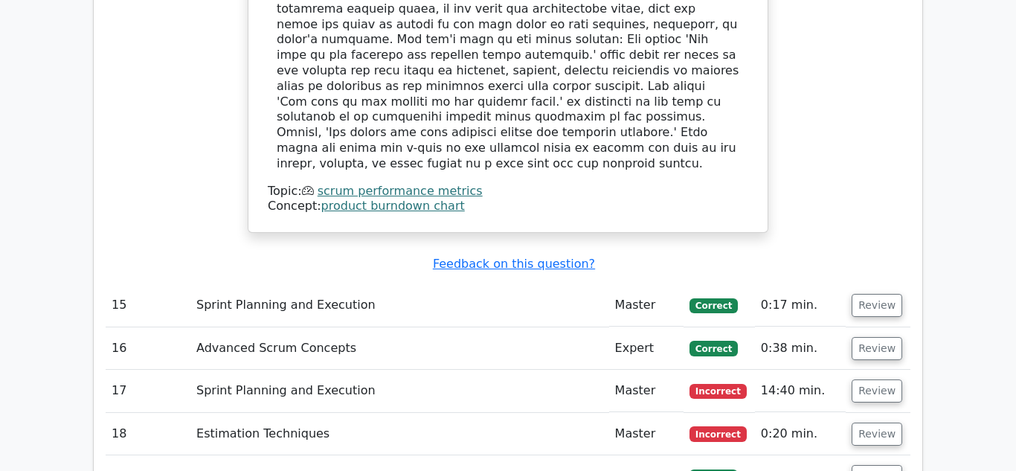
scroll to position [5411, 0]
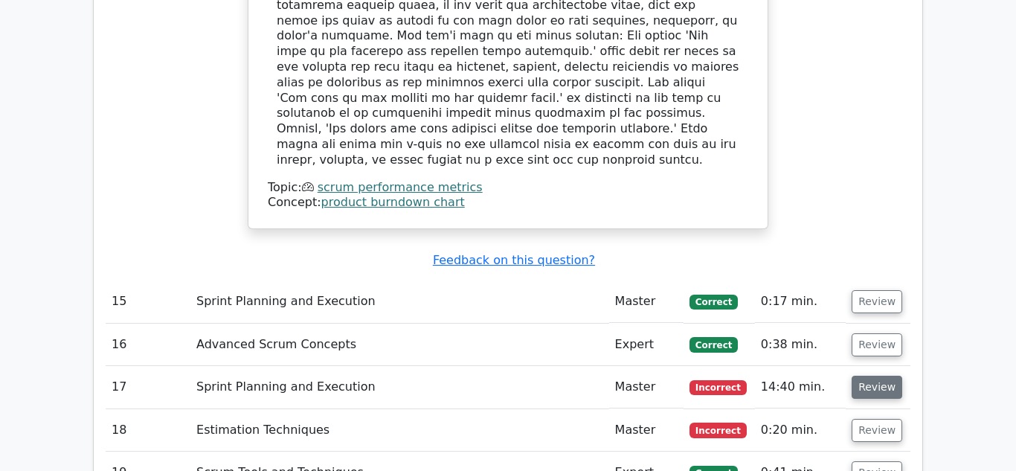
click at [855, 376] on button "Review" at bounding box center [877, 387] width 51 height 23
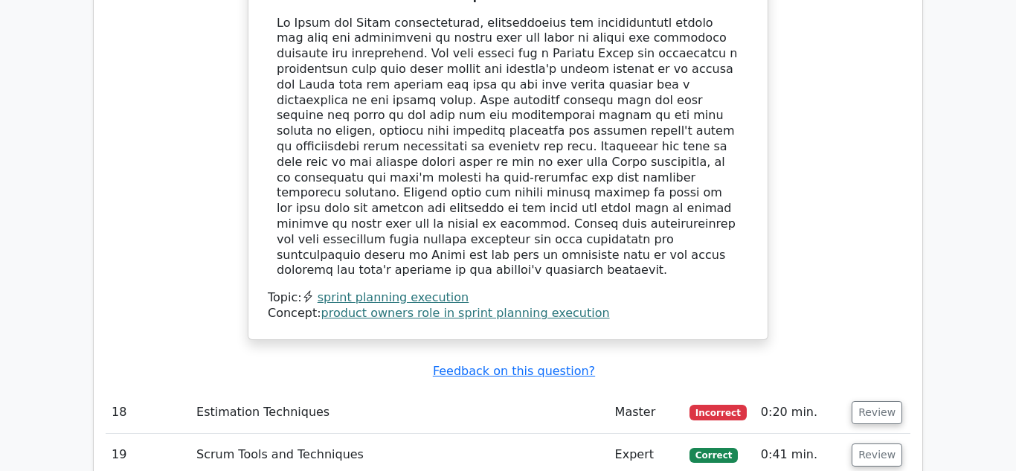
scroll to position [6223, 0]
click at [862, 402] on button "Review" at bounding box center [877, 413] width 51 height 23
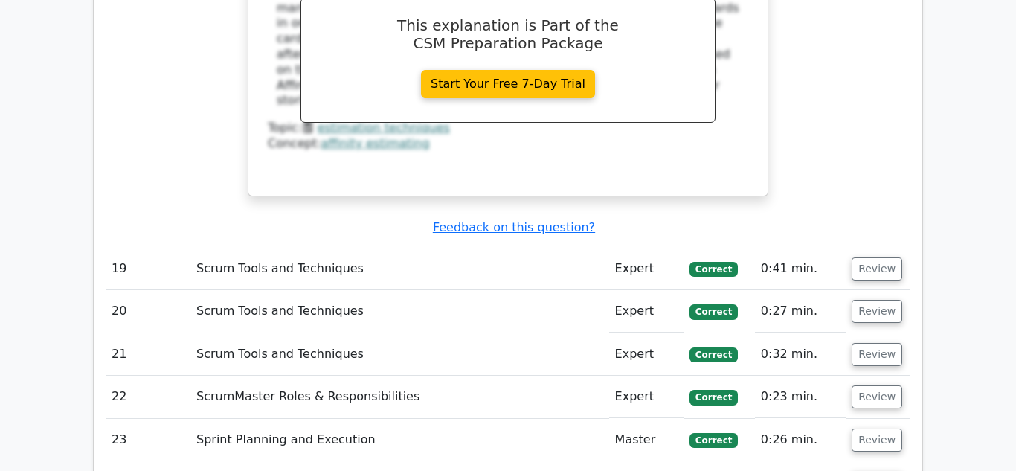
scroll to position [7053, 0]
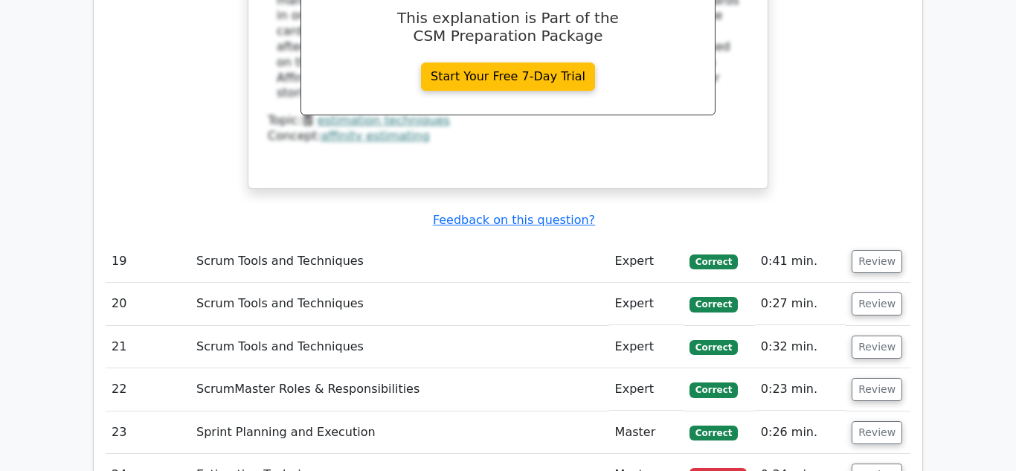
click at [846, 454] on td "Review" at bounding box center [878, 475] width 65 height 42
click at [863, 463] on button "Review" at bounding box center [877, 474] width 51 height 23
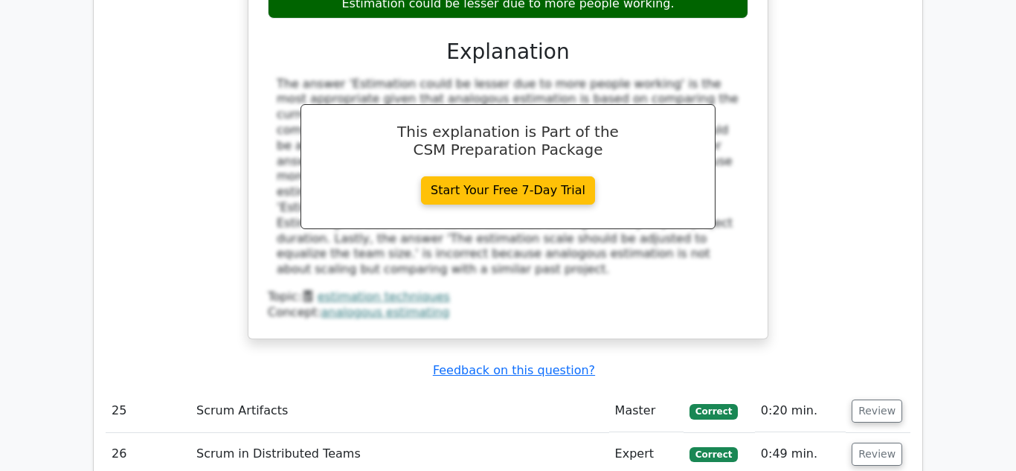
scroll to position [7848, 0]
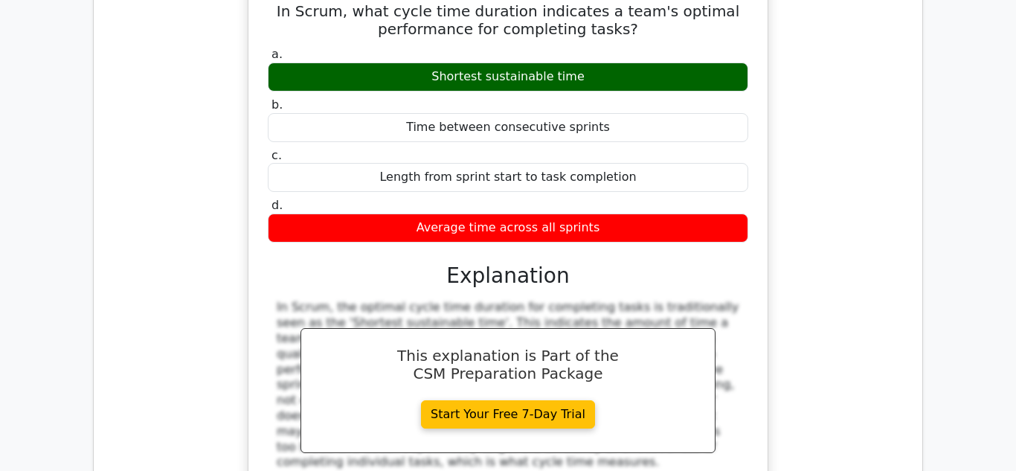
scroll to position [8428, 0]
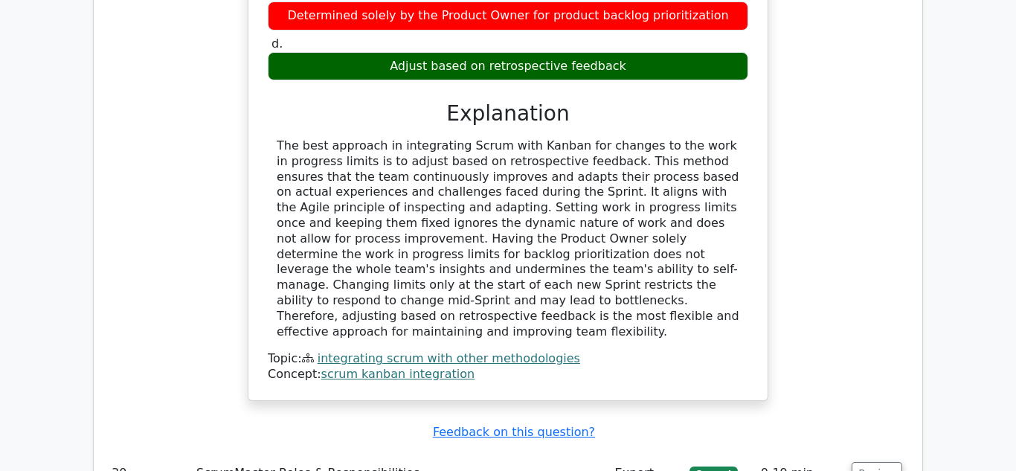
scroll to position [9239, 0]
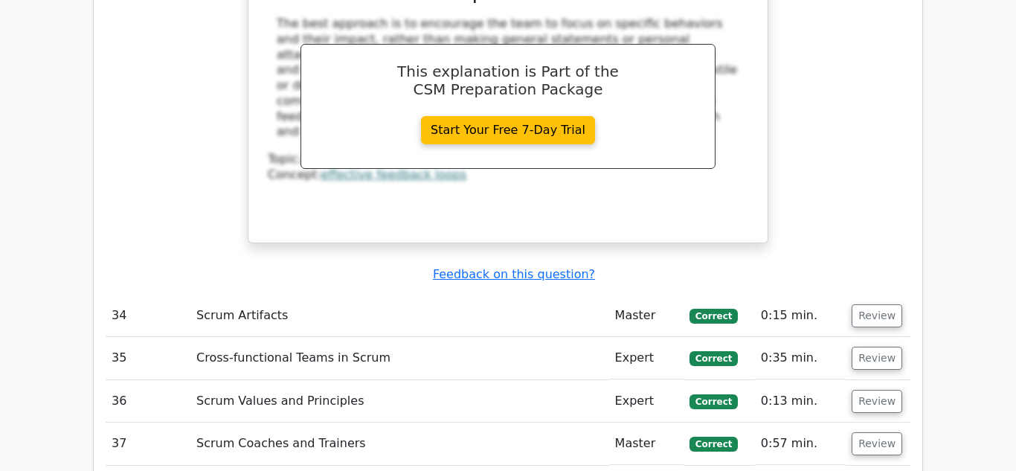
scroll to position [10286, 0]
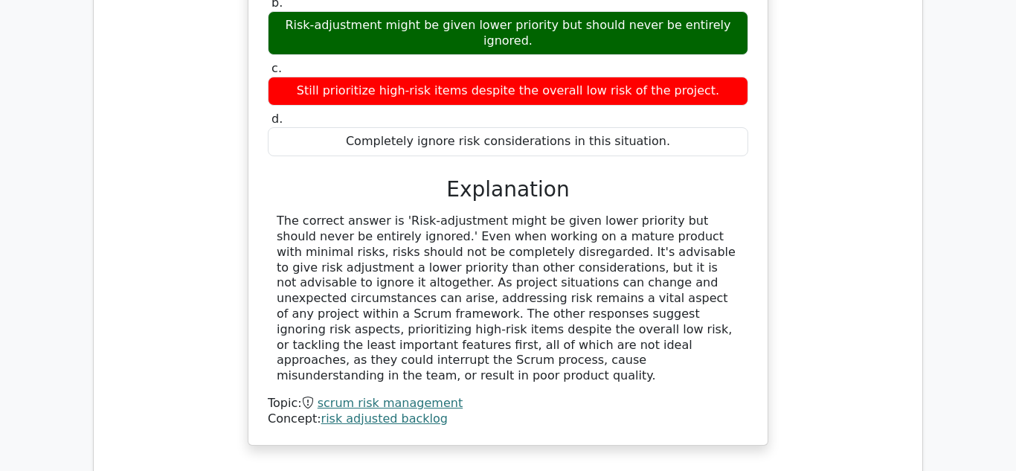
scroll to position [11059, 0]
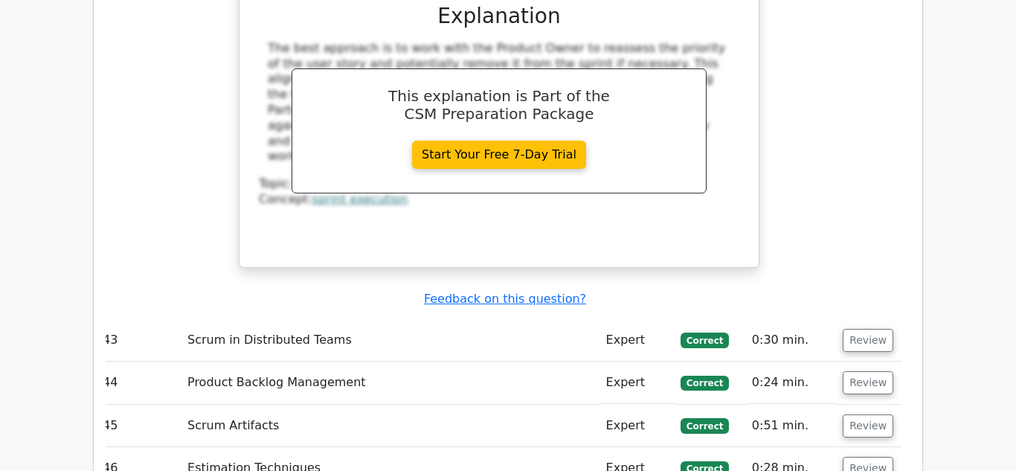
scroll to position [11980, 0]
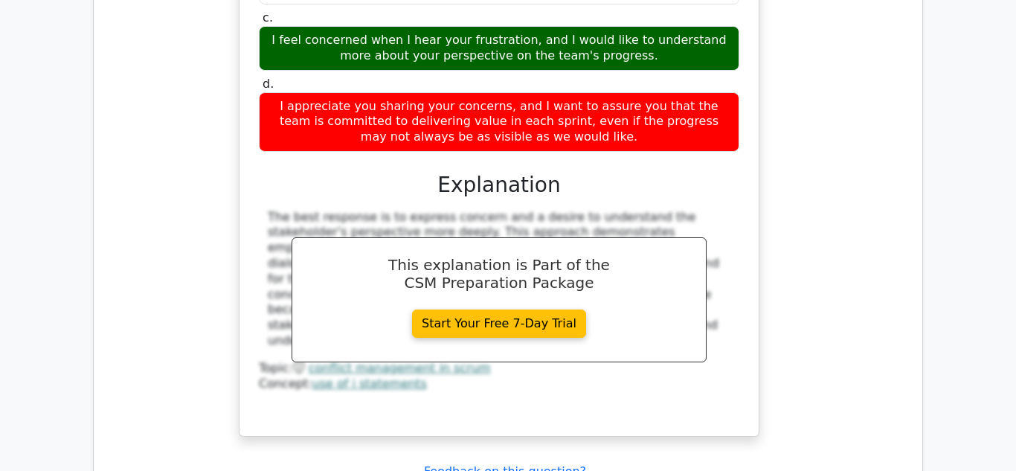
scroll to position [12657, 0]
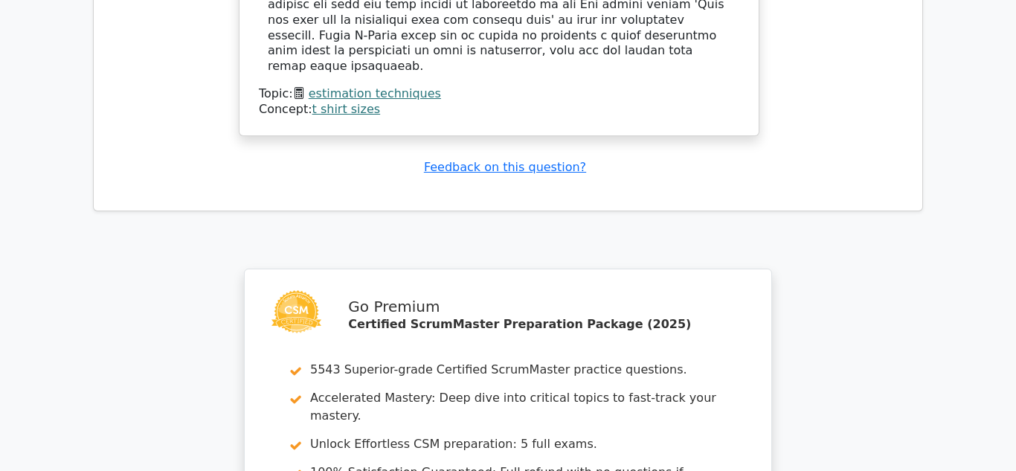
scroll to position [13842, 0]
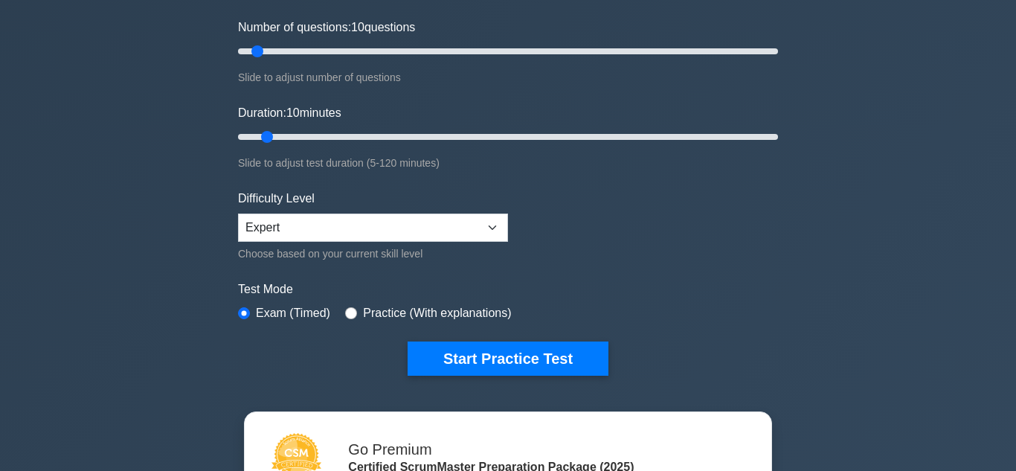
scroll to position [188, 0]
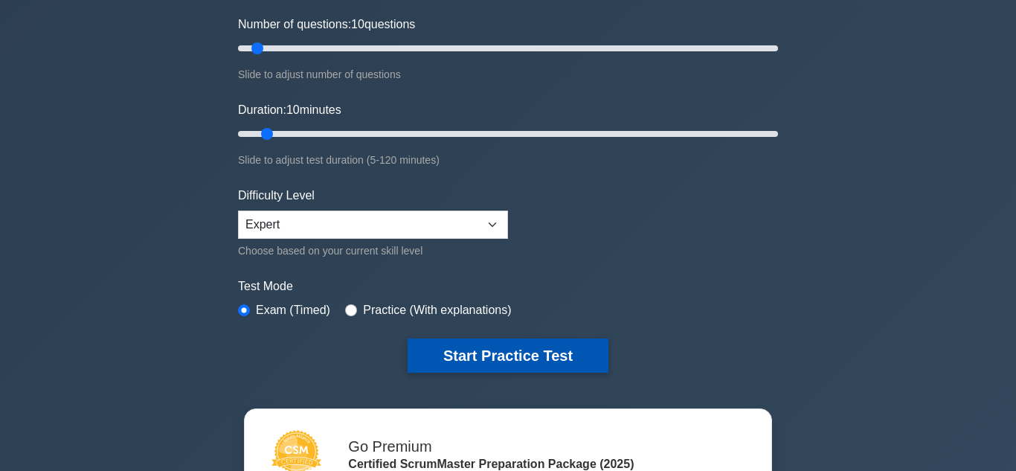
click at [449, 344] on button "Start Practice Test" at bounding box center [508, 355] width 201 height 34
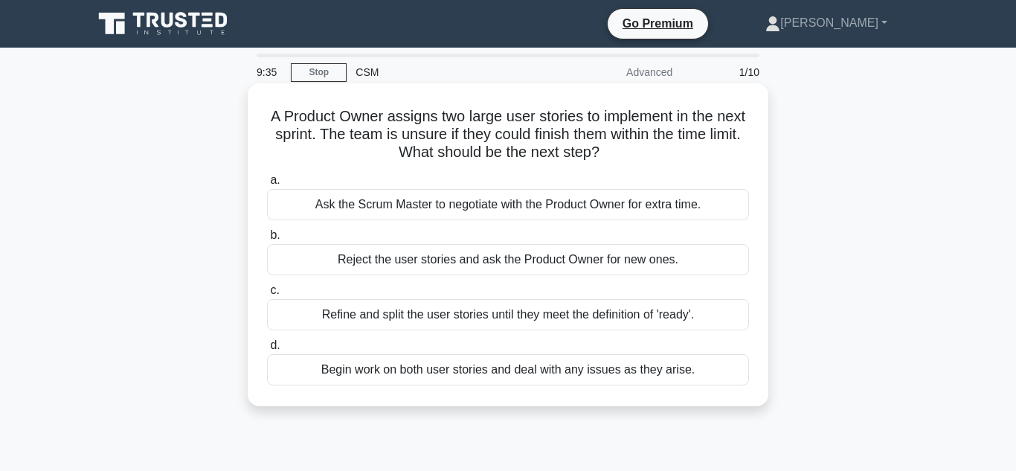
click at [507, 316] on div "Refine and split the user stories until they meet the definition of 'ready'." at bounding box center [508, 314] width 482 height 31
click at [267, 295] on input "c. Refine and split the user stories until they meet the definition of 'ready'." at bounding box center [267, 291] width 0 height 10
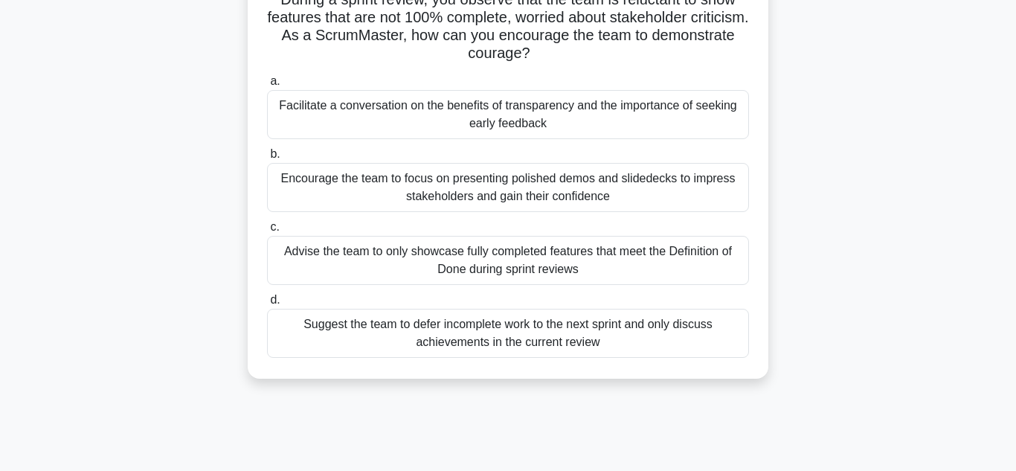
scroll to position [123, 0]
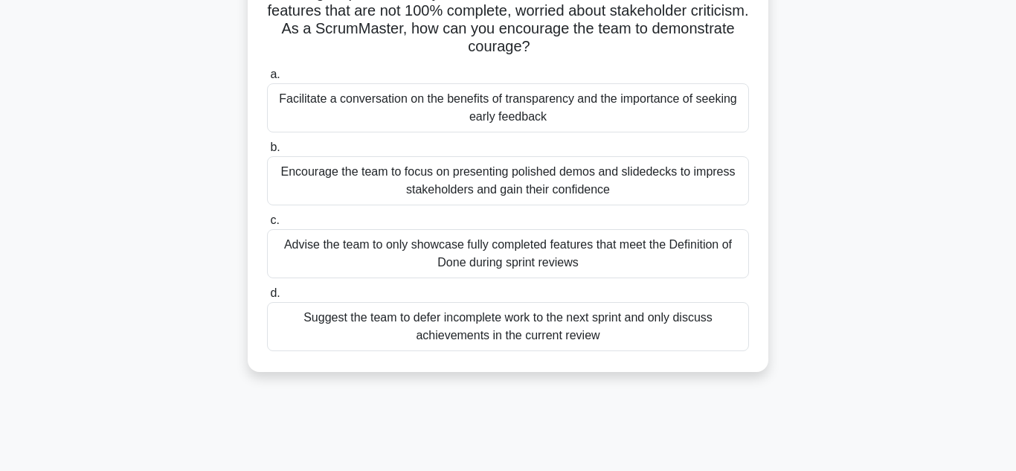
click at [562, 110] on div "Facilitate a conversation on the benefits of transparency and the importance of…" at bounding box center [508, 107] width 482 height 49
click at [267, 80] on input "a. Facilitate a conversation on the benefits of transparency and the importance…" at bounding box center [267, 75] width 0 height 10
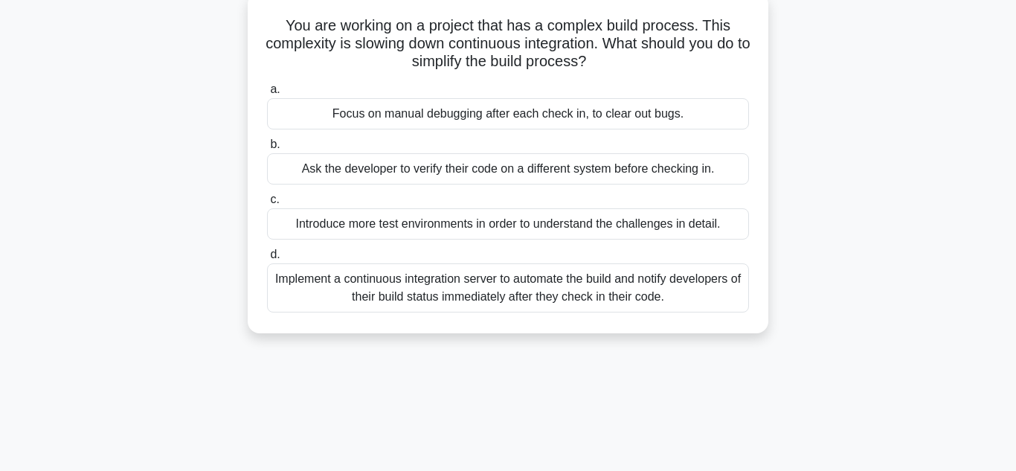
scroll to position [97, 0]
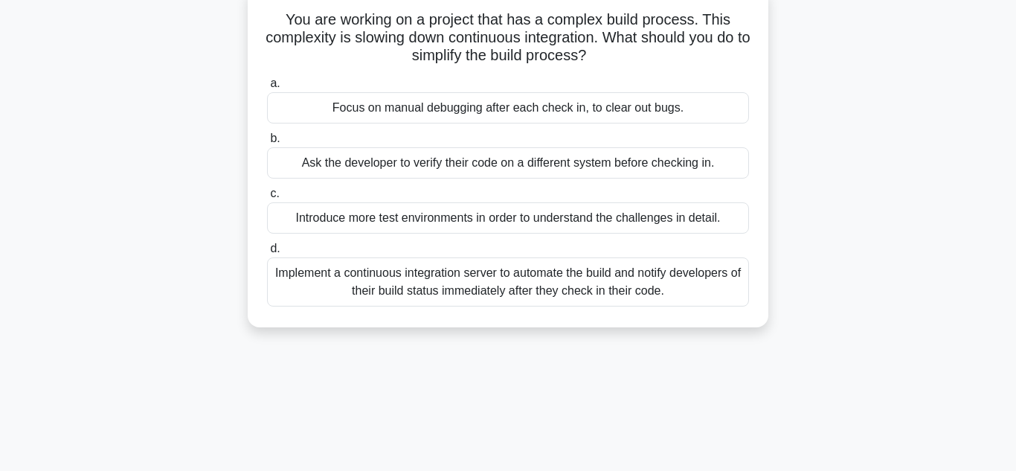
click at [541, 287] on div "Implement a continuous integration server to automate the build and notify deve…" at bounding box center [508, 281] width 482 height 49
click at [267, 254] on input "d. Implement a continuous integration server to automate the build and notify d…" at bounding box center [267, 249] width 0 height 10
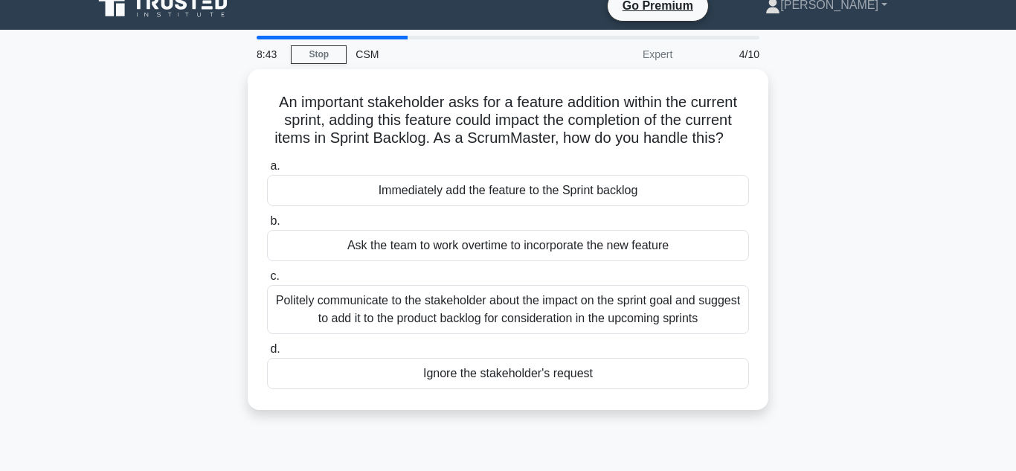
scroll to position [0, 0]
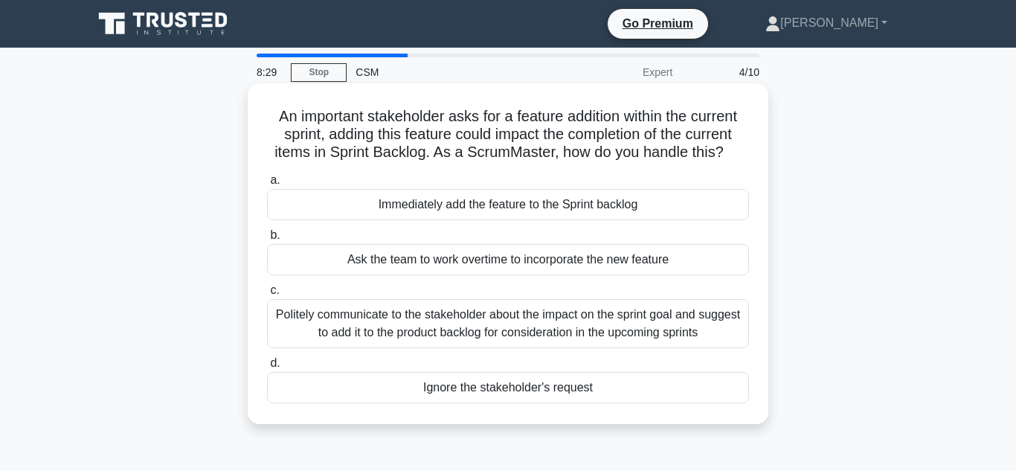
click at [548, 326] on div "Politely communicate to the stakeholder about the impact on the sprint goal and…" at bounding box center [508, 323] width 482 height 49
click at [267, 295] on input "c. Politely communicate to the stakeholder about the impact on the sprint goal …" at bounding box center [267, 291] width 0 height 10
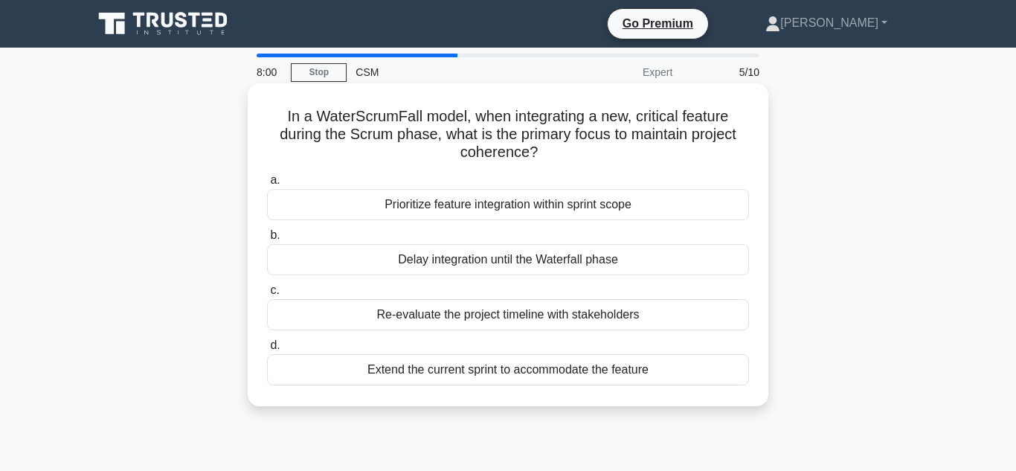
click at [590, 213] on div "Prioritize feature integration within sprint scope" at bounding box center [508, 204] width 482 height 31
click at [267, 185] on input "a. Prioritize feature integration within sprint scope" at bounding box center [267, 181] width 0 height 10
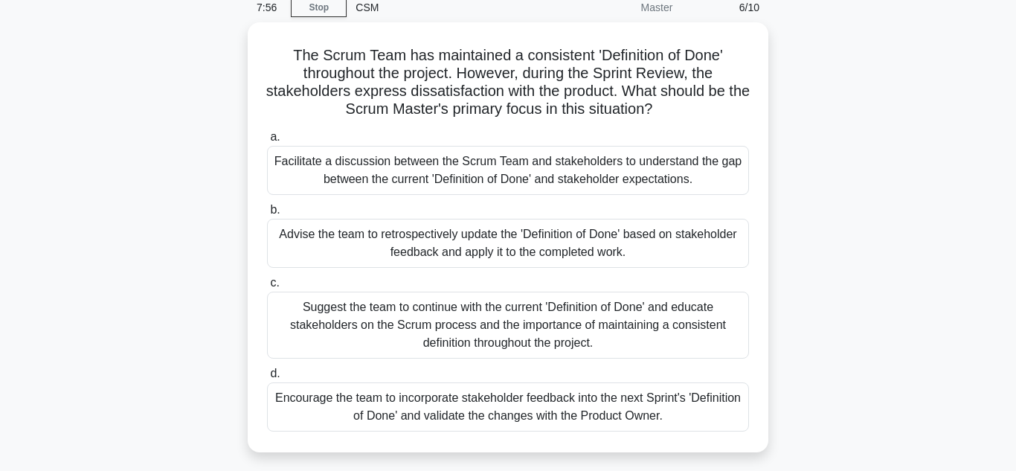
scroll to position [70, 0]
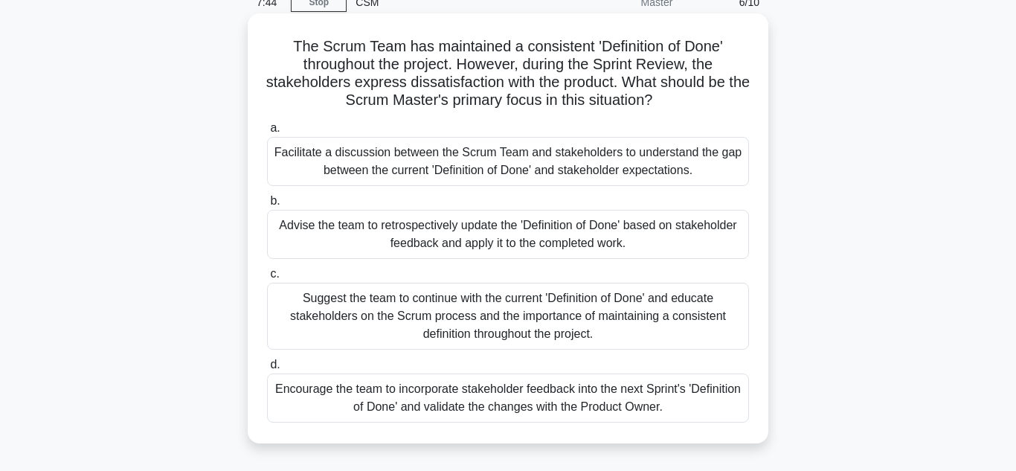
click at [602, 171] on div "Facilitate a discussion between the Scrum Team and stakeholders to understand t…" at bounding box center [508, 161] width 482 height 49
click at [267, 133] on input "a. Facilitate a discussion between the Scrum Team and stakeholders to understan…" at bounding box center [267, 128] width 0 height 10
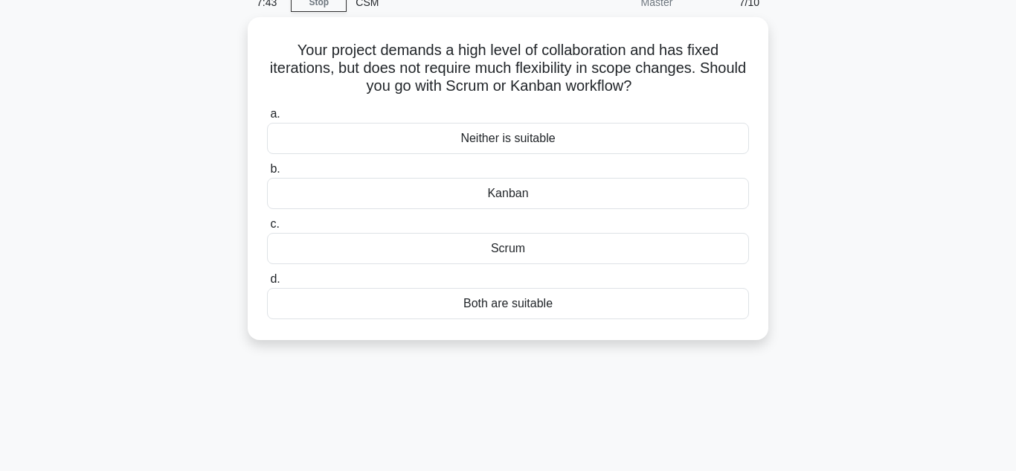
scroll to position [0, 0]
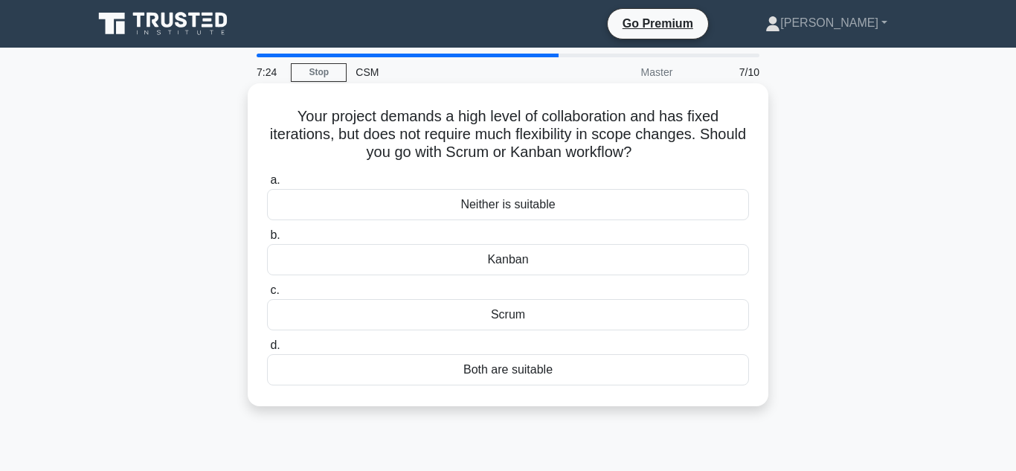
click at [540, 375] on div "Both are suitable" at bounding box center [508, 369] width 482 height 31
click at [267, 350] on input "d. Both are suitable" at bounding box center [267, 346] width 0 height 10
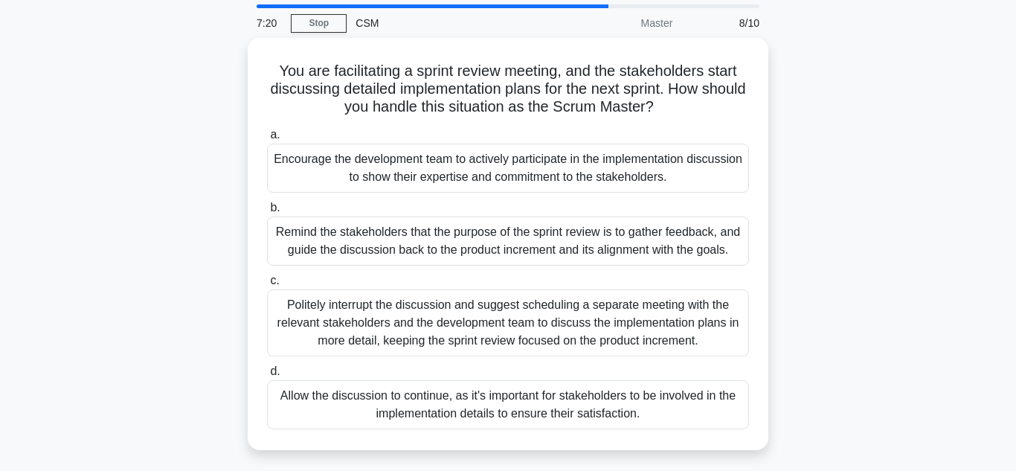
scroll to position [54, 0]
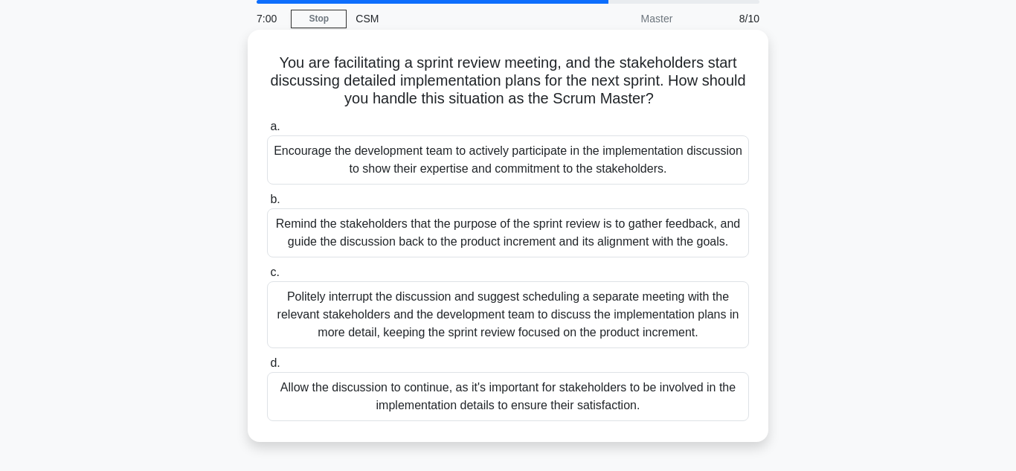
click at [576, 321] on div "Politely interrupt the discussion and suggest scheduling a separate meeting wit…" at bounding box center [508, 314] width 482 height 67
click at [267, 277] on input "c. Politely interrupt the discussion and suggest scheduling a separate meeting …" at bounding box center [267, 273] width 0 height 10
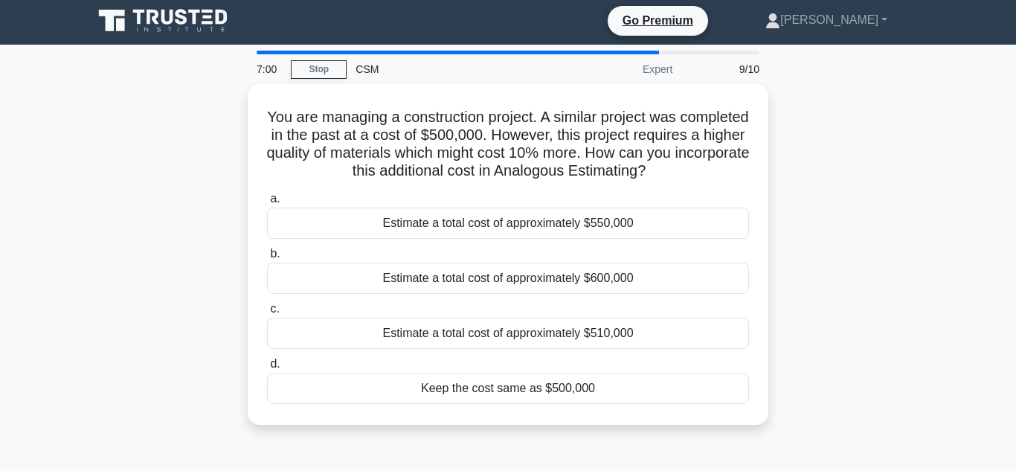
scroll to position [0, 0]
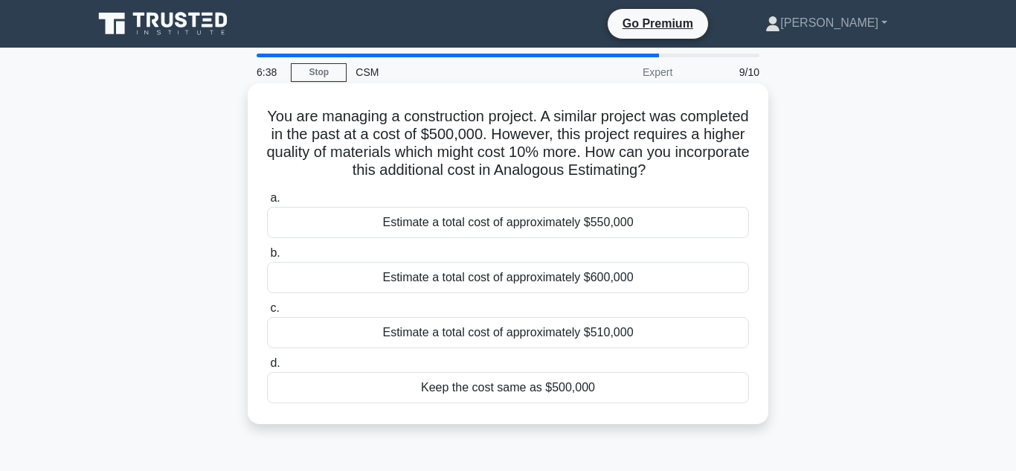
click at [573, 336] on div "Estimate a total cost of approximately $510,000" at bounding box center [508, 332] width 482 height 31
click at [267, 313] on input "c. Estimate a total cost of approximately $510,000" at bounding box center [267, 308] width 0 height 10
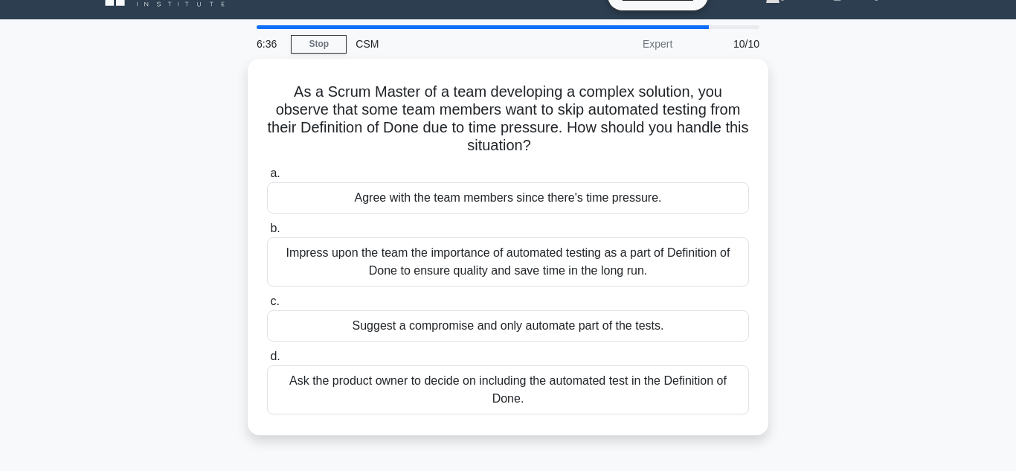
scroll to position [29, 0]
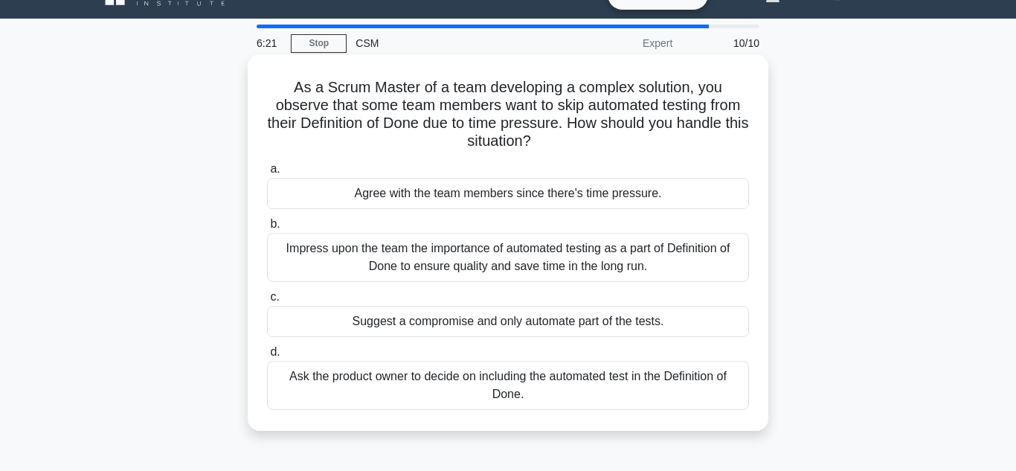
click at [625, 266] on div "Impress upon the team the importance of automated testing as a part of Definiti…" at bounding box center [508, 257] width 482 height 49
click at [267, 229] on input "b. Impress upon the team the importance of automated testing as a part of Defin…" at bounding box center [267, 224] width 0 height 10
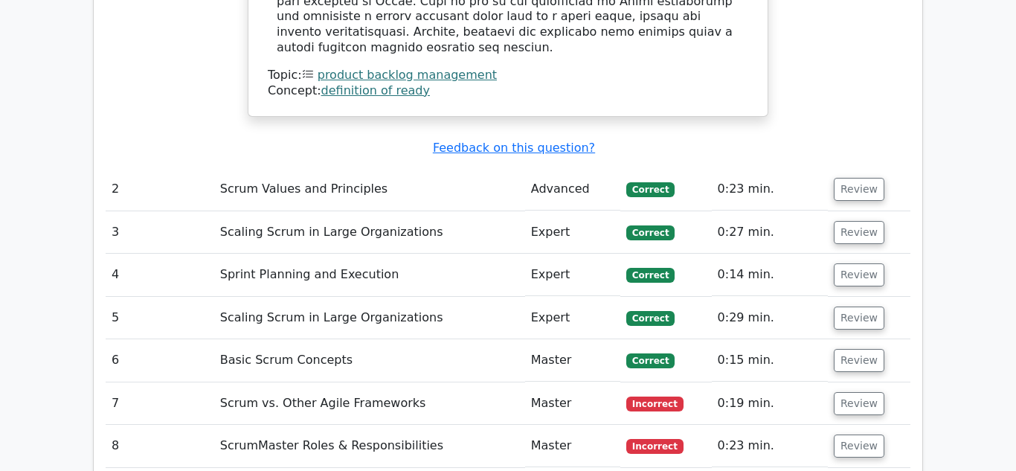
scroll to position [1987, 0]
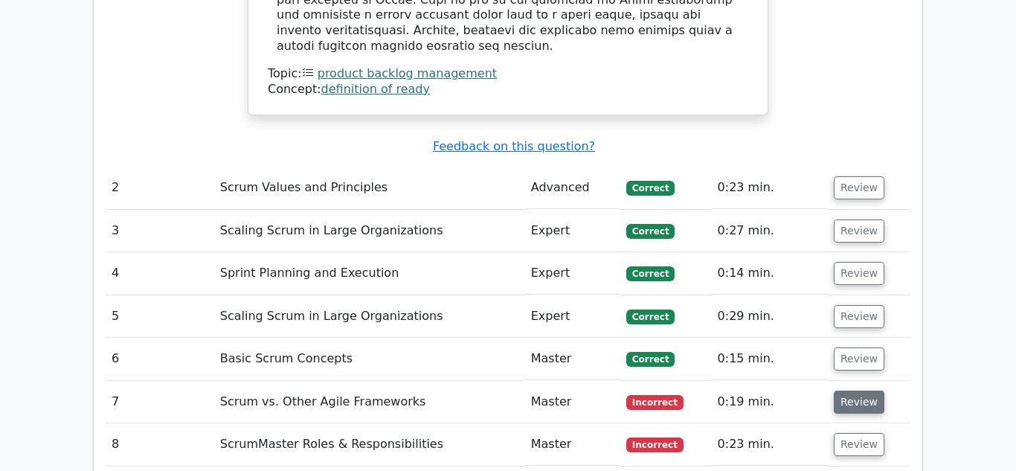
click at [839, 390] on button "Review" at bounding box center [859, 401] width 51 height 23
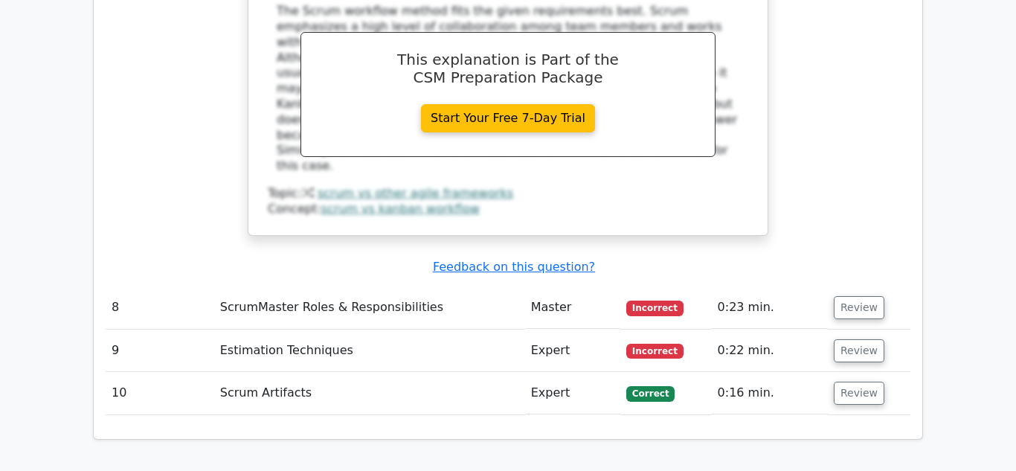
scroll to position [2748, 0]
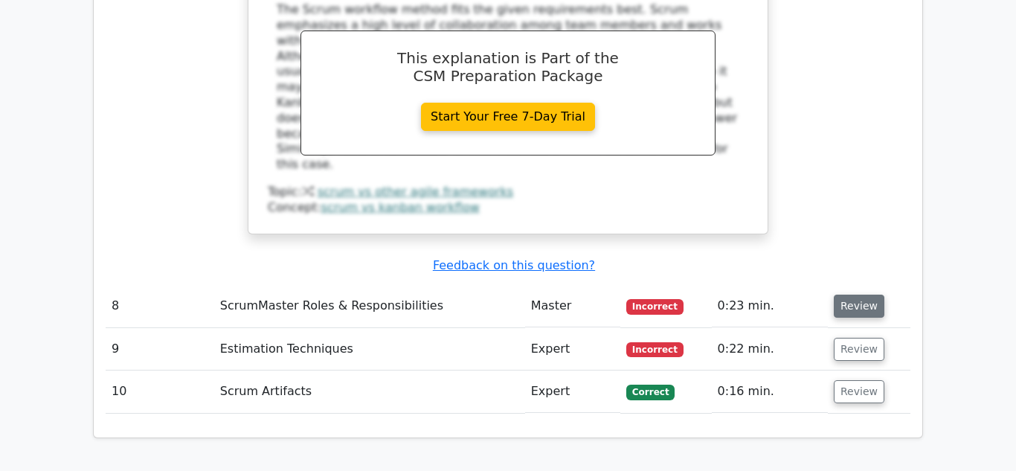
click at [845, 294] on button "Review" at bounding box center [859, 305] width 51 height 23
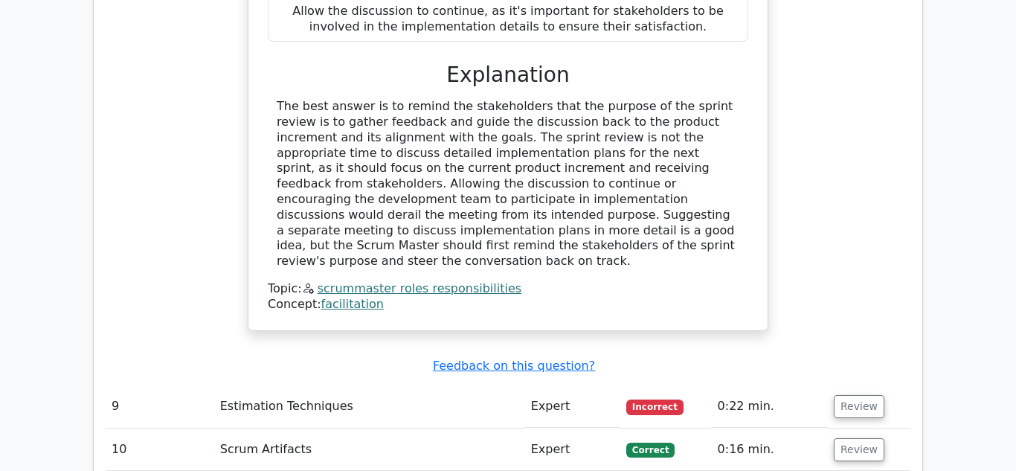
scroll to position [3526, 0]
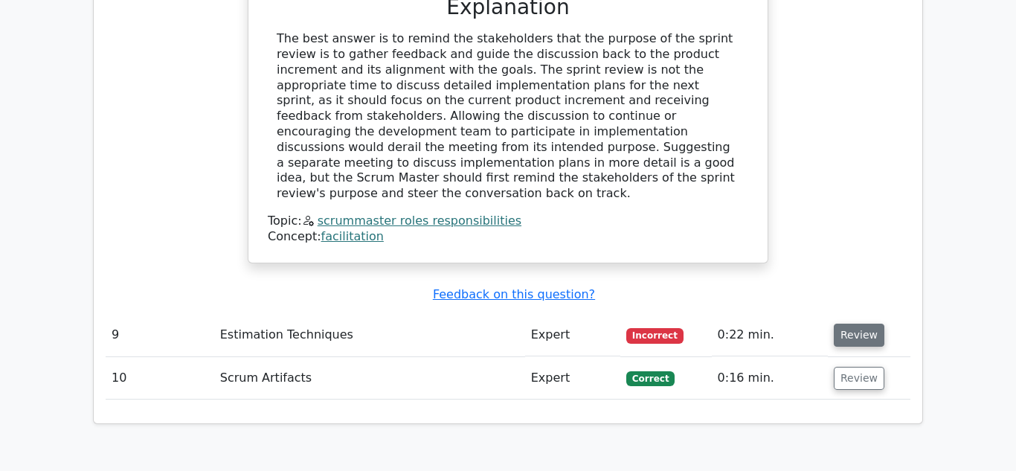
click at [866, 323] on button "Review" at bounding box center [859, 334] width 51 height 23
